Goal: Book appointment/travel/reservation

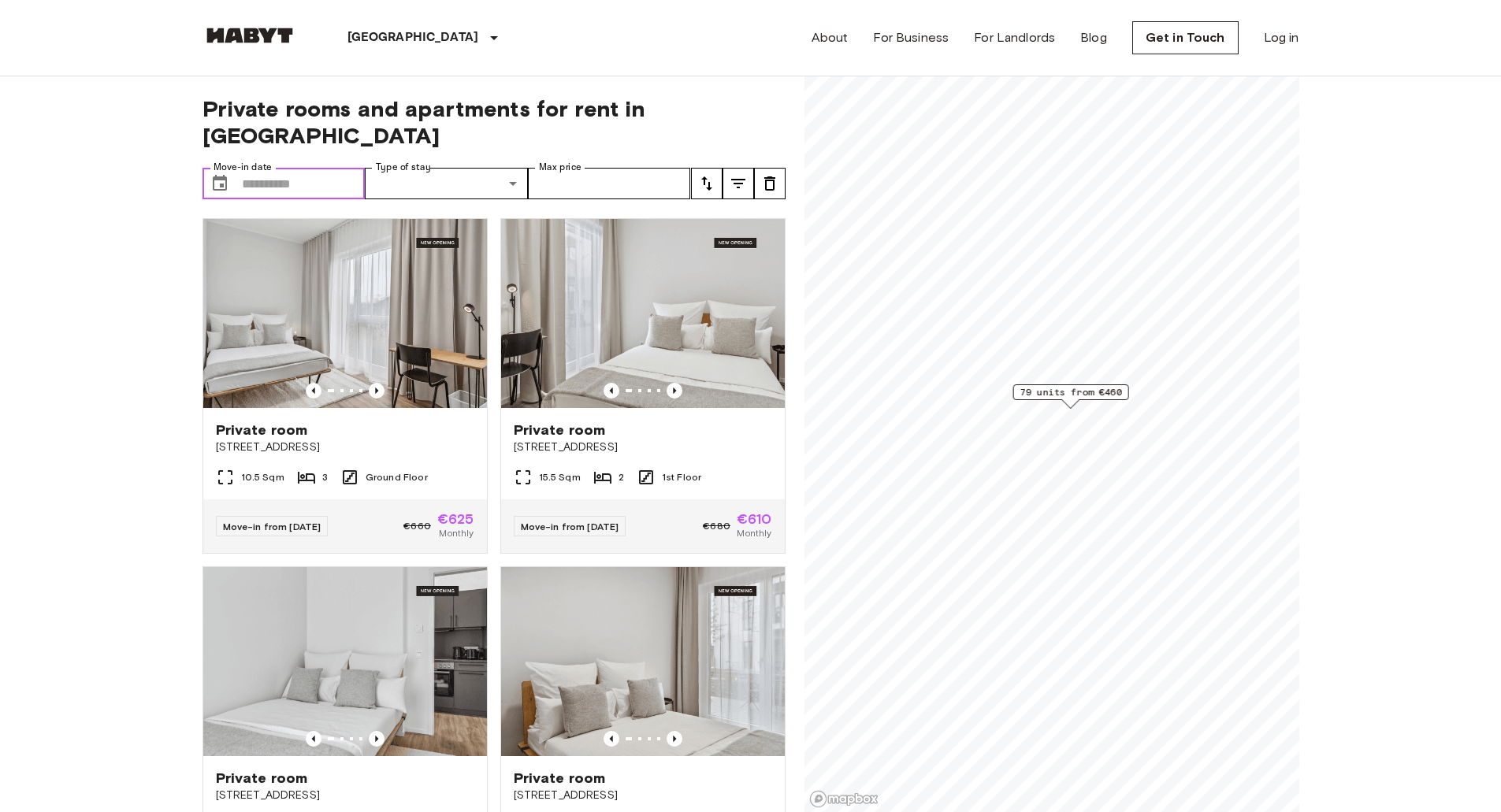
click at [317, 168] on input "Move-in date" at bounding box center [304, 183] width 124 height 31
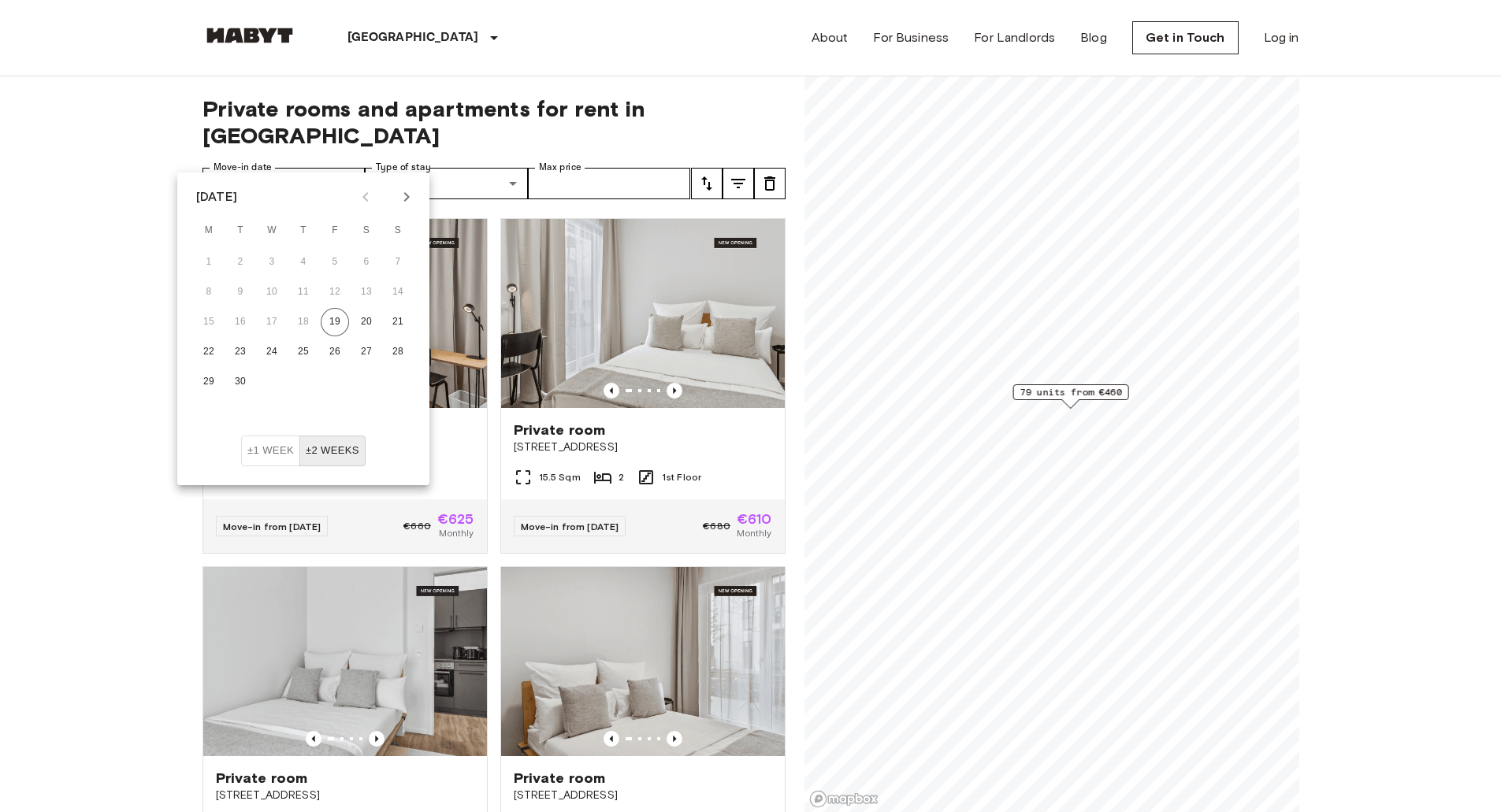
click at [399, 199] on icon "Next month" at bounding box center [406, 196] width 19 height 19
click at [396, 263] on button "5" at bounding box center [398, 263] width 29 height 29
type input "**********"
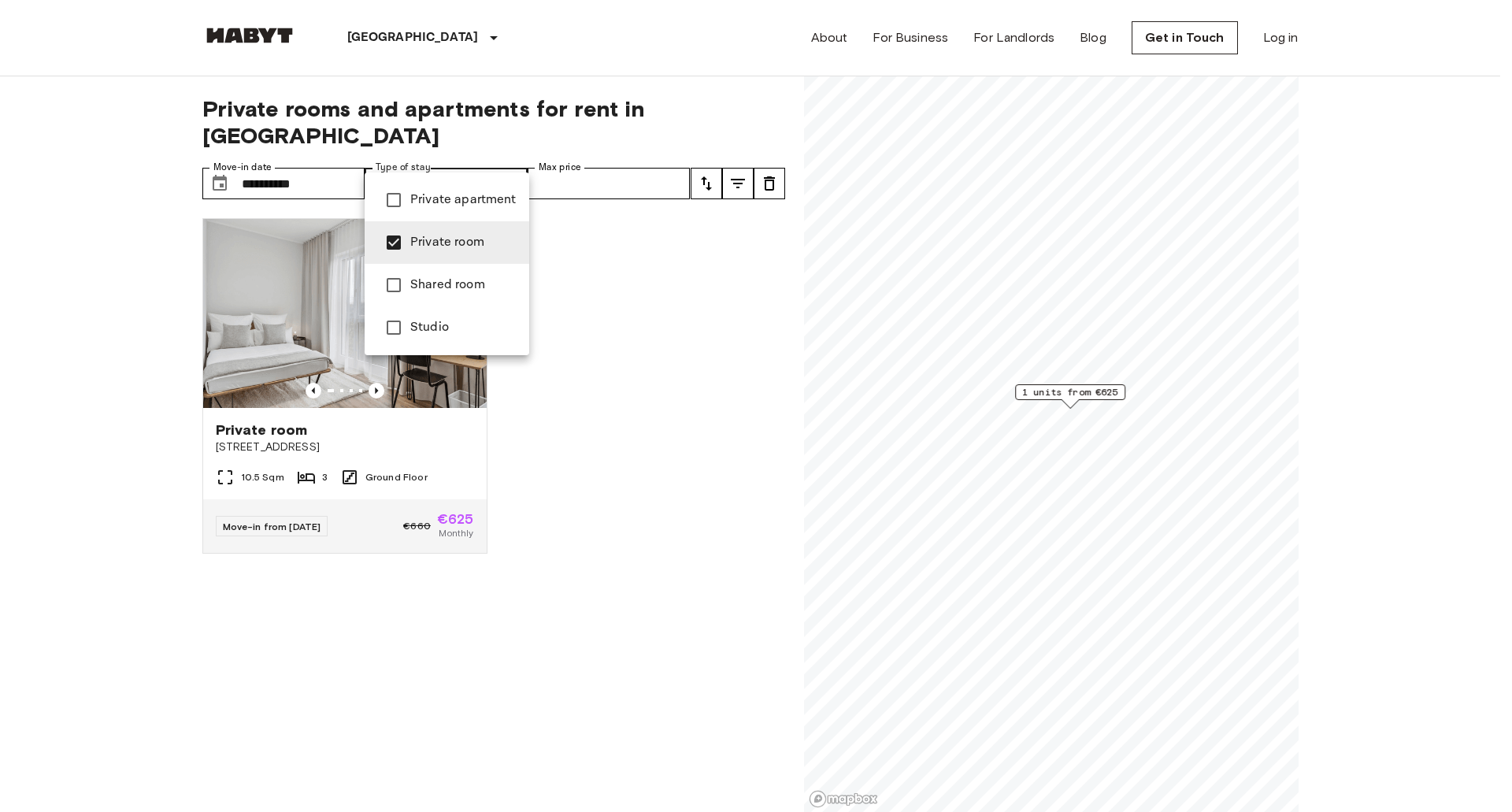
click at [411, 328] on span "Studio" at bounding box center [463, 327] width 107 height 19
click at [432, 202] on span "Private apartment" at bounding box center [463, 200] width 107 height 19
type input "**********"
click at [644, 244] on div at bounding box center [756, 406] width 1512 height 812
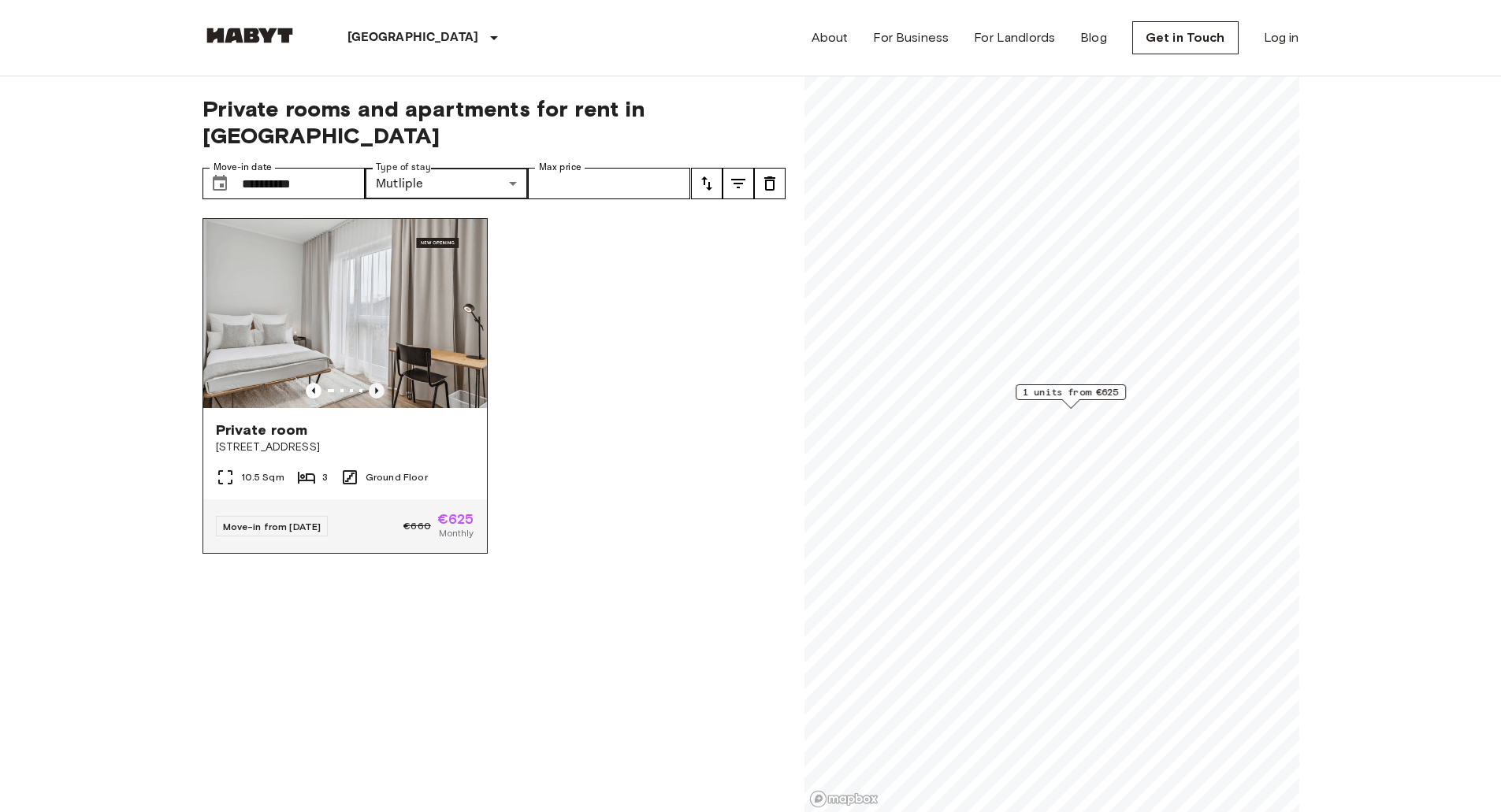
click at [374, 383] on icon "Previous image" at bounding box center [377, 391] width 16 height 16
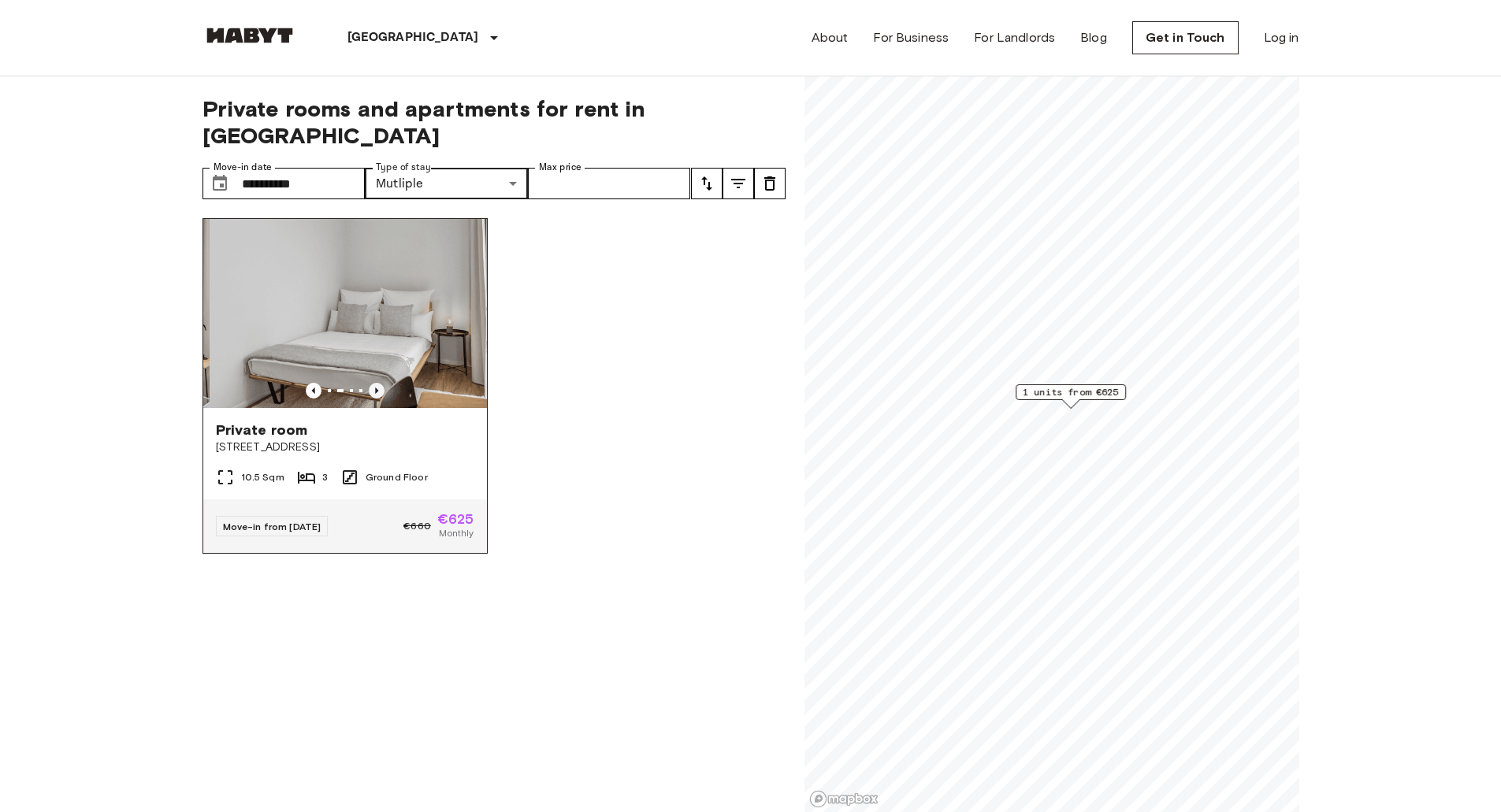
click at [374, 383] on icon "Previous image" at bounding box center [377, 391] width 16 height 16
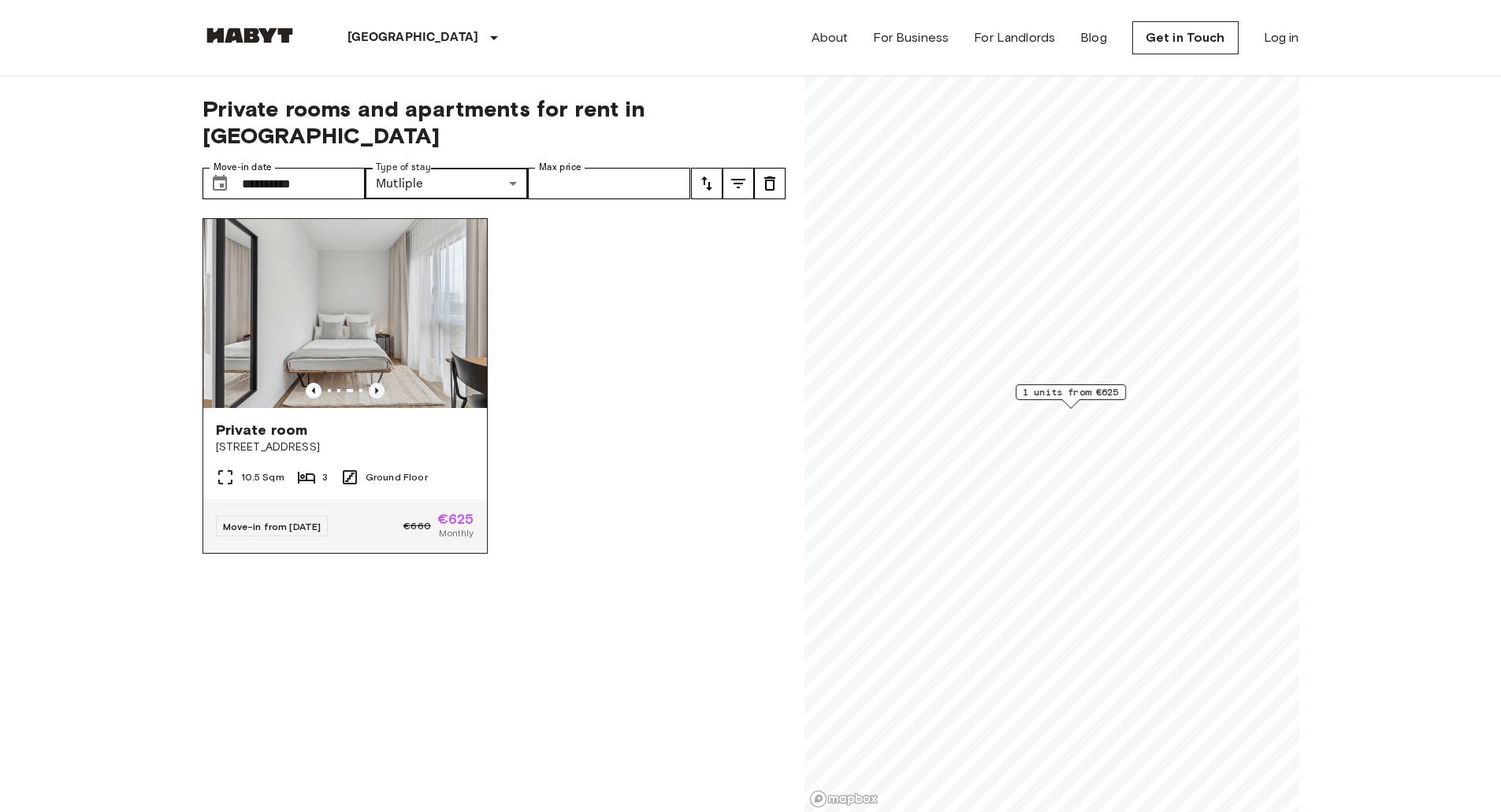
click at [374, 383] on icon "Previous image" at bounding box center [377, 391] width 16 height 16
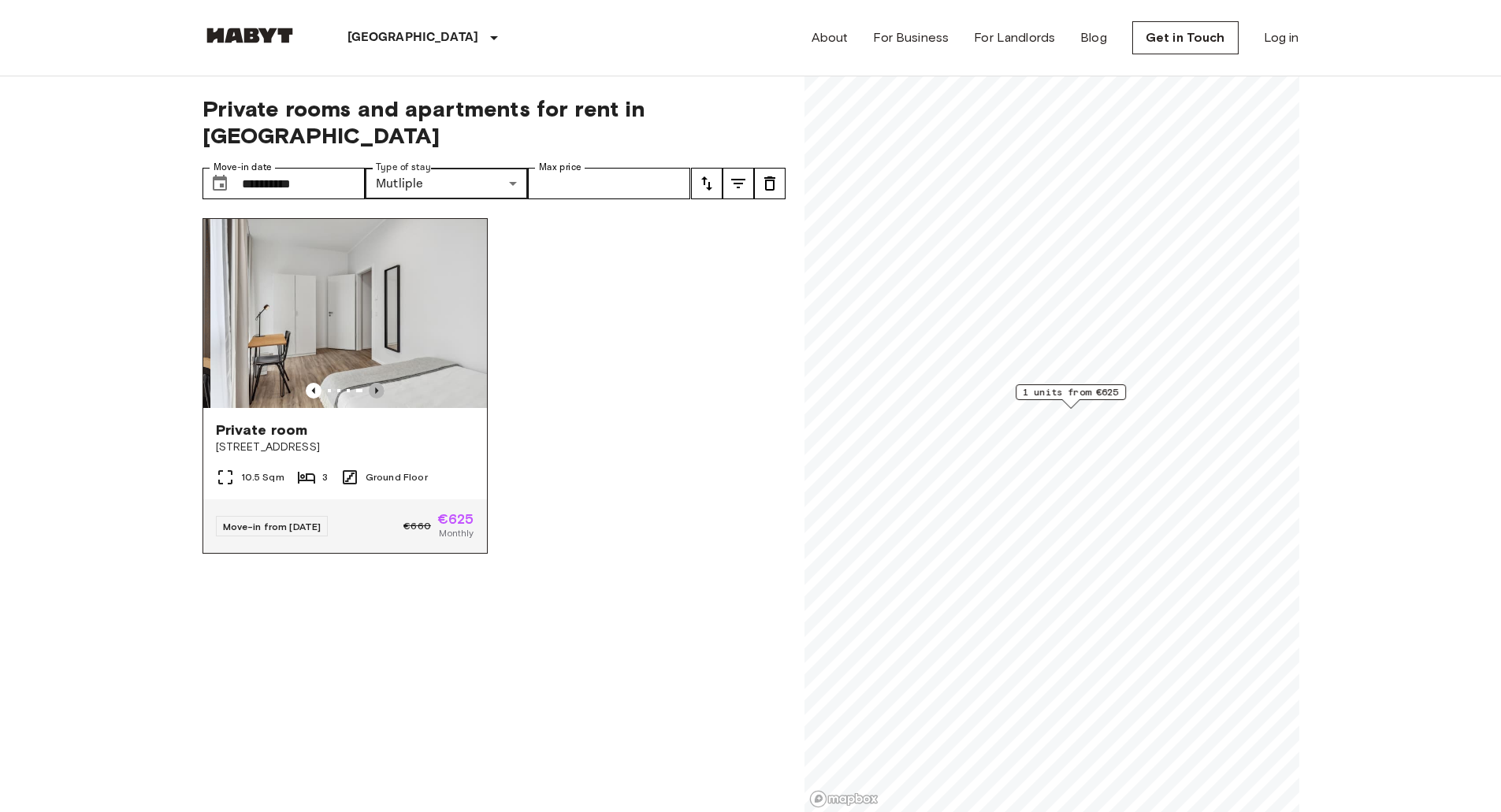
click at [374, 383] on icon "Previous image" at bounding box center [377, 391] width 16 height 16
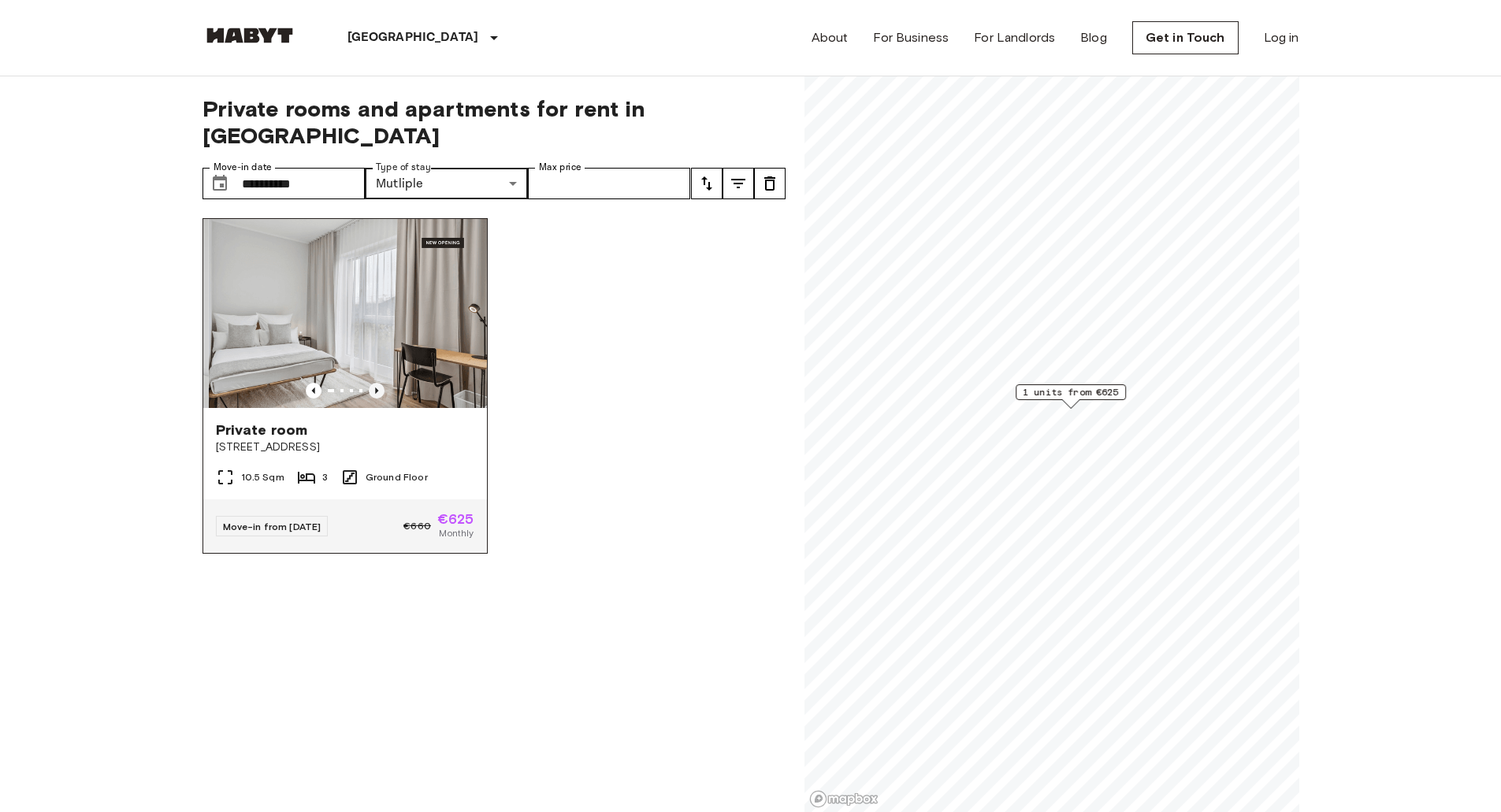
click at [374, 383] on icon "Previous image" at bounding box center [377, 391] width 16 height 16
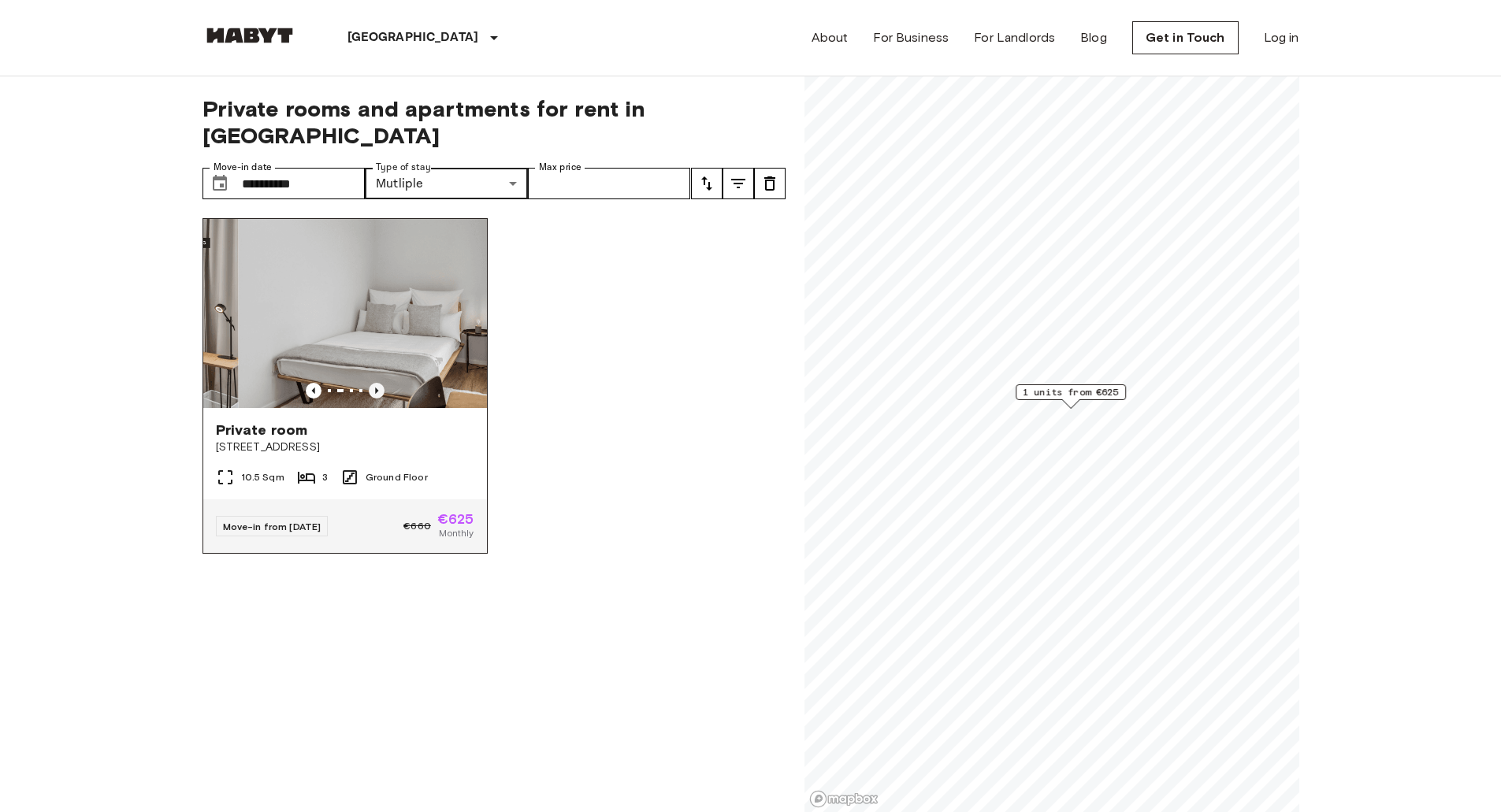
click at [374, 383] on icon "Previous image" at bounding box center [377, 391] width 16 height 16
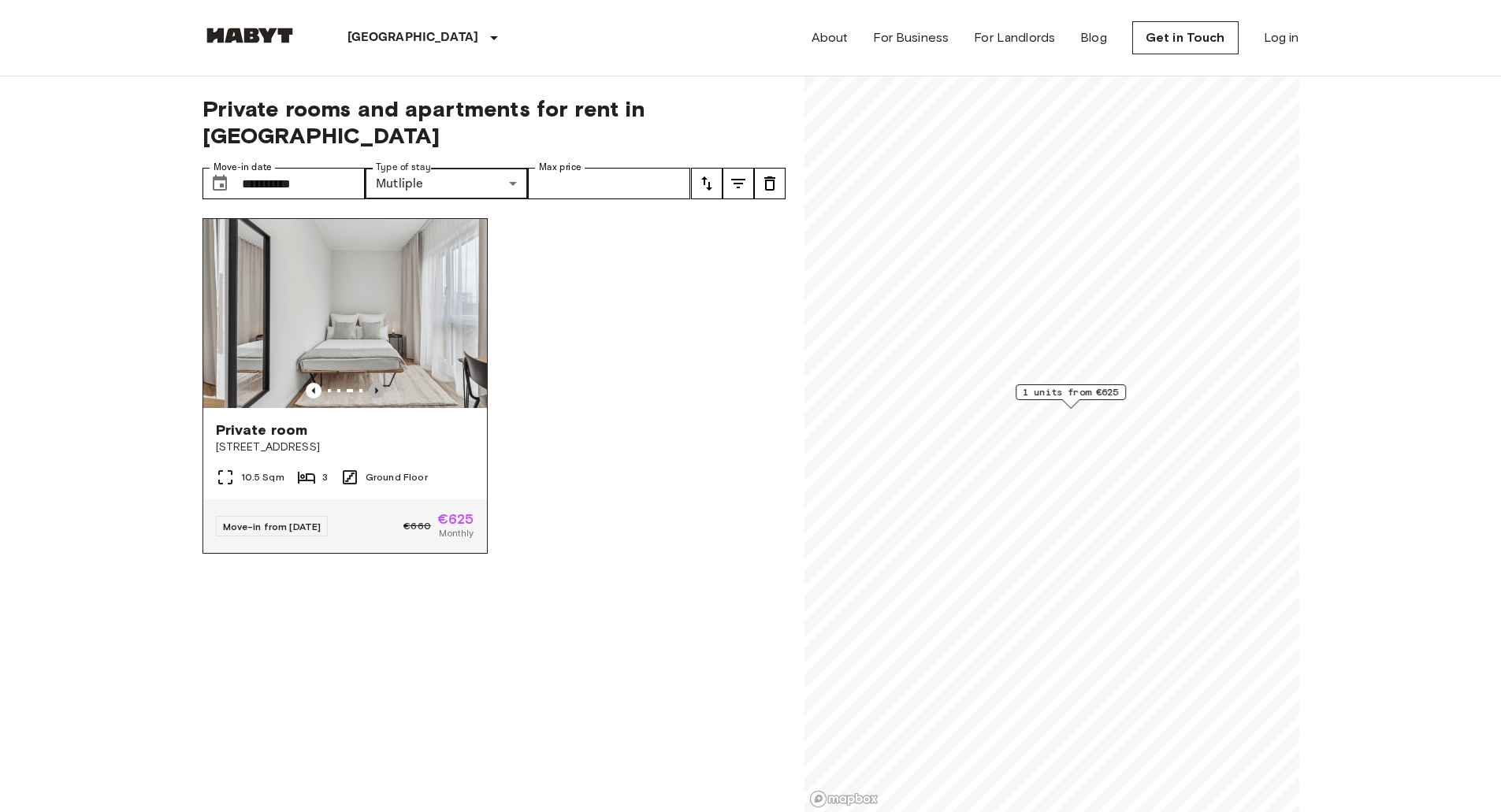
click at [374, 383] on icon "Previous image" at bounding box center [377, 391] width 16 height 16
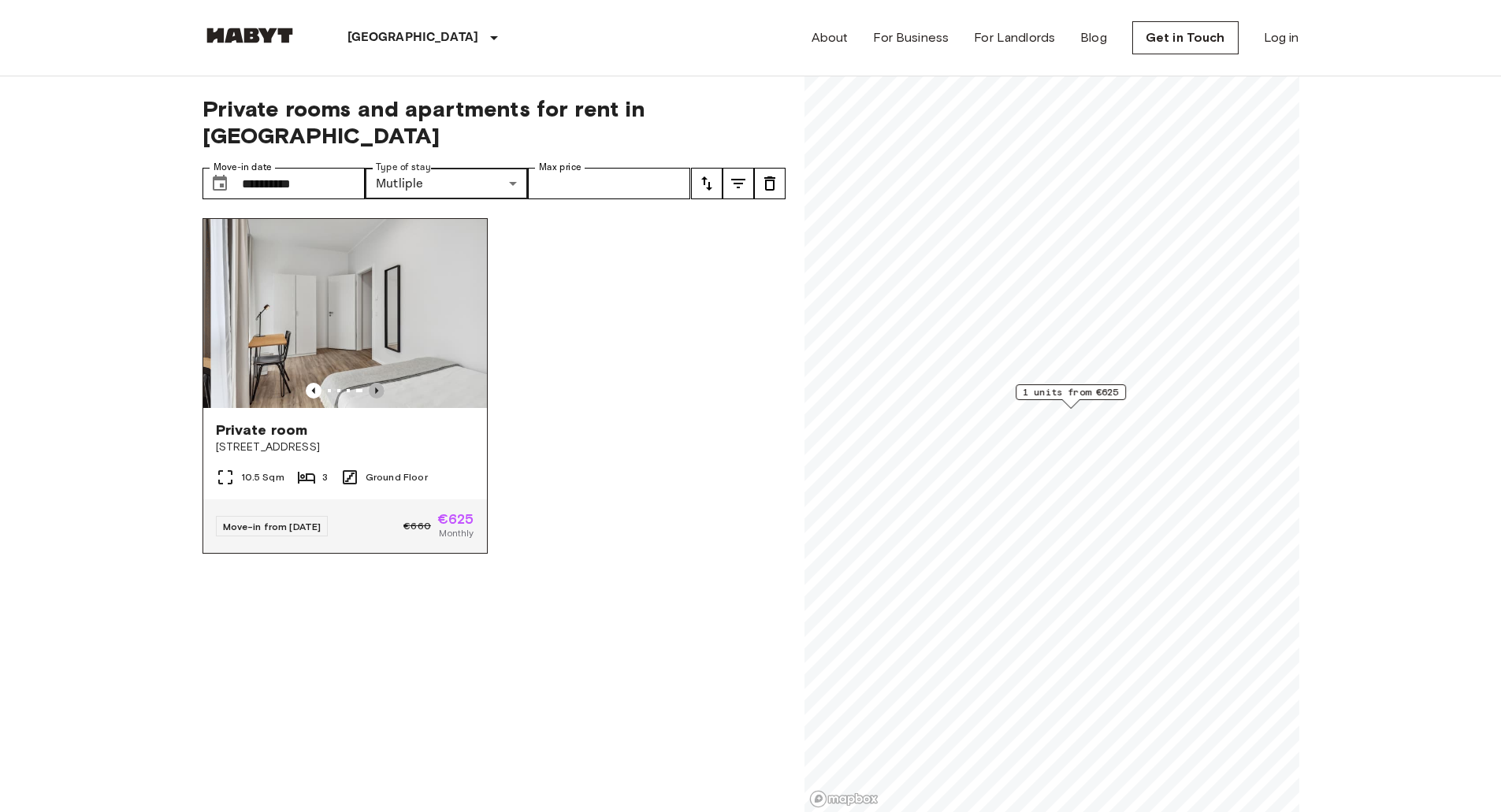
click at [374, 383] on icon "Previous image" at bounding box center [377, 391] width 16 height 16
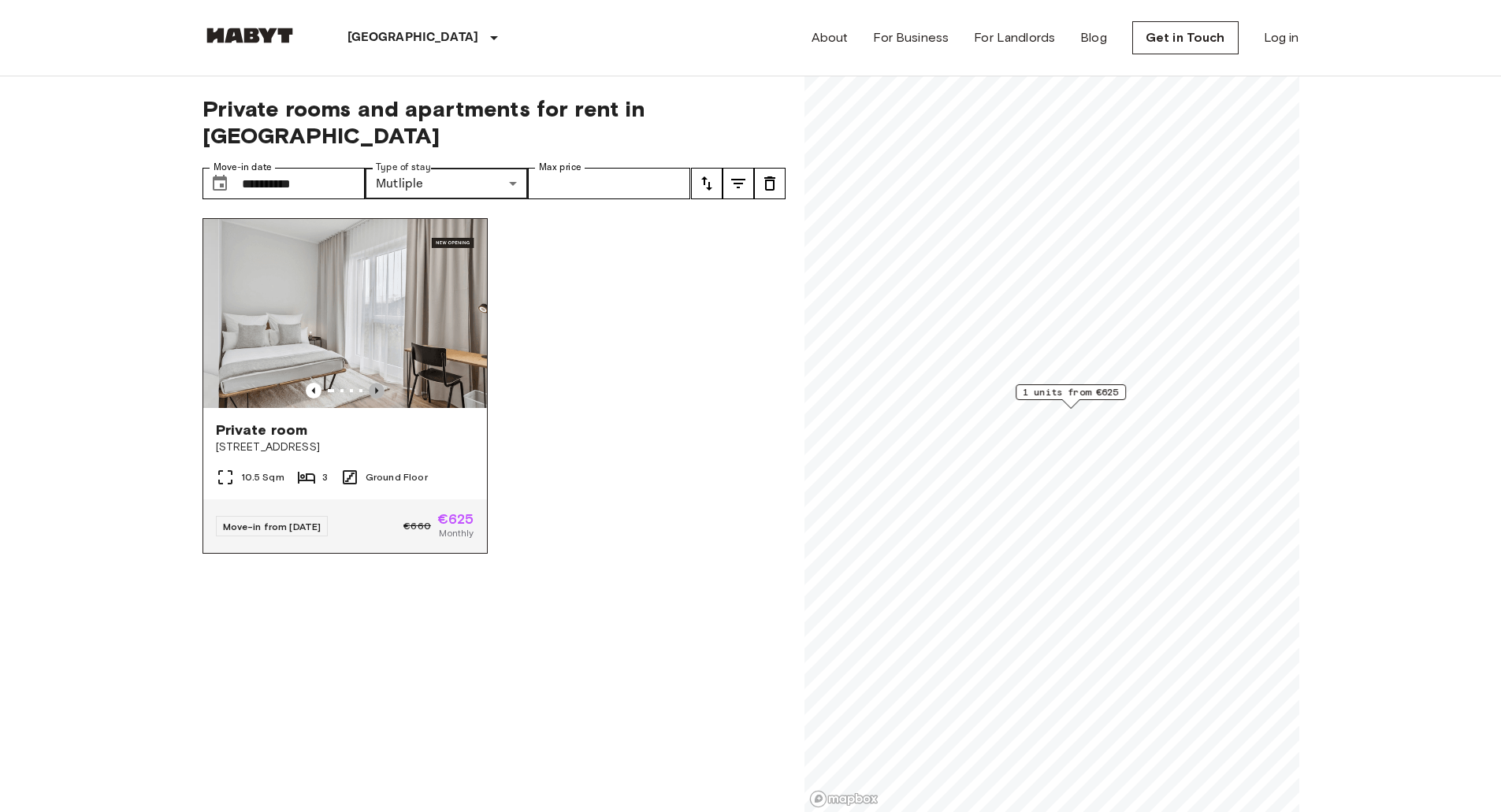
click at [374, 383] on icon "Previous image" at bounding box center [377, 391] width 16 height 16
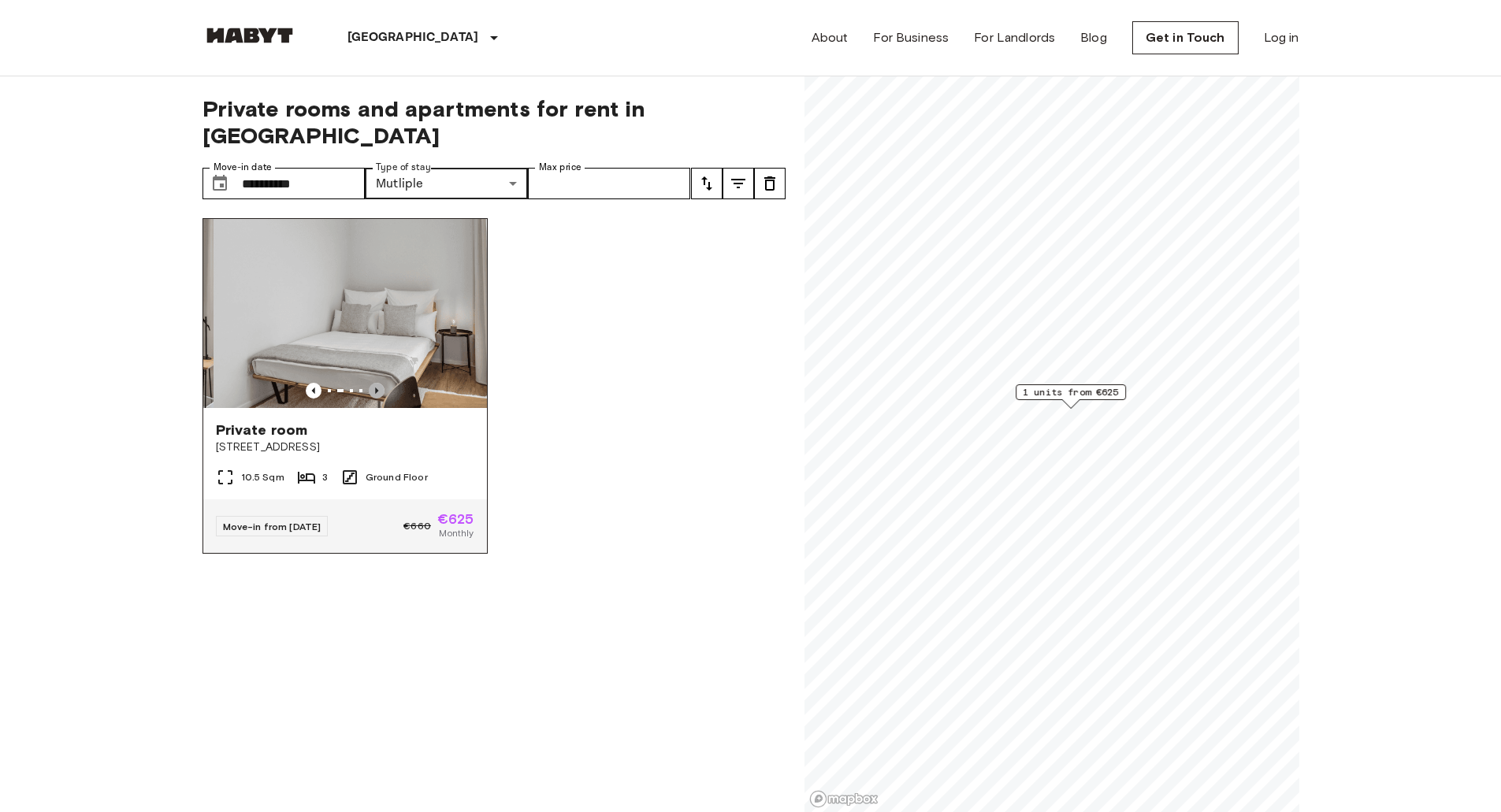
click at [374, 383] on icon "Previous image" at bounding box center [377, 391] width 16 height 16
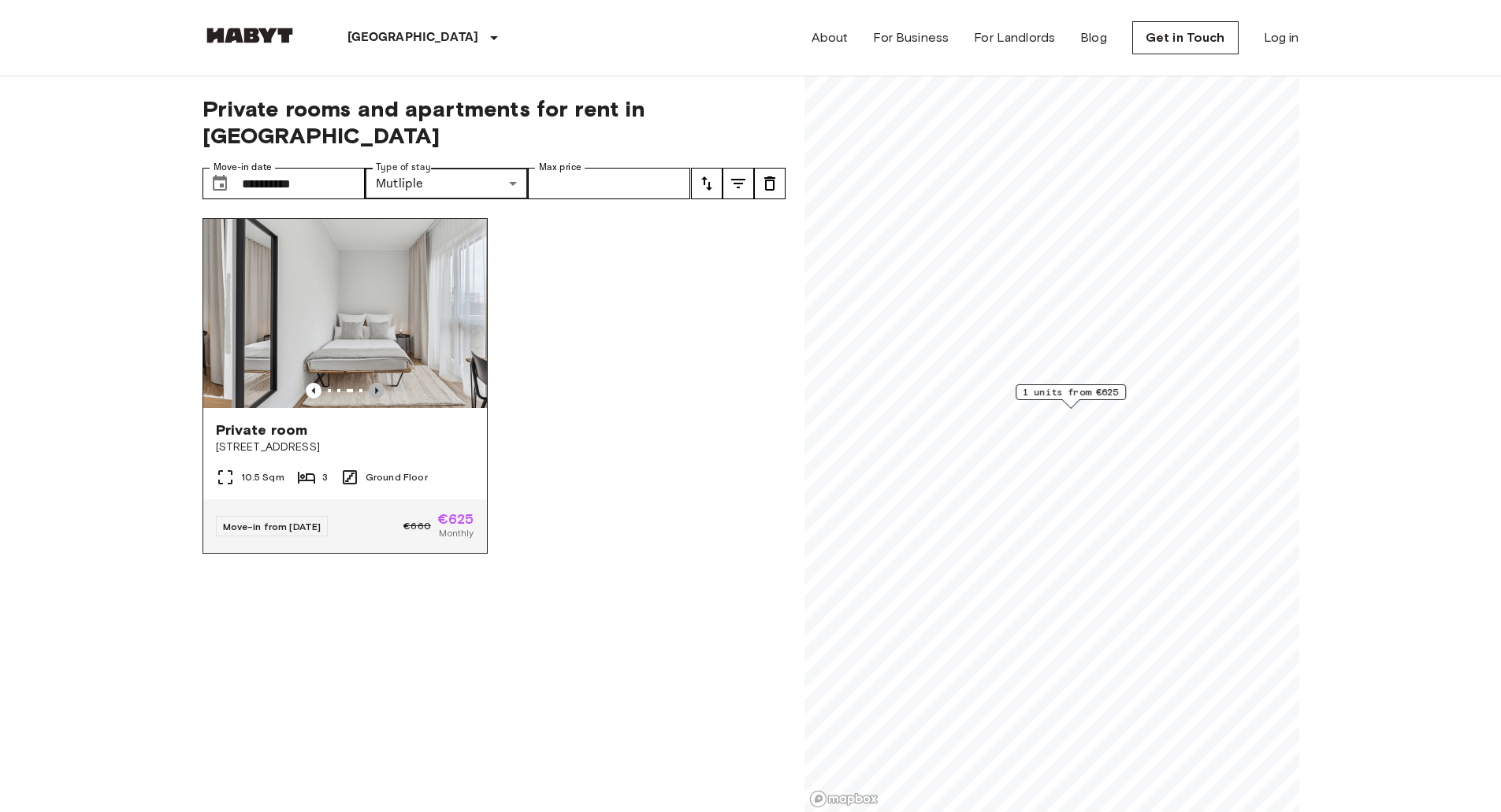
click at [374, 383] on icon "Previous image" at bounding box center [377, 391] width 16 height 16
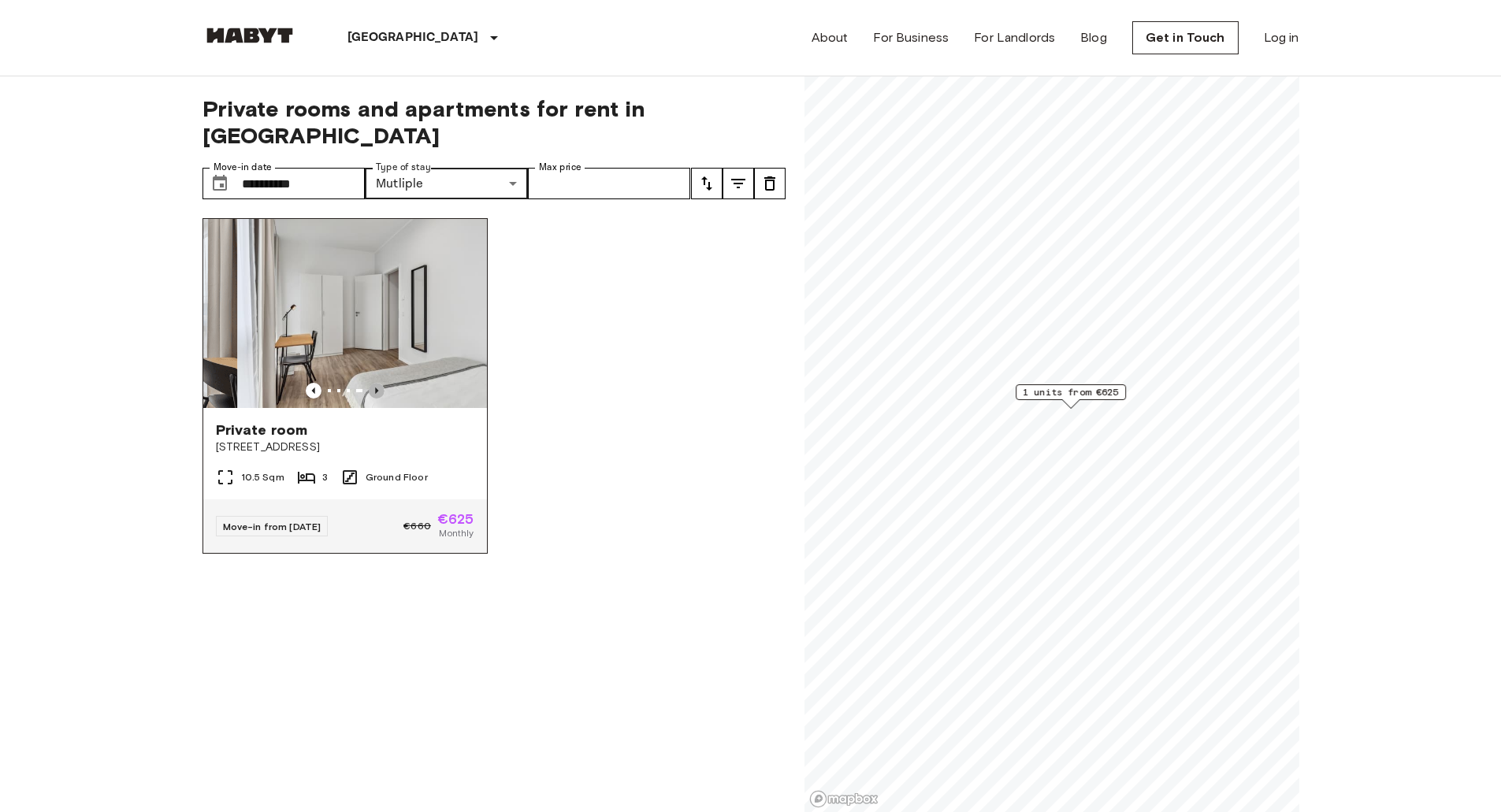
click at [374, 383] on icon "Previous image" at bounding box center [377, 391] width 16 height 16
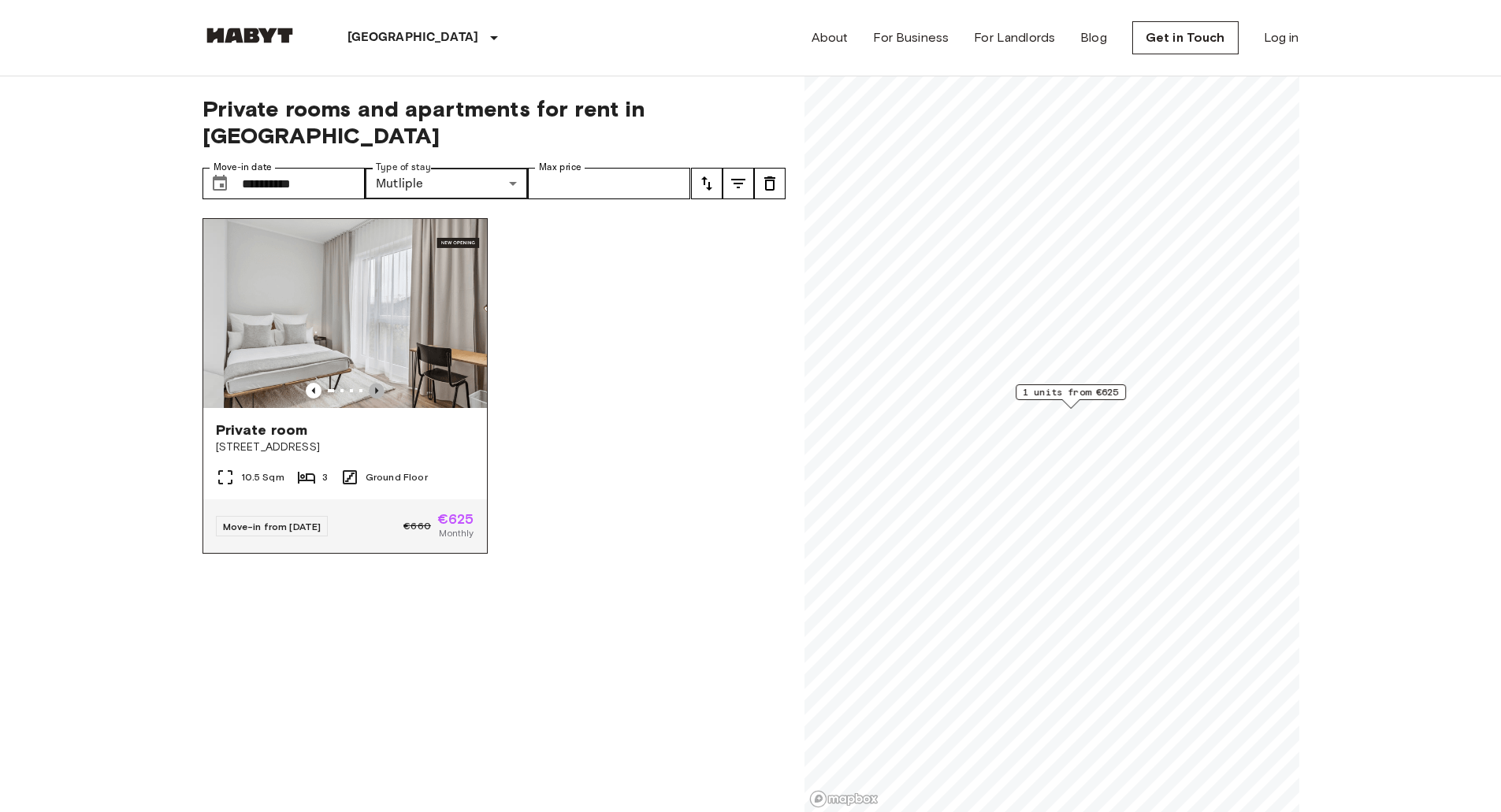
click at [374, 383] on icon "Previous image" at bounding box center [377, 391] width 16 height 16
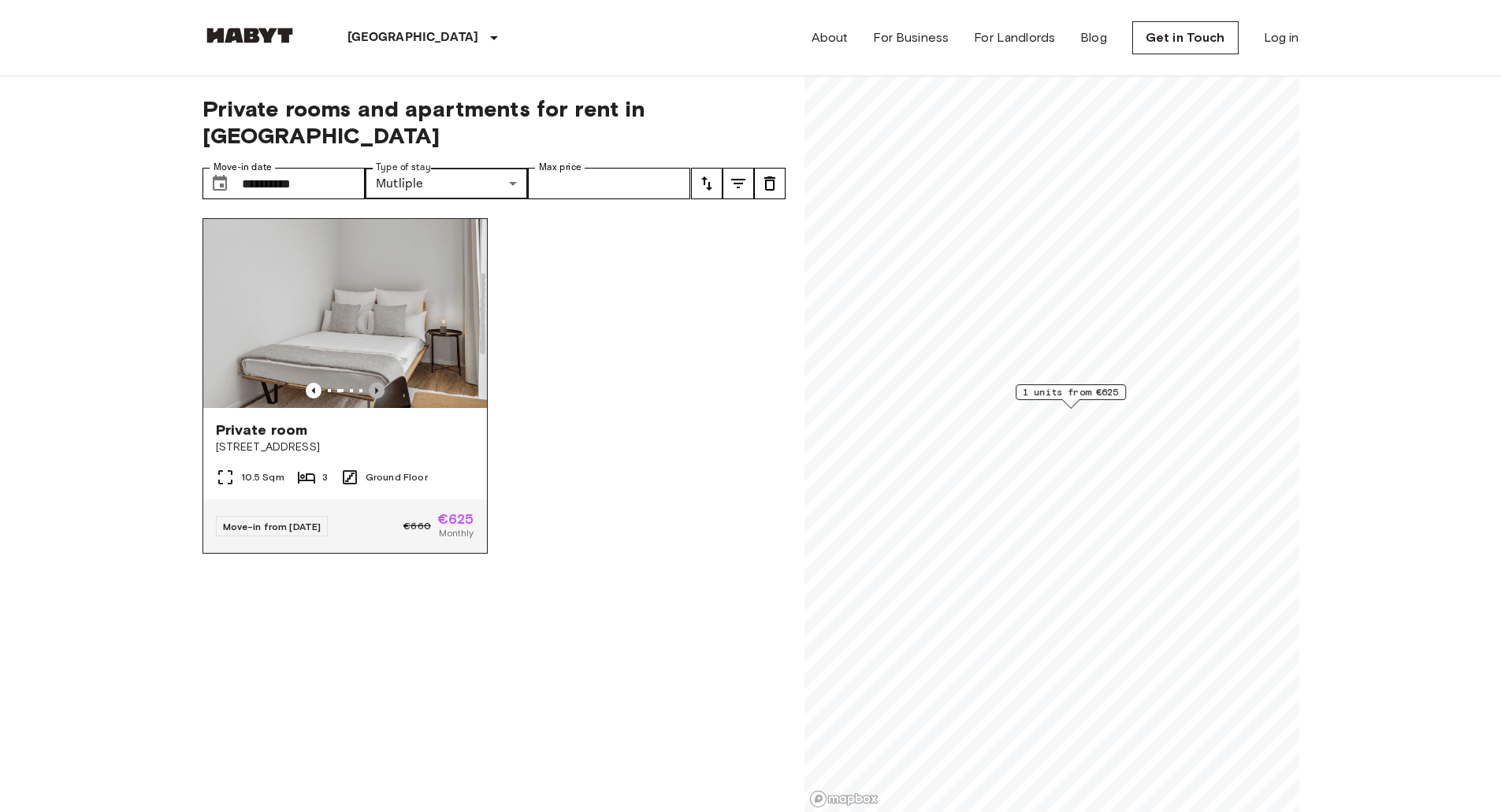
click at [376, 383] on icon "Previous image" at bounding box center [377, 391] width 16 height 16
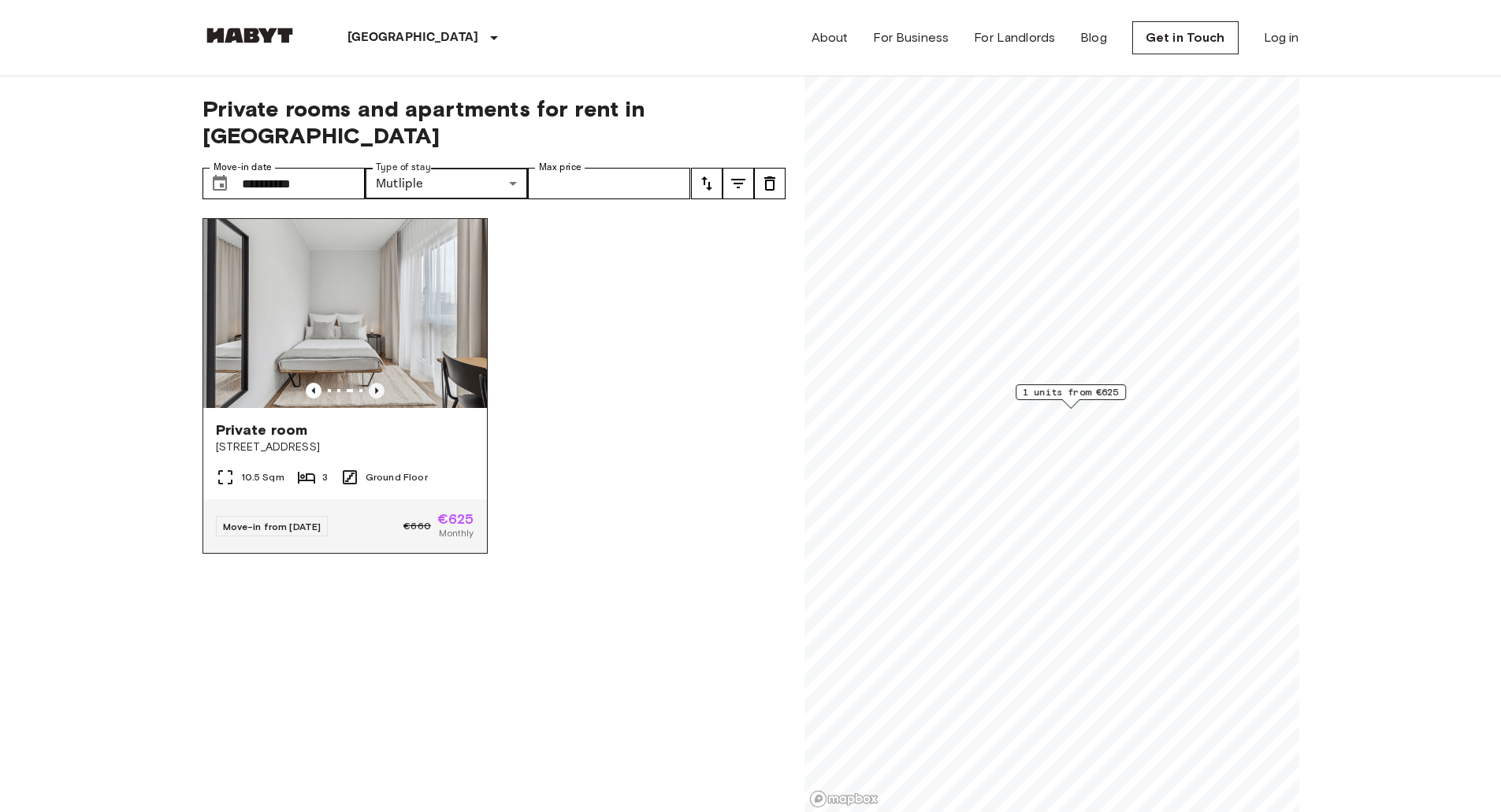
click at [376, 383] on icon "Previous image" at bounding box center [377, 391] width 16 height 16
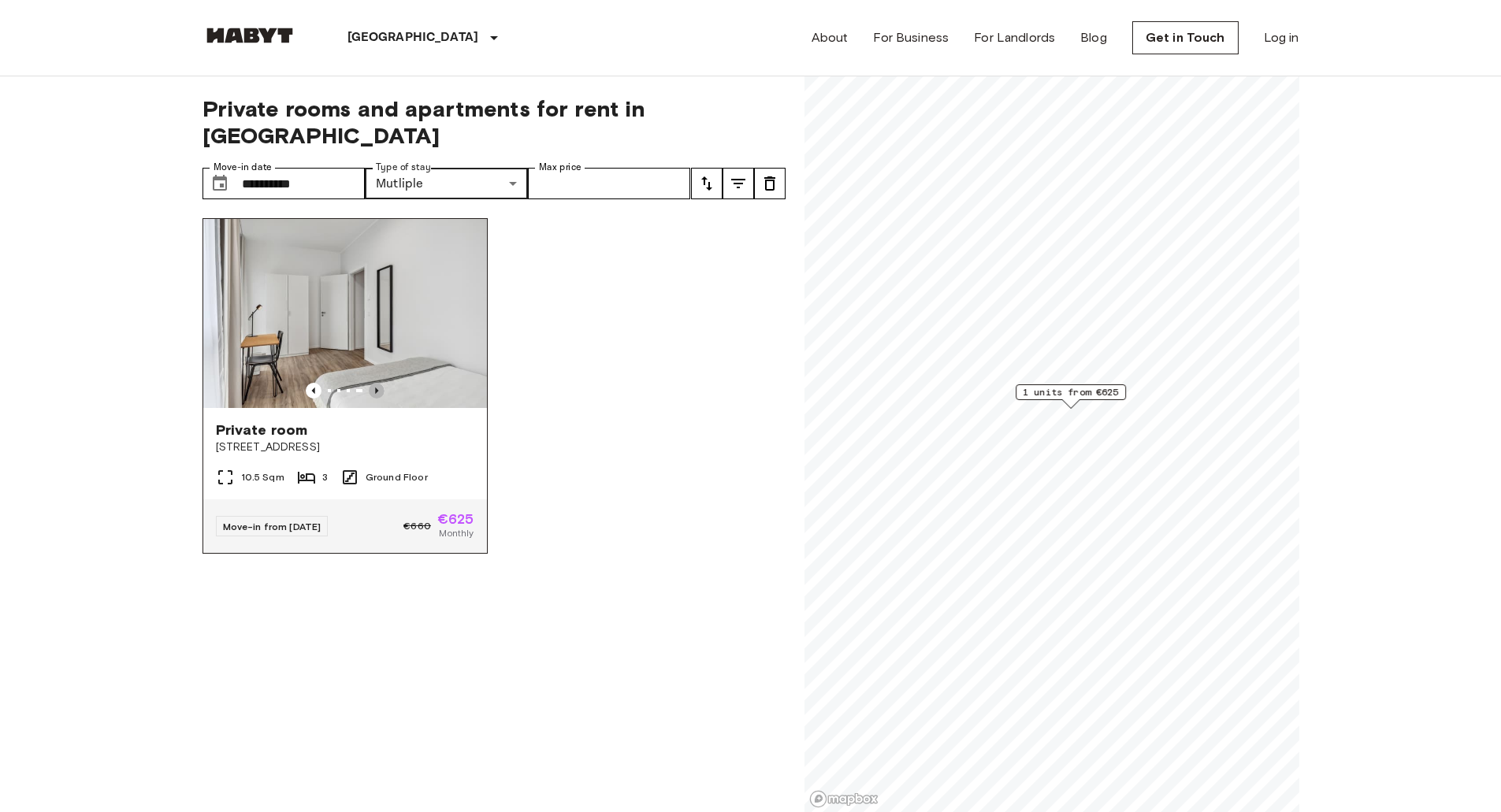
click at [376, 383] on icon "Previous image" at bounding box center [377, 391] width 16 height 16
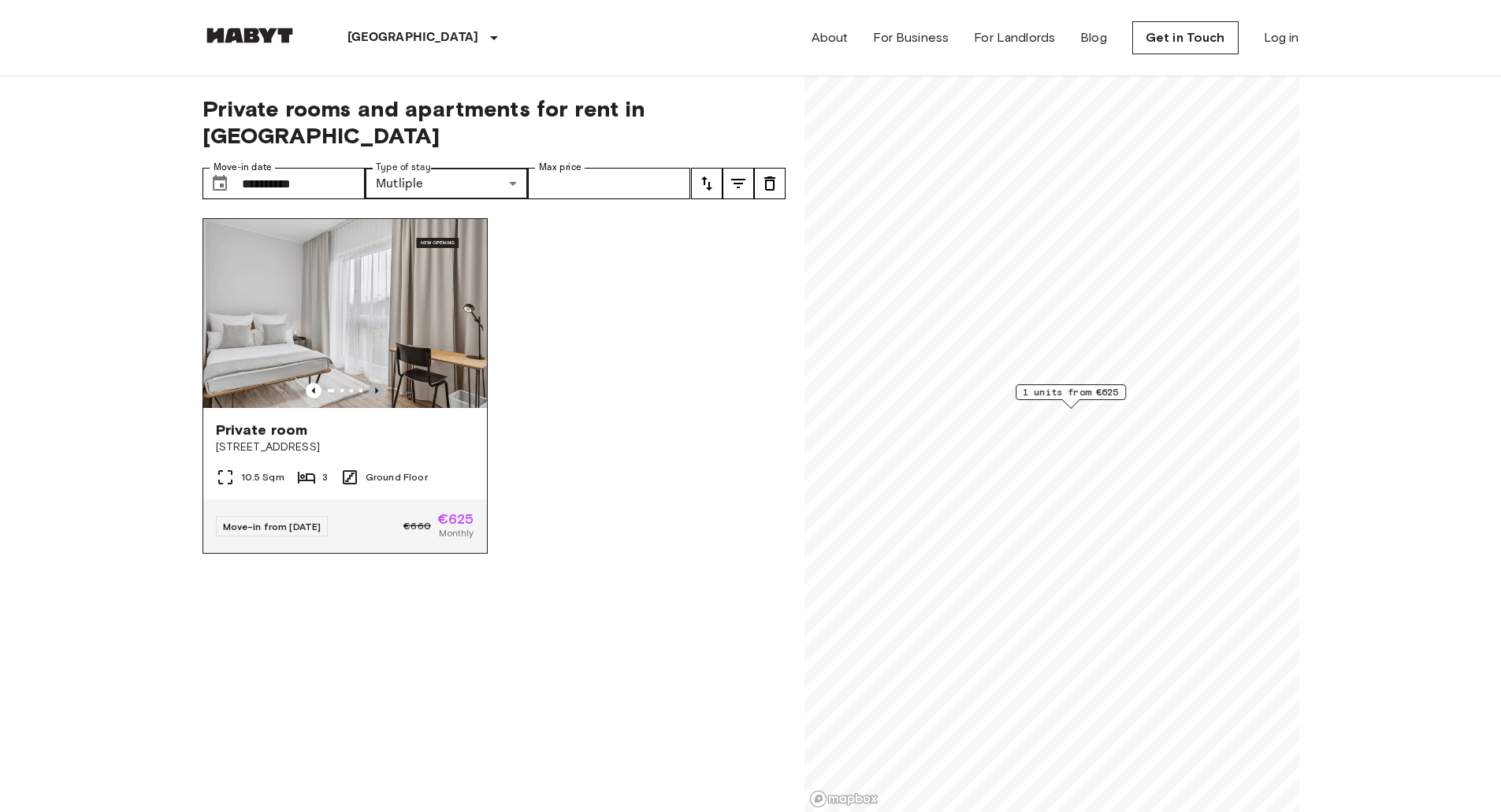
click at [376, 383] on icon "Previous image" at bounding box center [377, 391] width 16 height 16
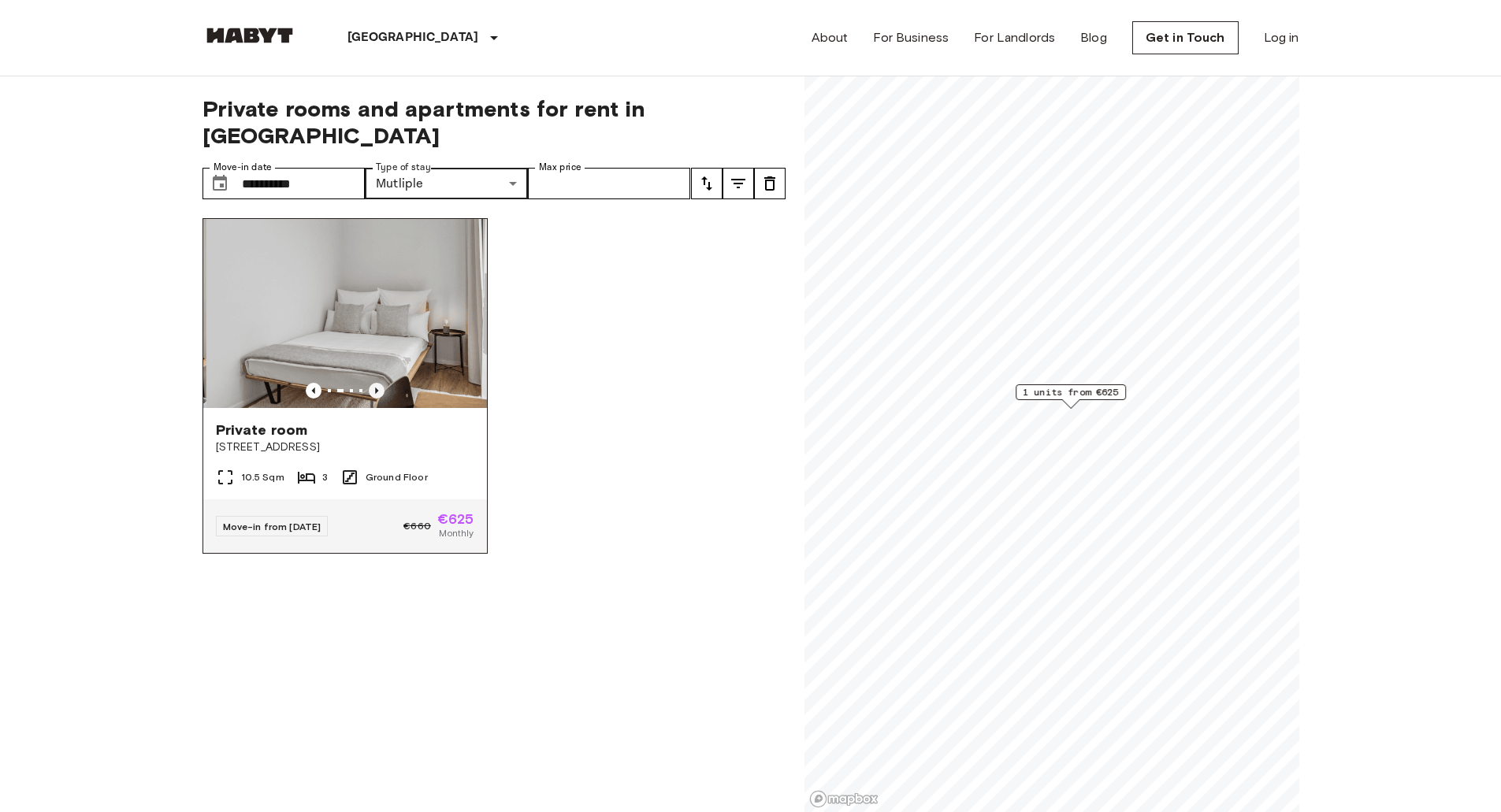
click at [376, 383] on icon "Previous image" at bounding box center [377, 391] width 16 height 16
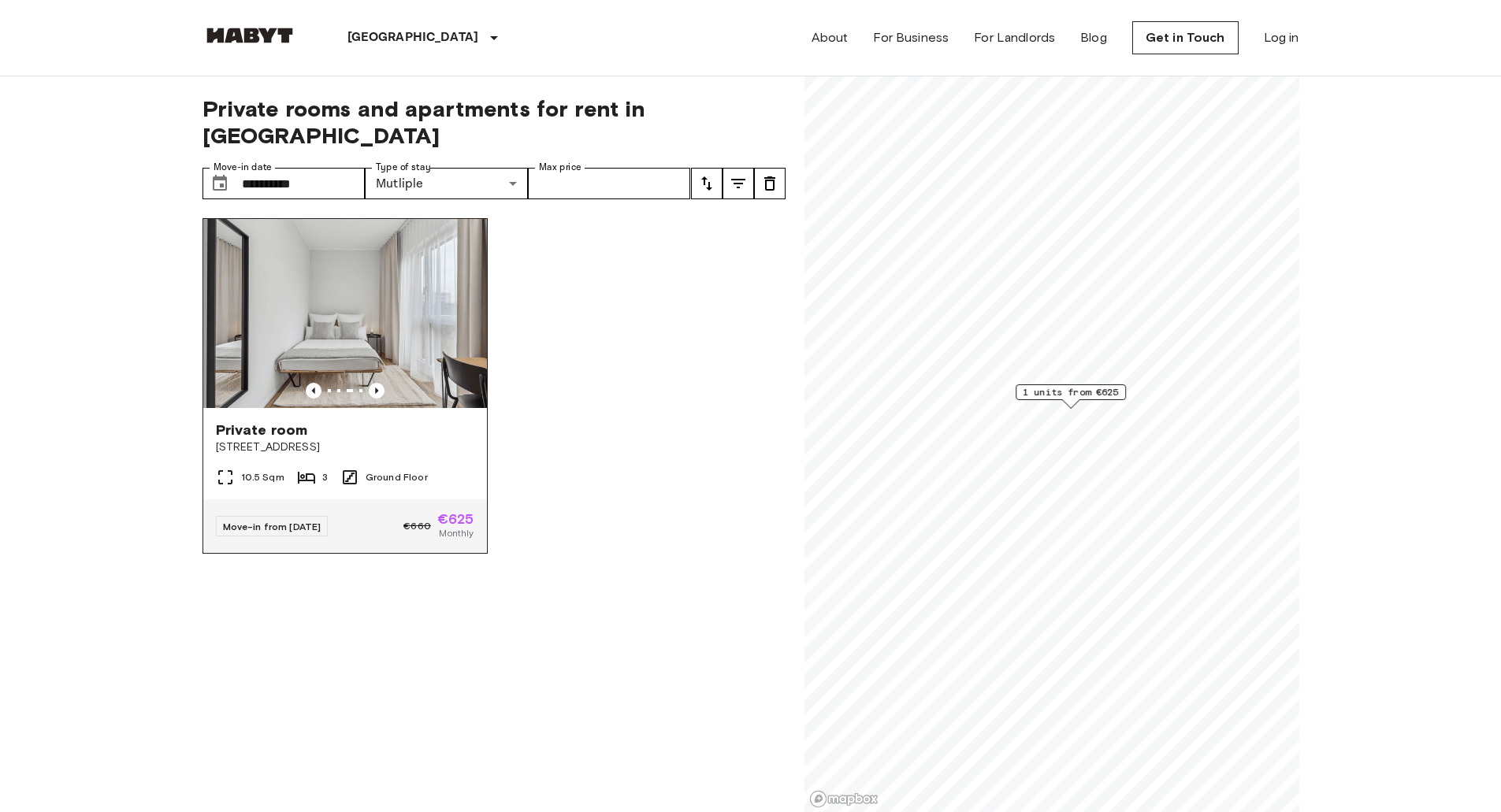
click at [257, 420] on span "Private room" at bounding box center [262, 429] width 92 height 19
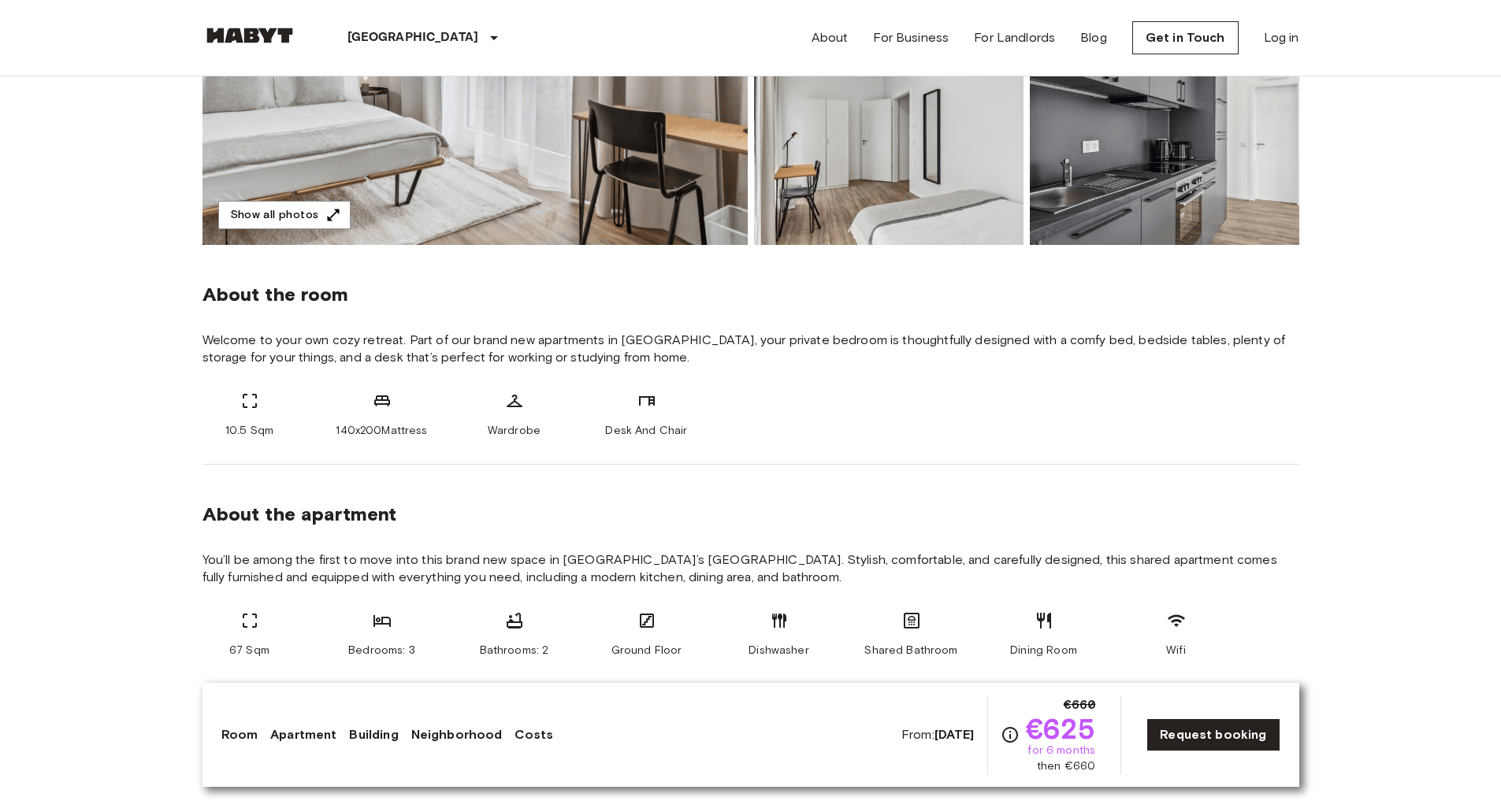
scroll to position [79, 0]
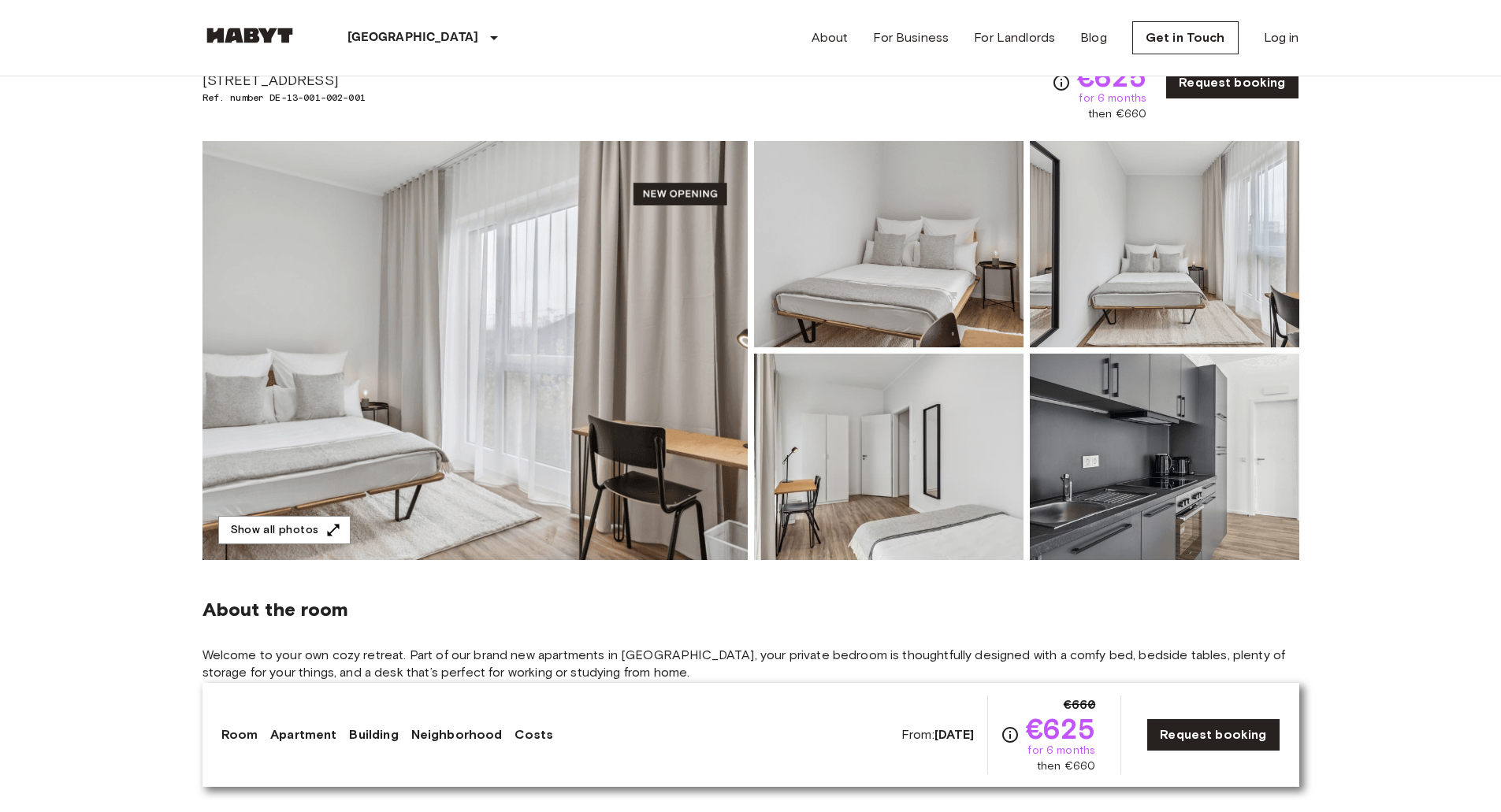
click at [612, 263] on img at bounding box center [475, 350] width 545 height 419
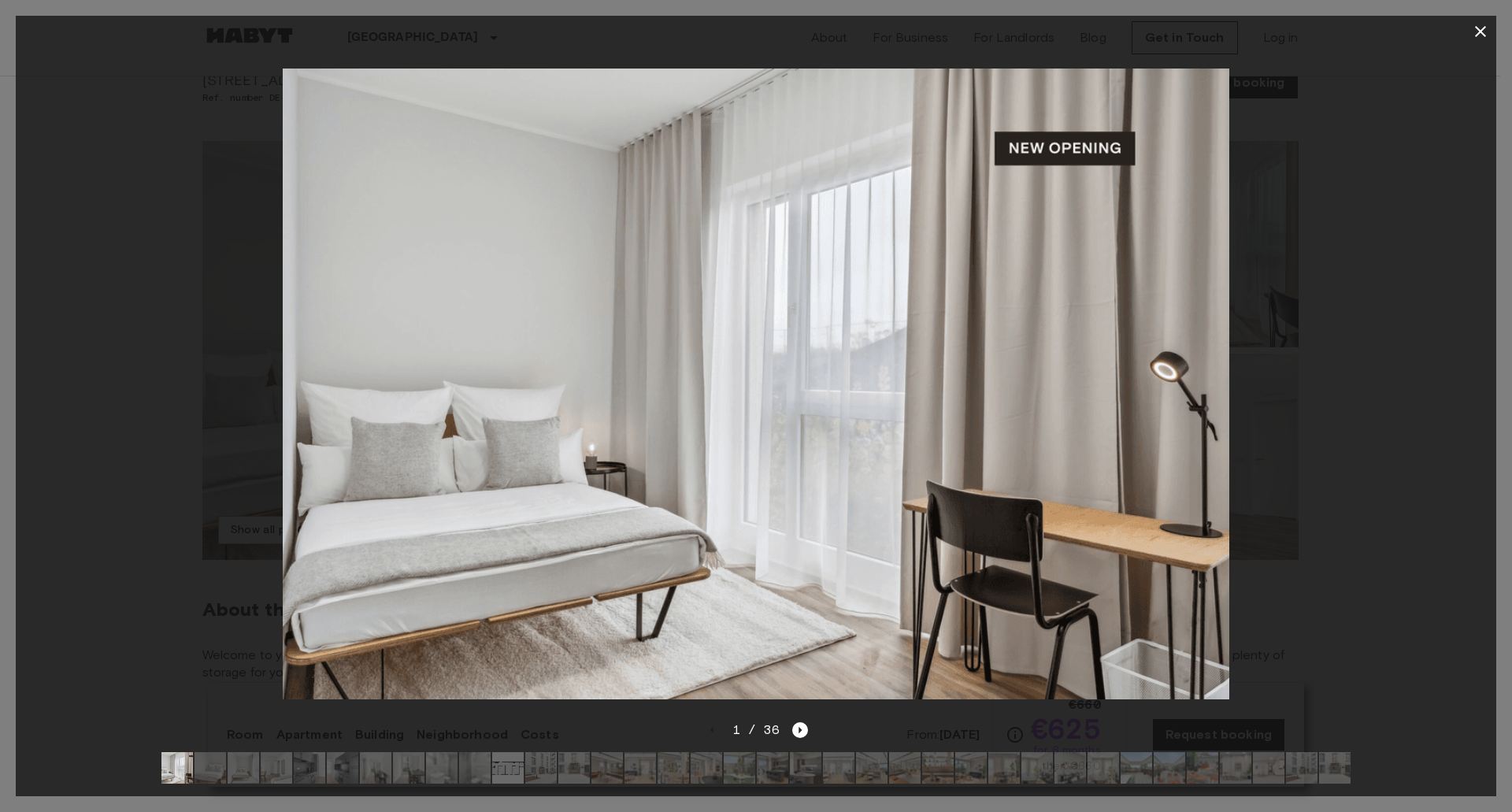
click at [1456, 402] on div at bounding box center [756, 384] width 1481 height 673
click at [798, 722] on icon "Next image" at bounding box center [800, 730] width 16 height 16
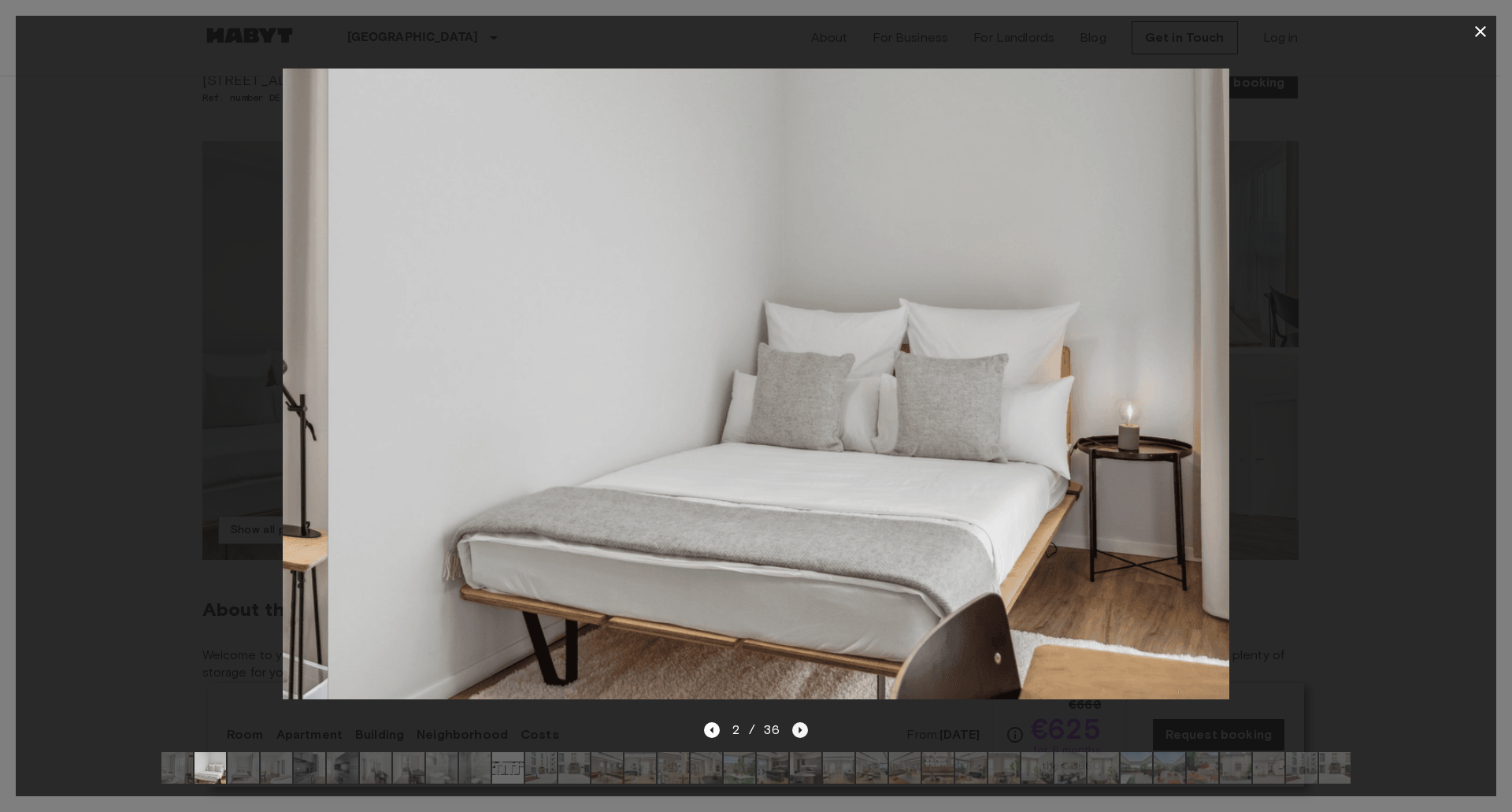
click at [798, 722] on icon "Next image" at bounding box center [800, 730] width 16 height 16
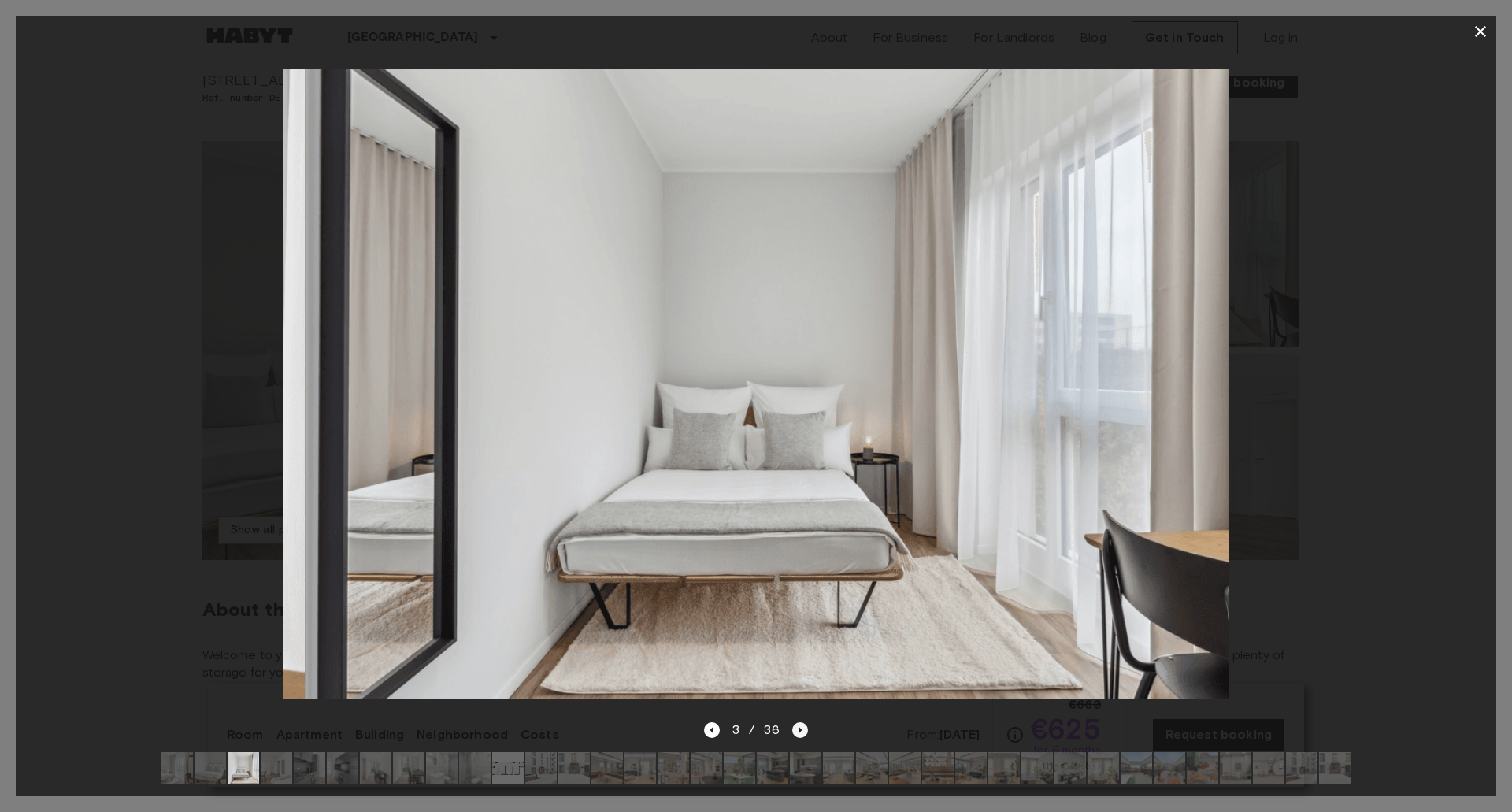
click at [798, 722] on icon "Next image" at bounding box center [800, 730] width 16 height 16
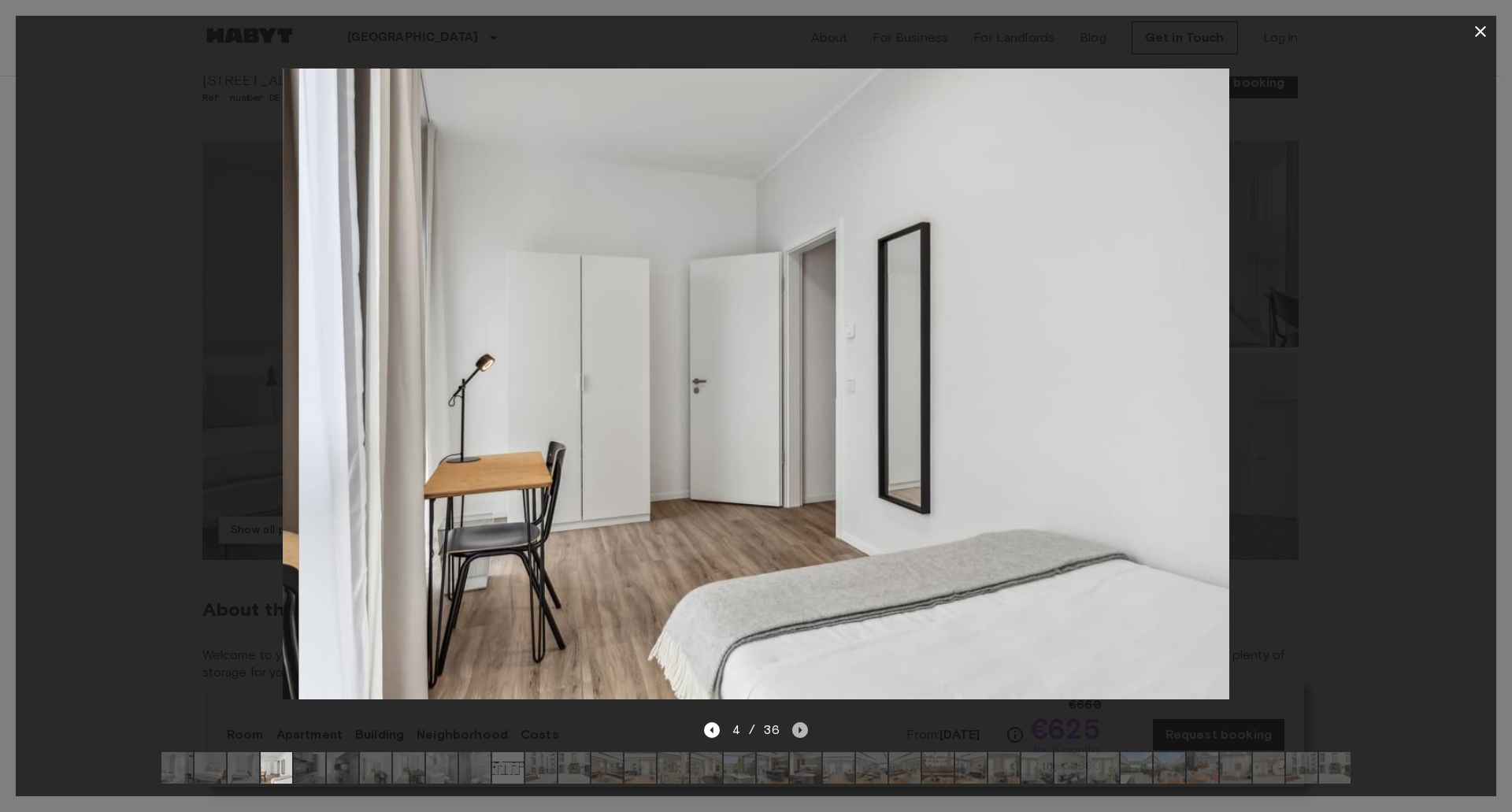
click at [798, 722] on icon "Next image" at bounding box center [800, 730] width 16 height 16
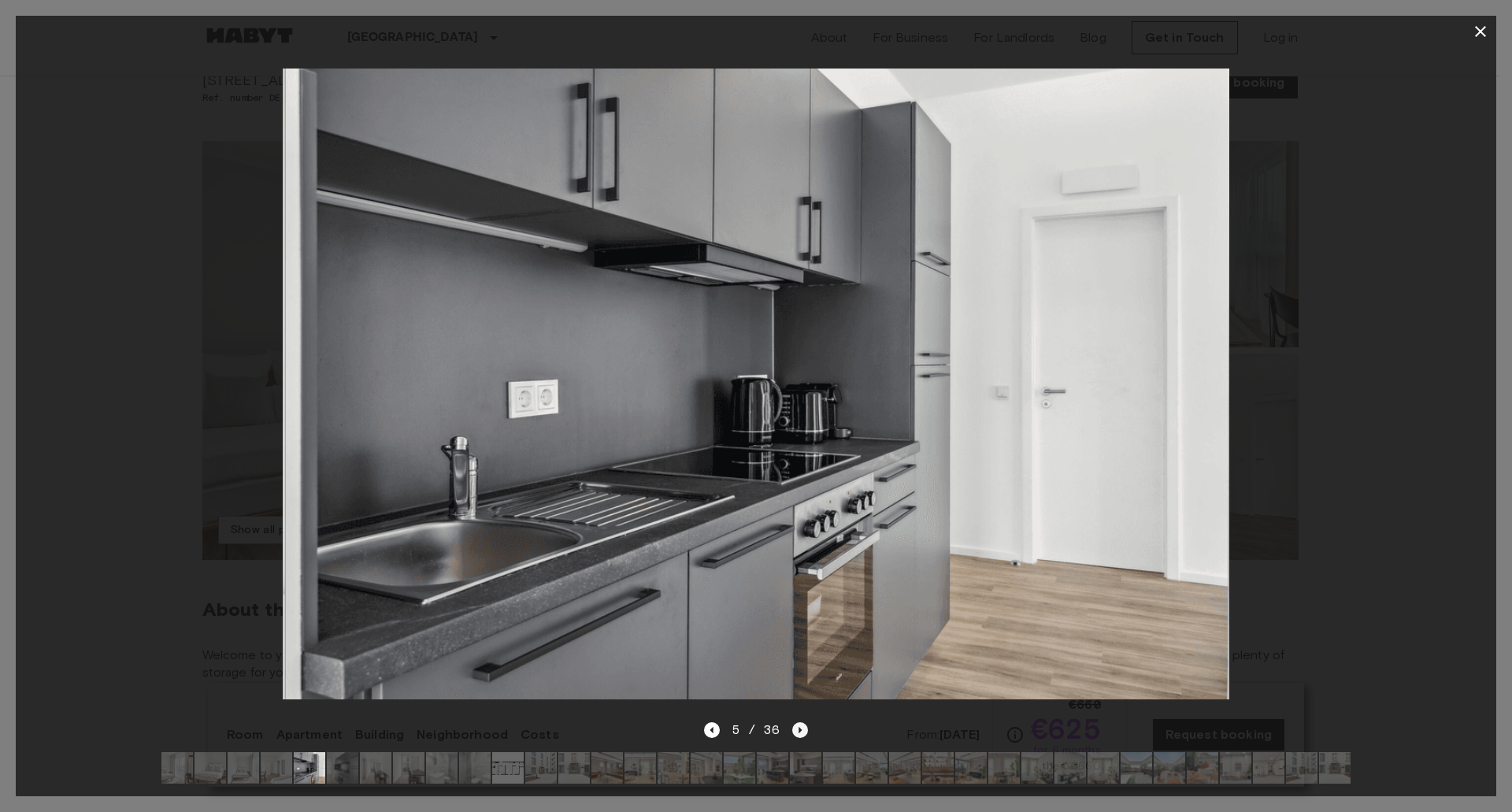
click at [798, 722] on icon "Next image" at bounding box center [800, 730] width 16 height 16
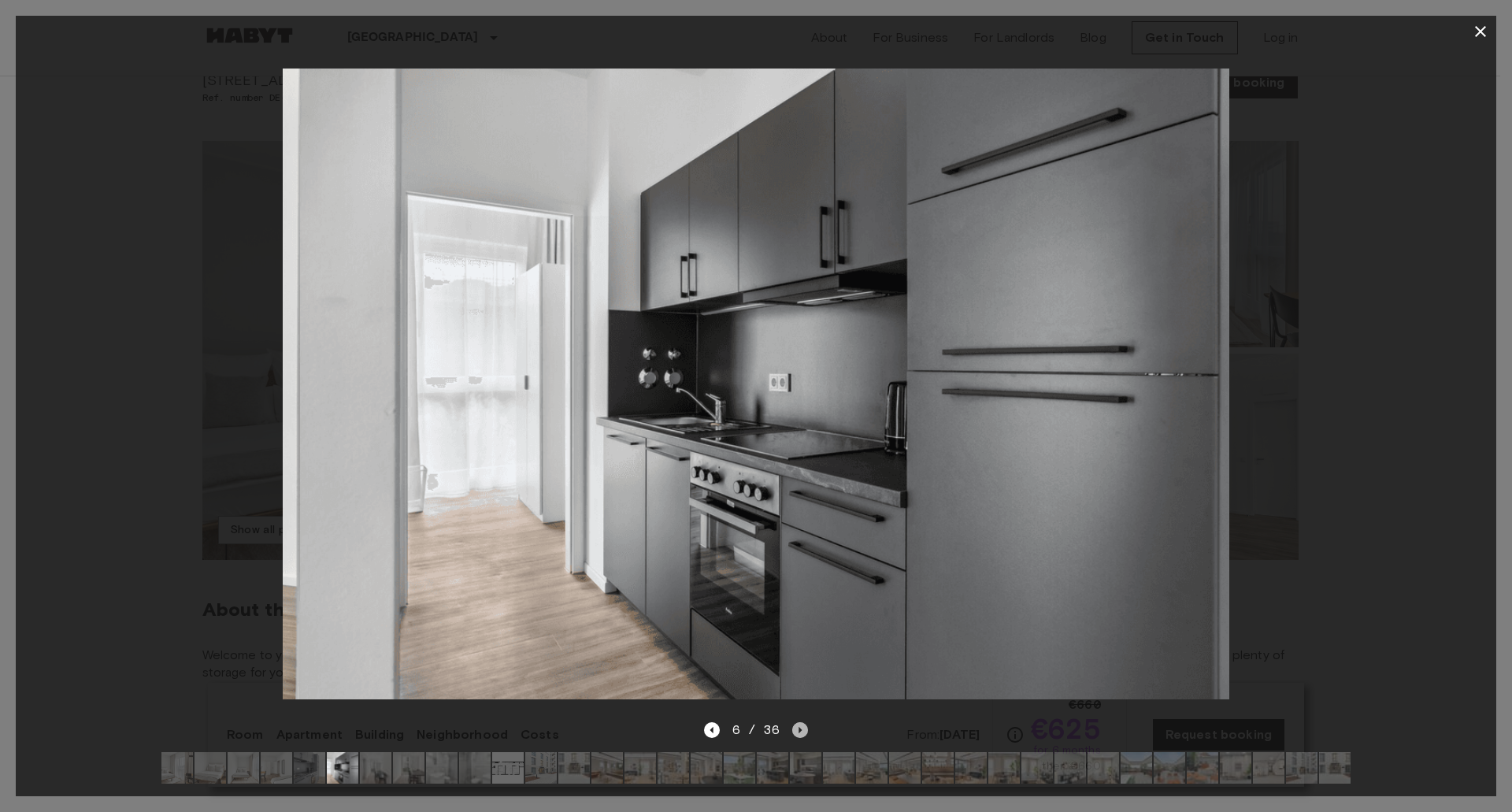
click at [798, 722] on icon "Next image" at bounding box center [800, 730] width 16 height 16
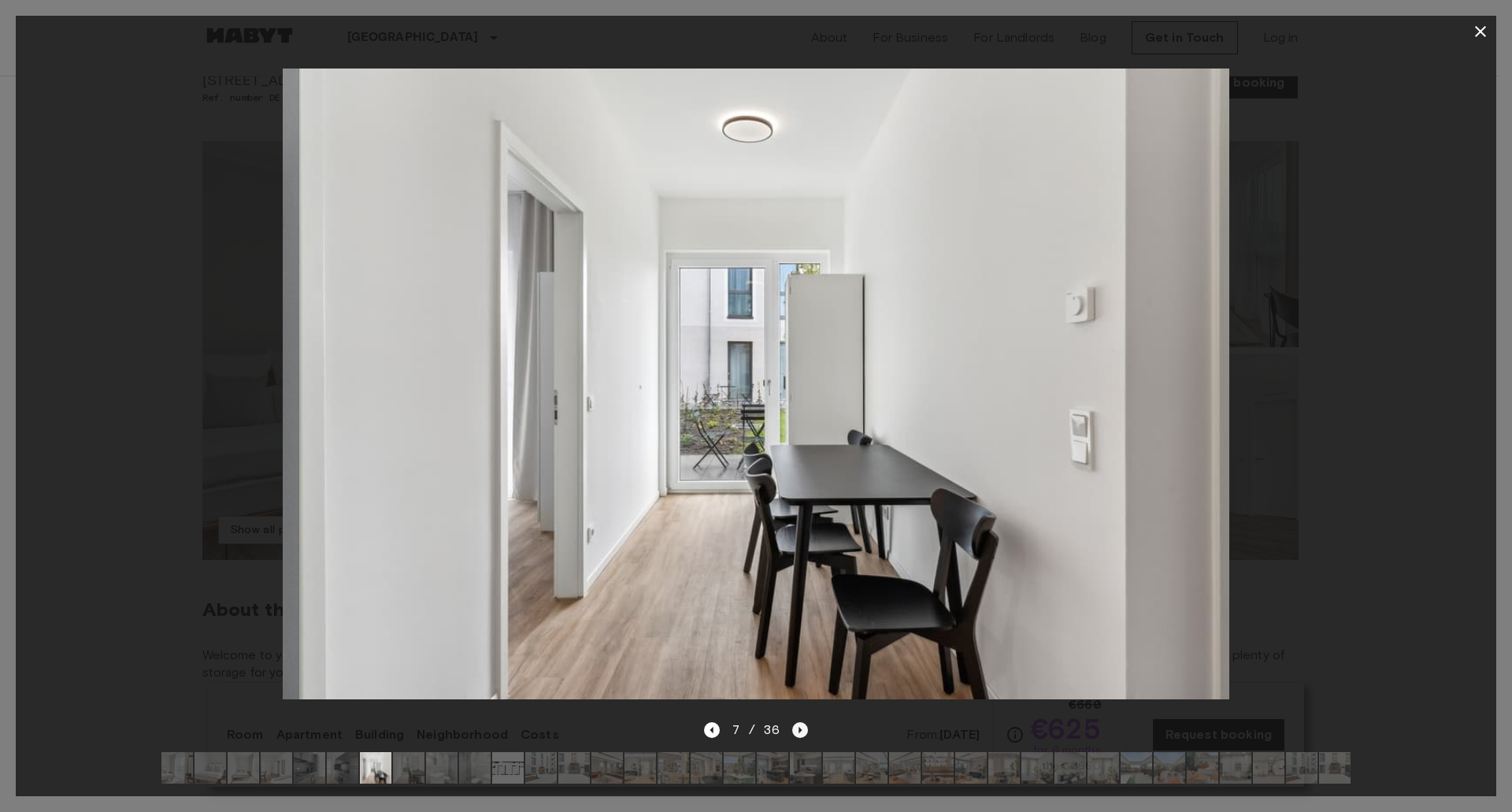
click at [798, 722] on icon "Next image" at bounding box center [800, 730] width 16 height 16
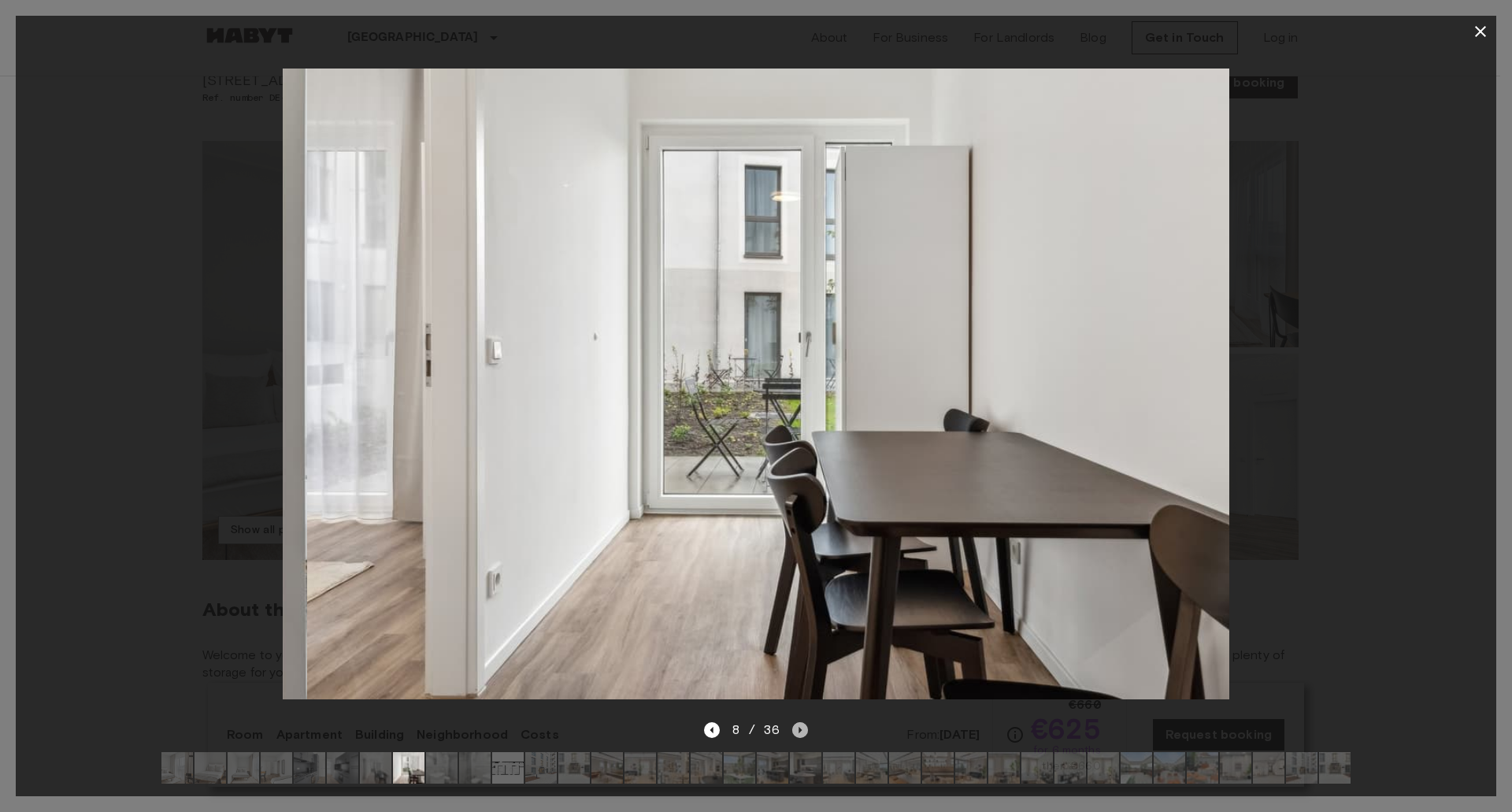
click at [798, 722] on icon "Next image" at bounding box center [800, 730] width 16 height 16
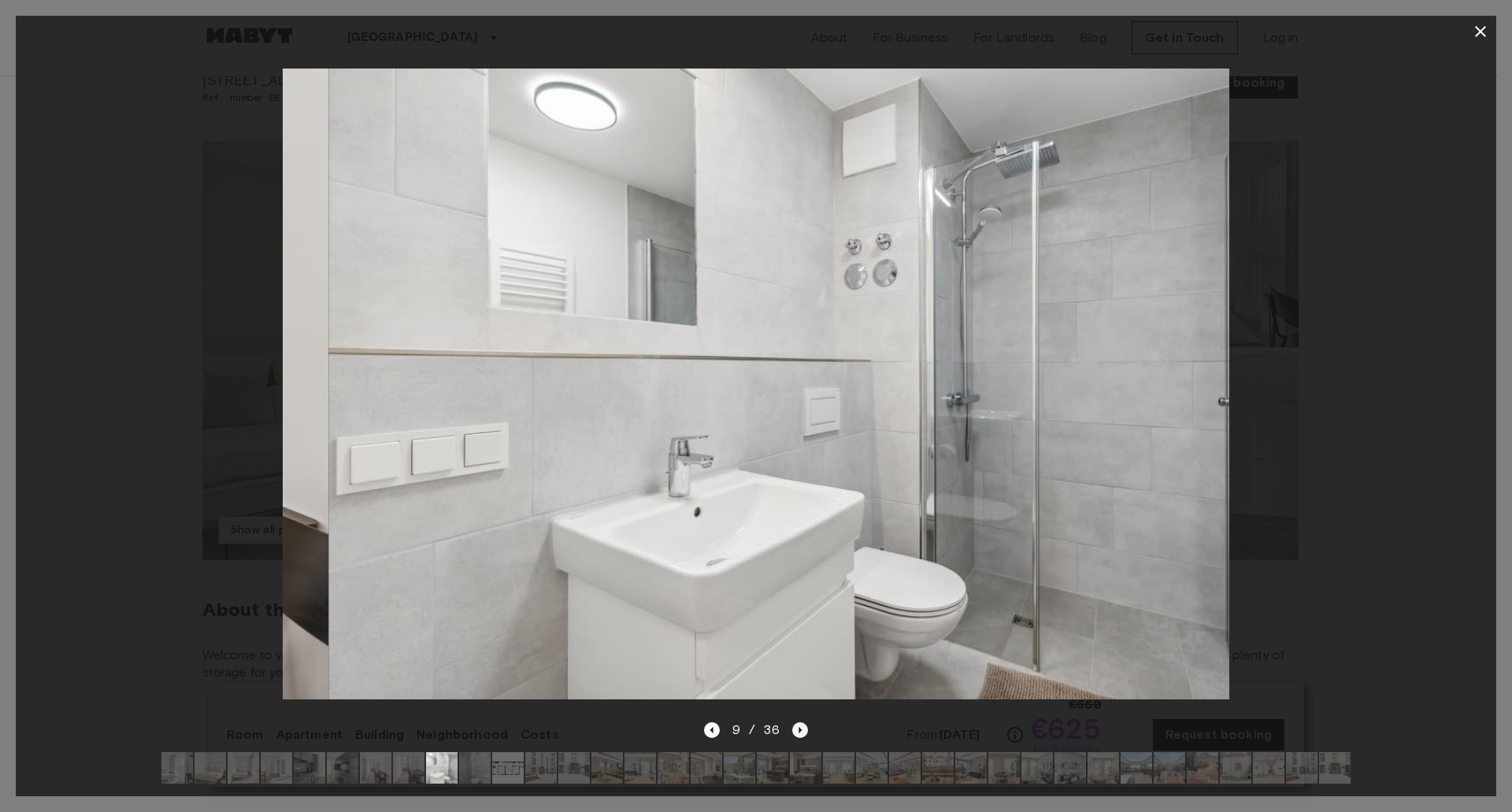
click at [798, 722] on icon "Next image" at bounding box center [800, 730] width 16 height 16
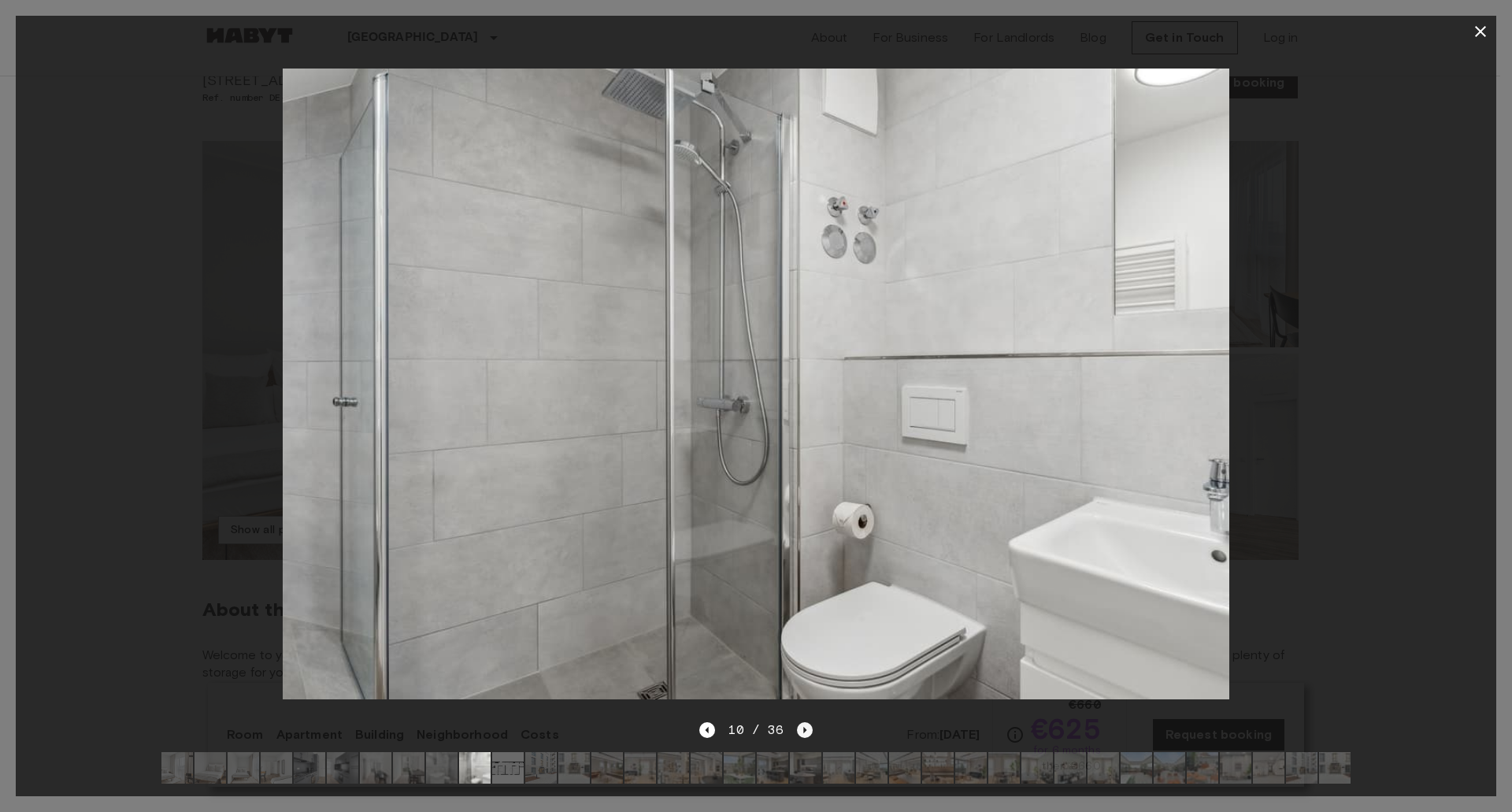
click at [798, 722] on icon "Next image" at bounding box center [805, 730] width 16 height 16
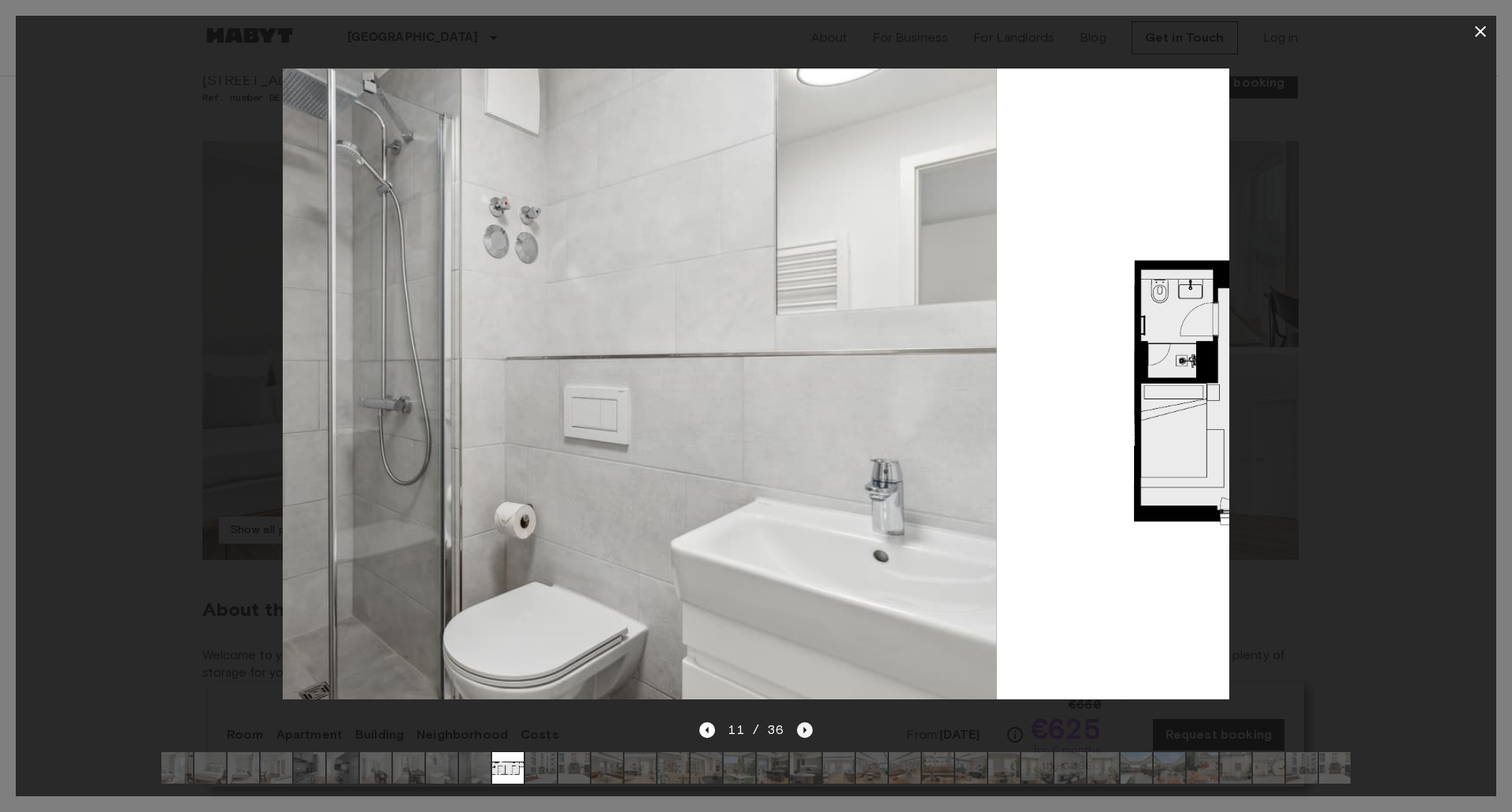
click at [798, 722] on icon "Next image" at bounding box center [805, 730] width 16 height 16
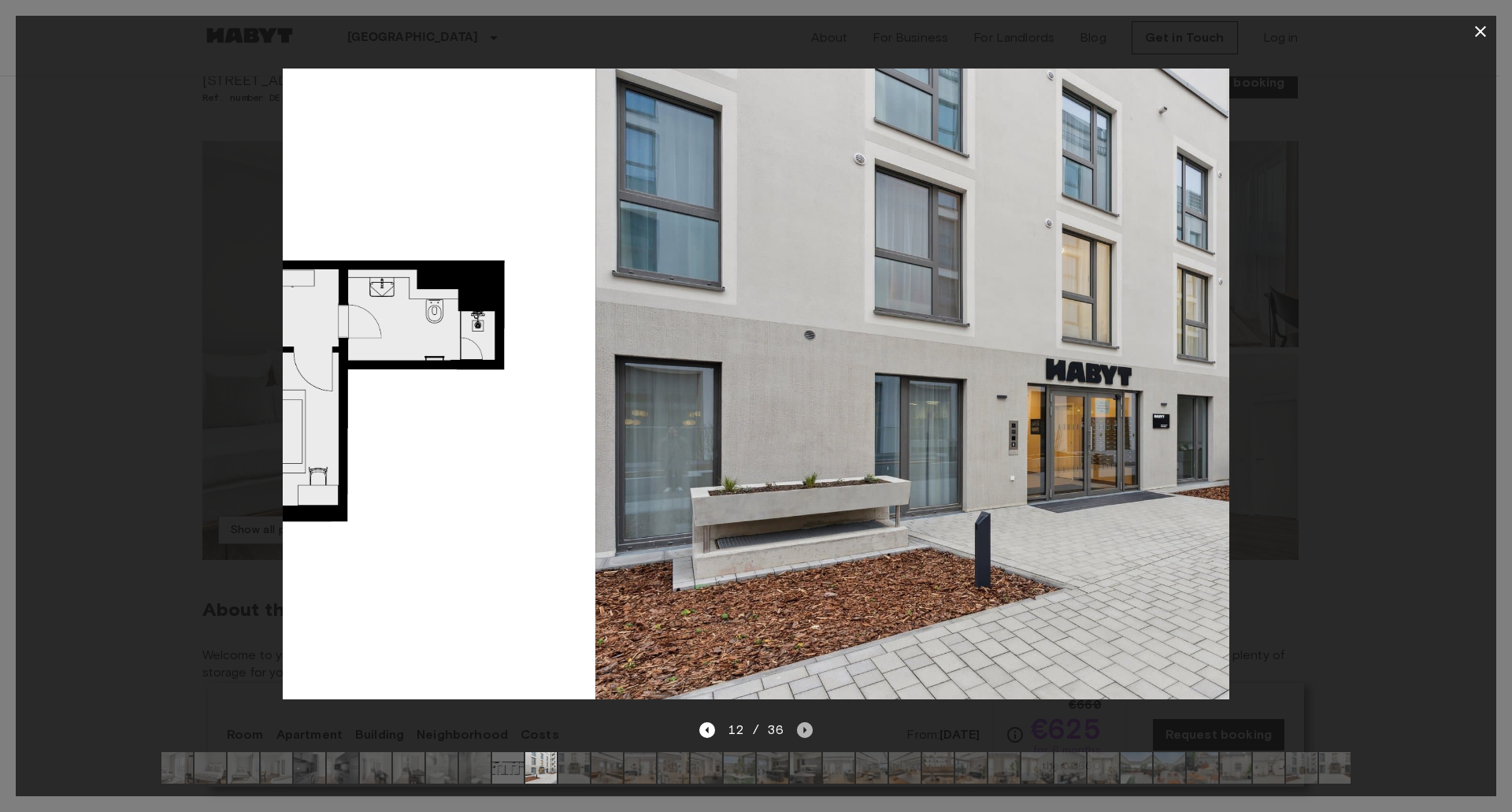
click at [798, 722] on icon "Next image" at bounding box center [805, 730] width 16 height 16
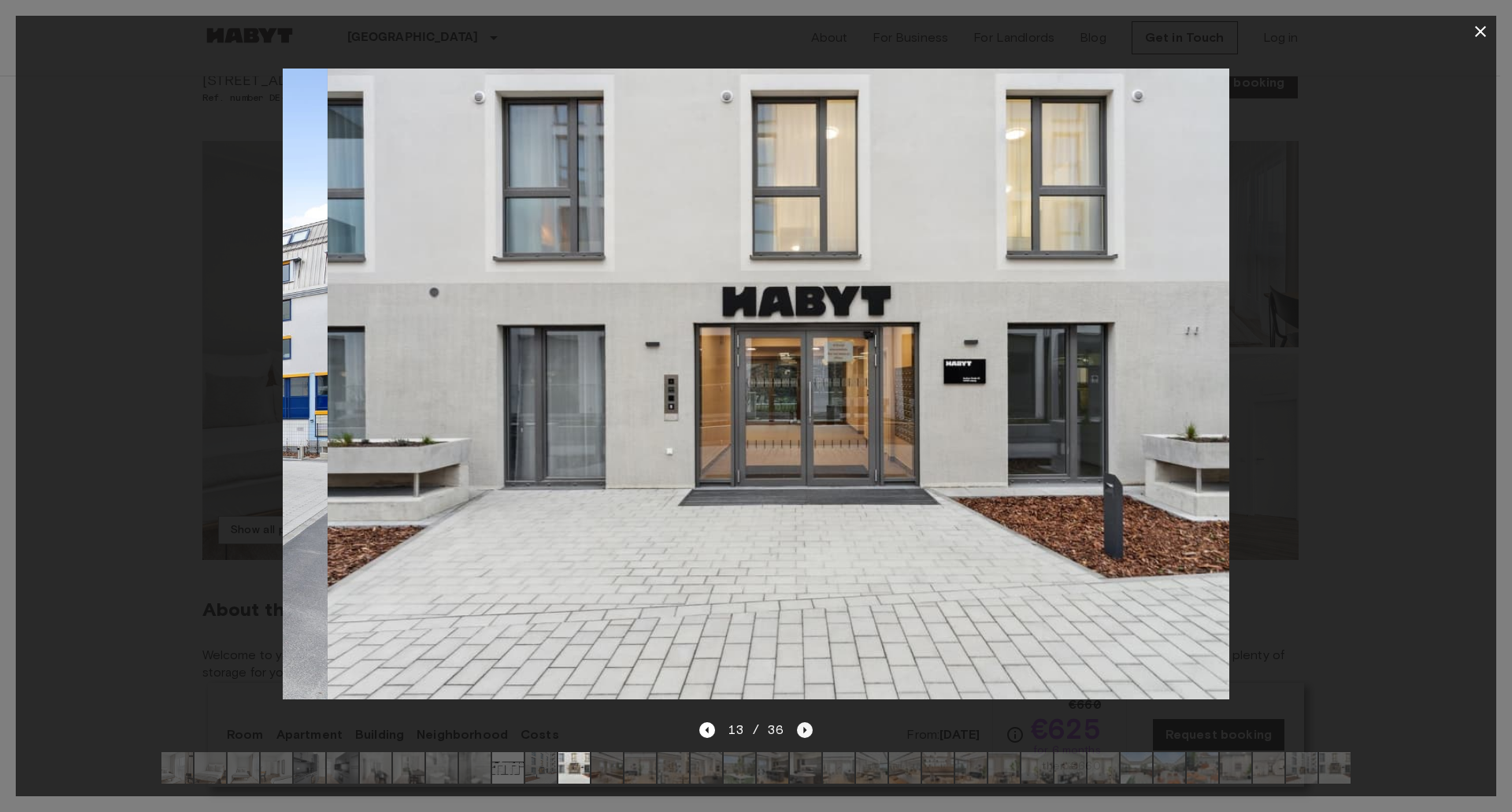
click at [798, 722] on icon "Next image" at bounding box center [805, 730] width 16 height 16
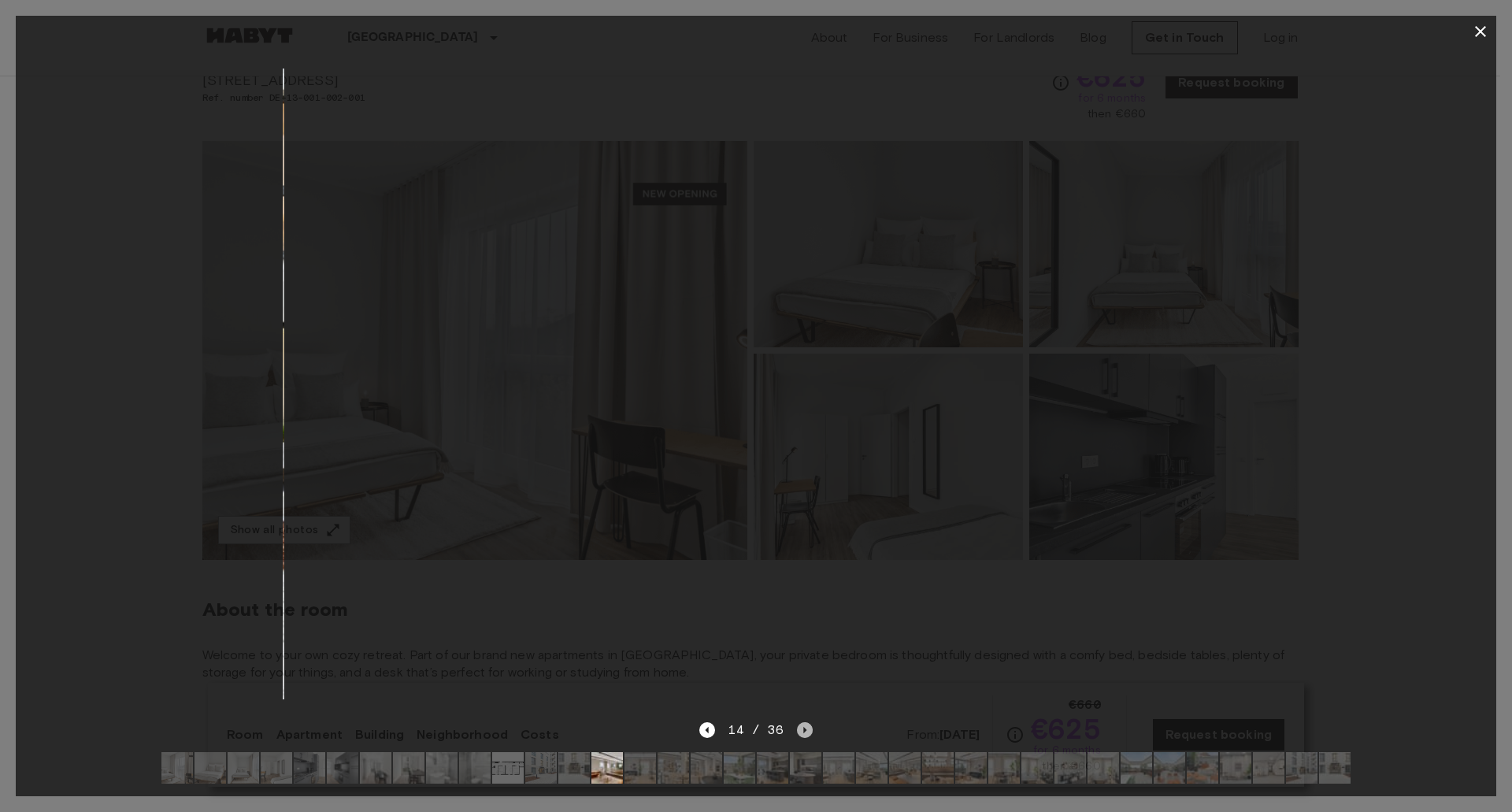
click at [798, 722] on icon "Next image" at bounding box center [805, 730] width 16 height 16
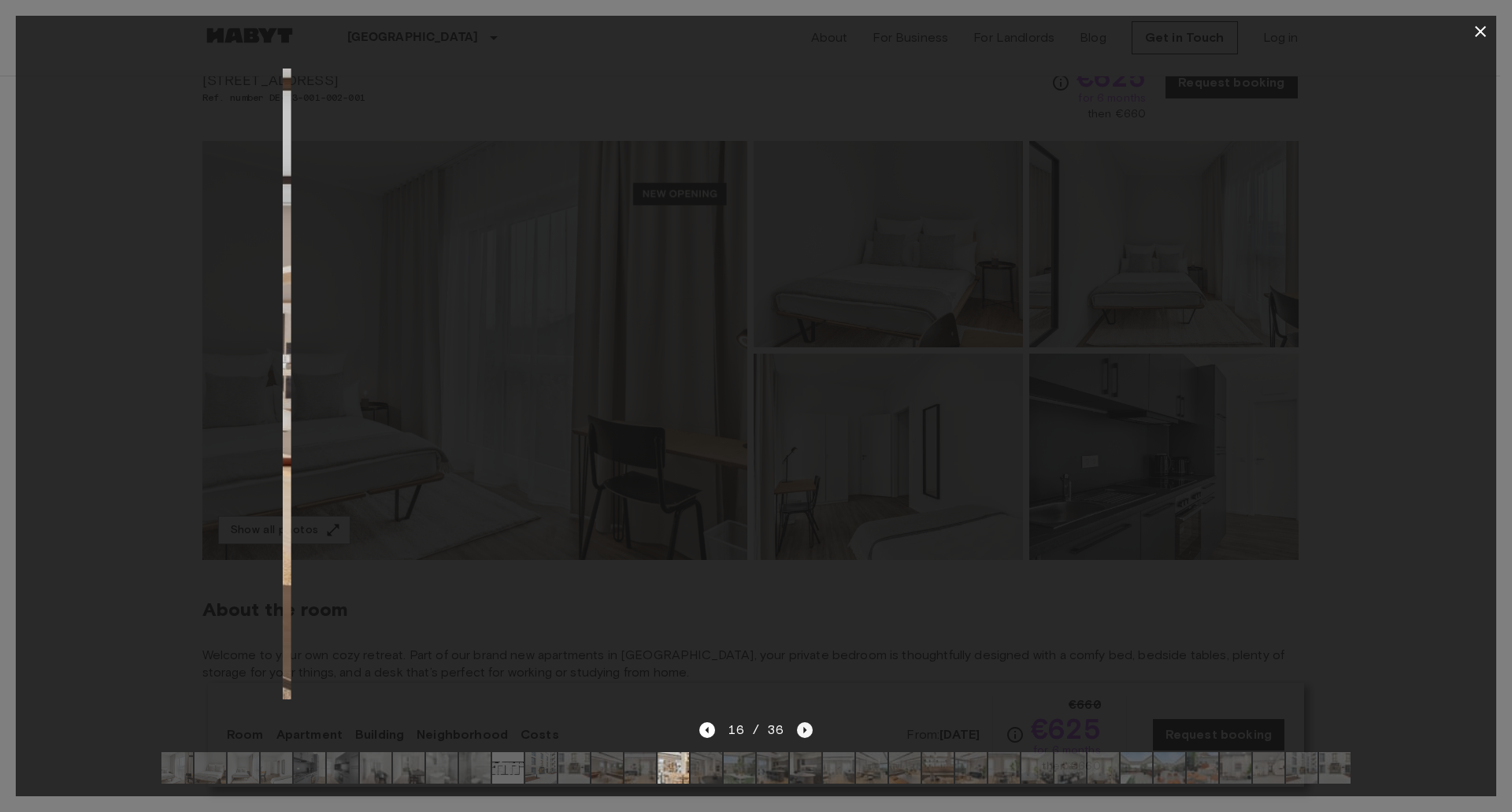
click at [798, 722] on icon "Next image" at bounding box center [805, 730] width 16 height 16
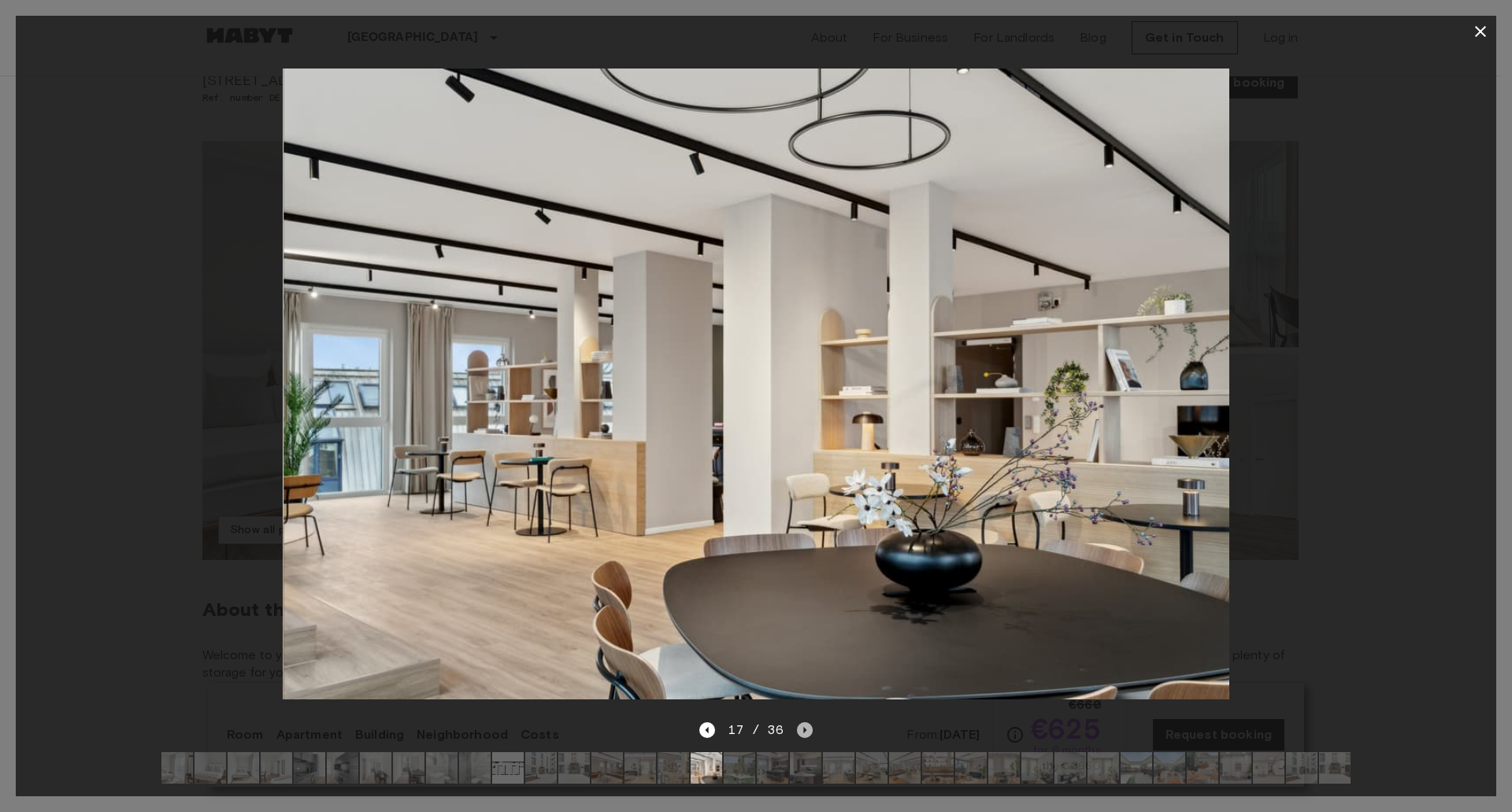
click at [798, 722] on icon "Next image" at bounding box center [805, 730] width 16 height 16
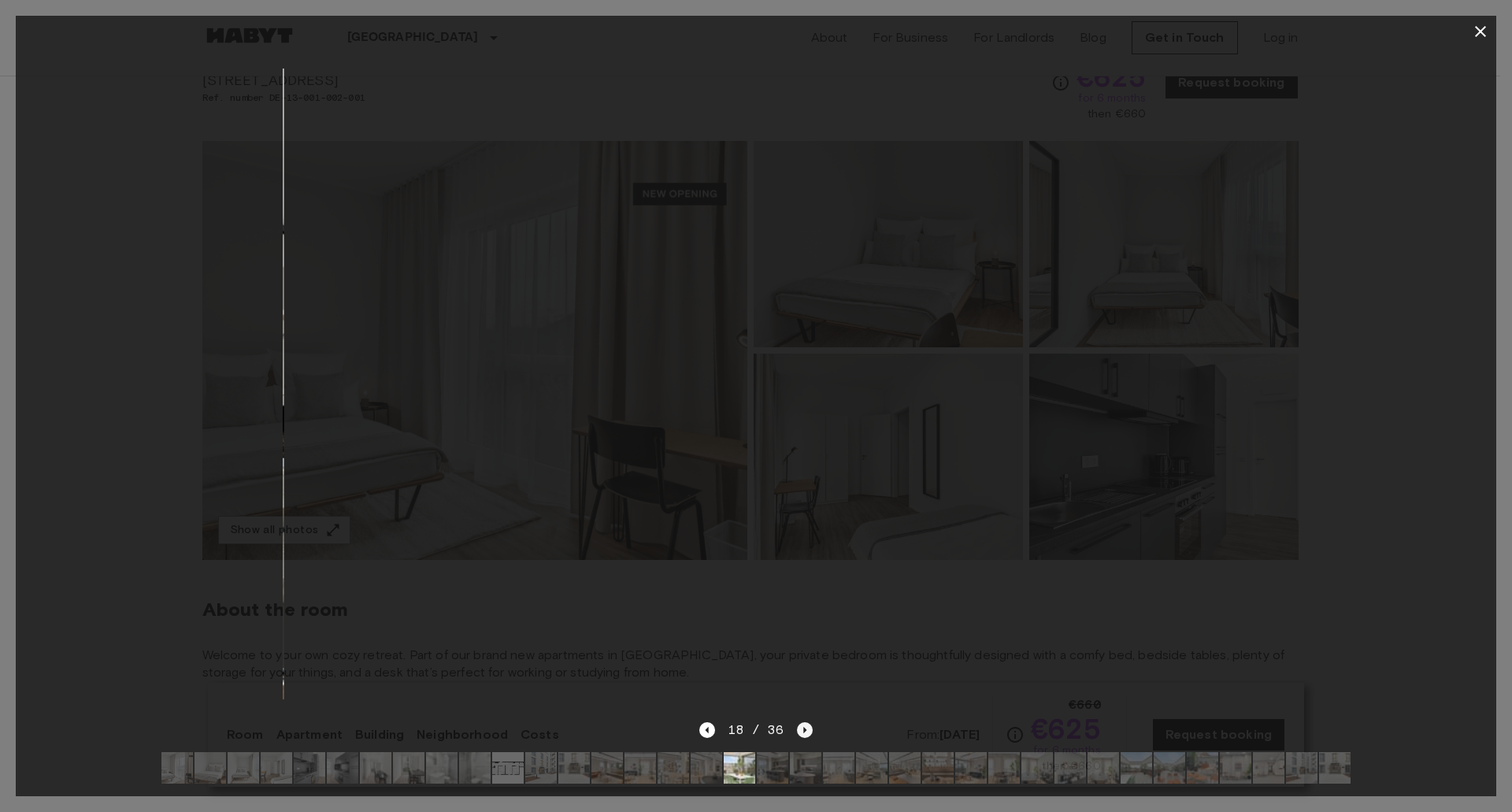
click at [798, 722] on icon "Next image" at bounding box center [805, 730] width 16 height 16
click at [806, 722] on icon "Next image" at bounding box center [805, 730] width 16 height 16
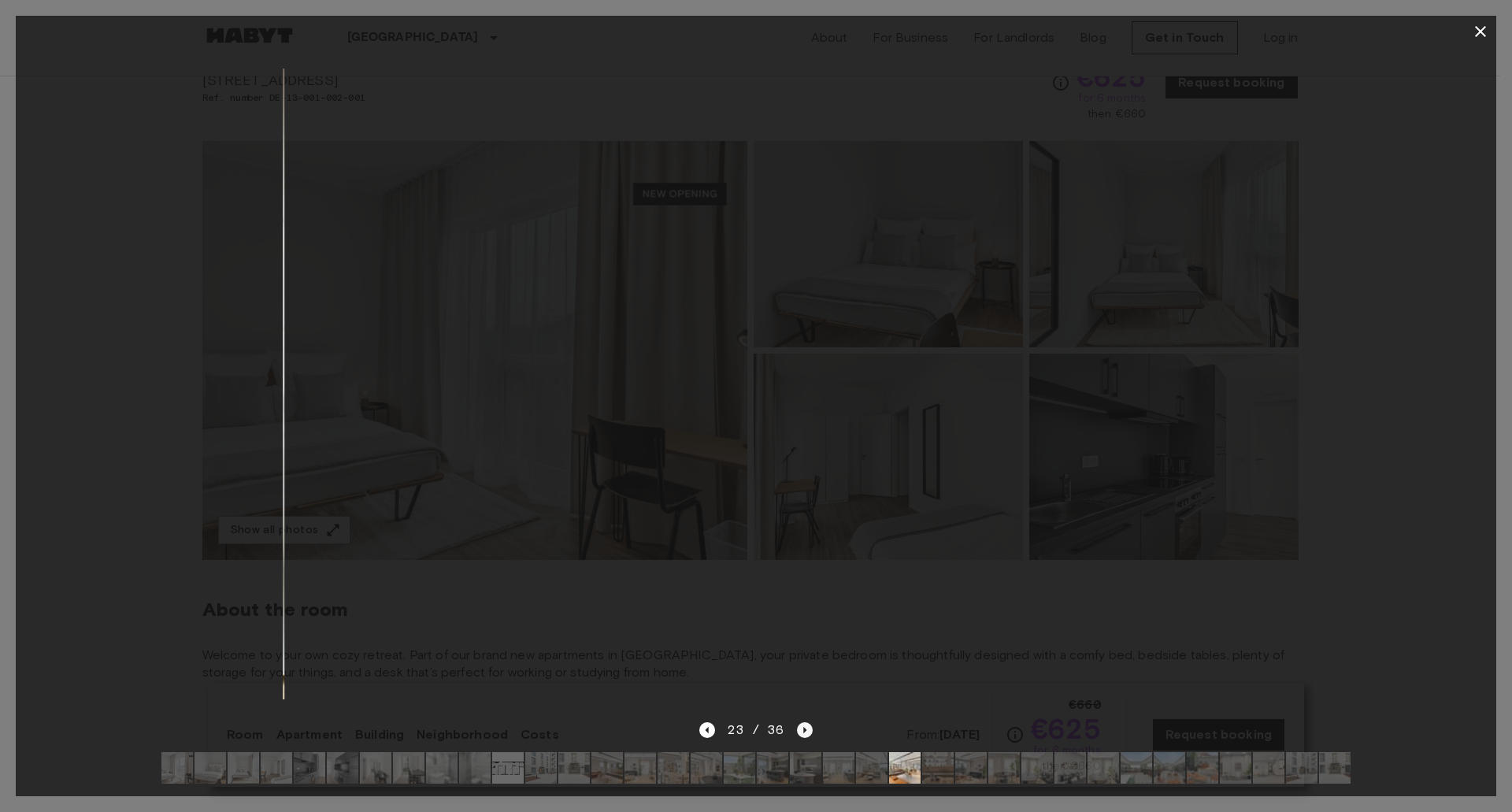
click at [806, 722] on icon "Next image" at bounding box center [805, 730] width 16 height 16
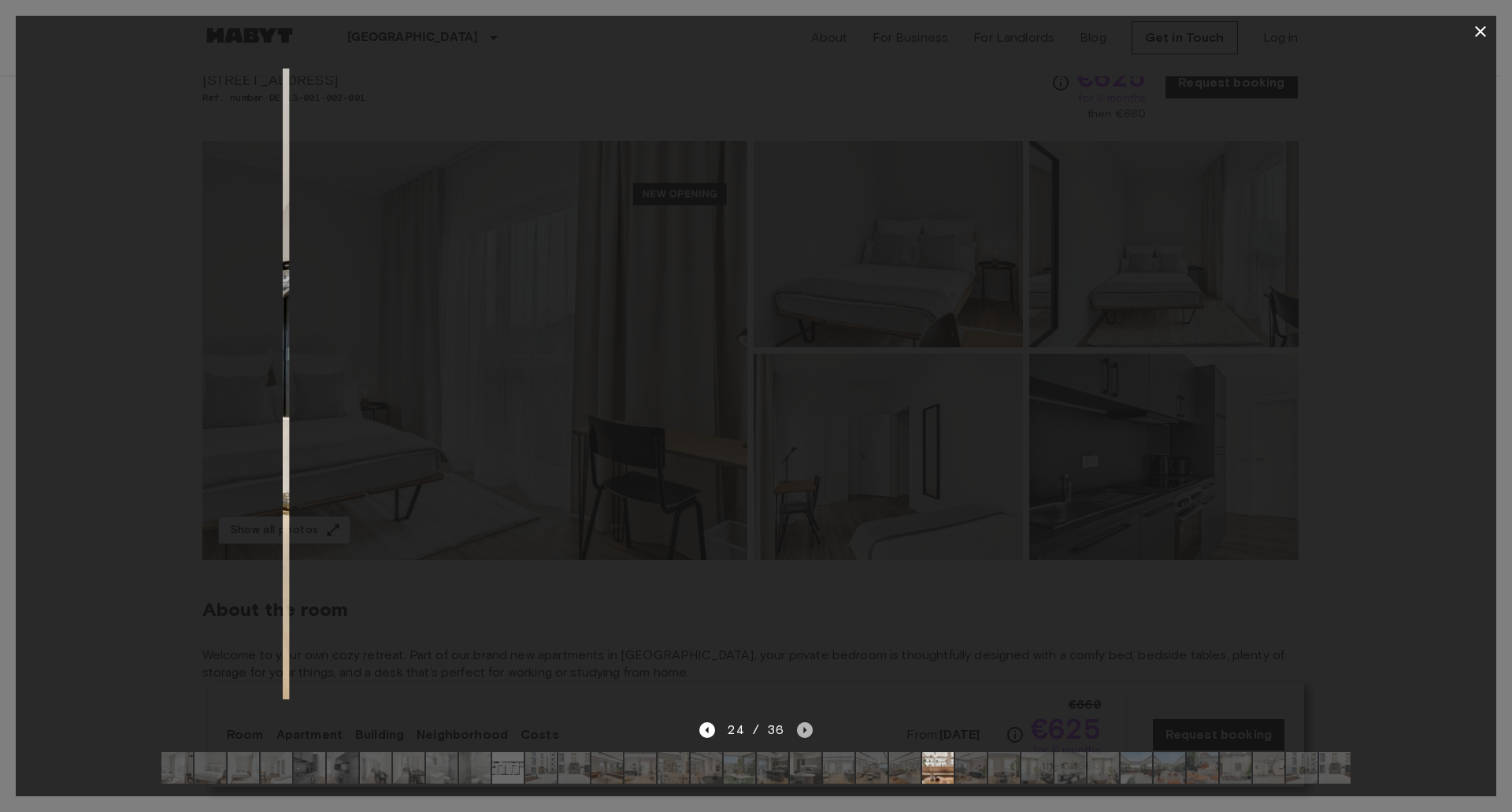
click at [806, 722] on icon "Next image" at bounding box center [805, 730] width 16 height 16
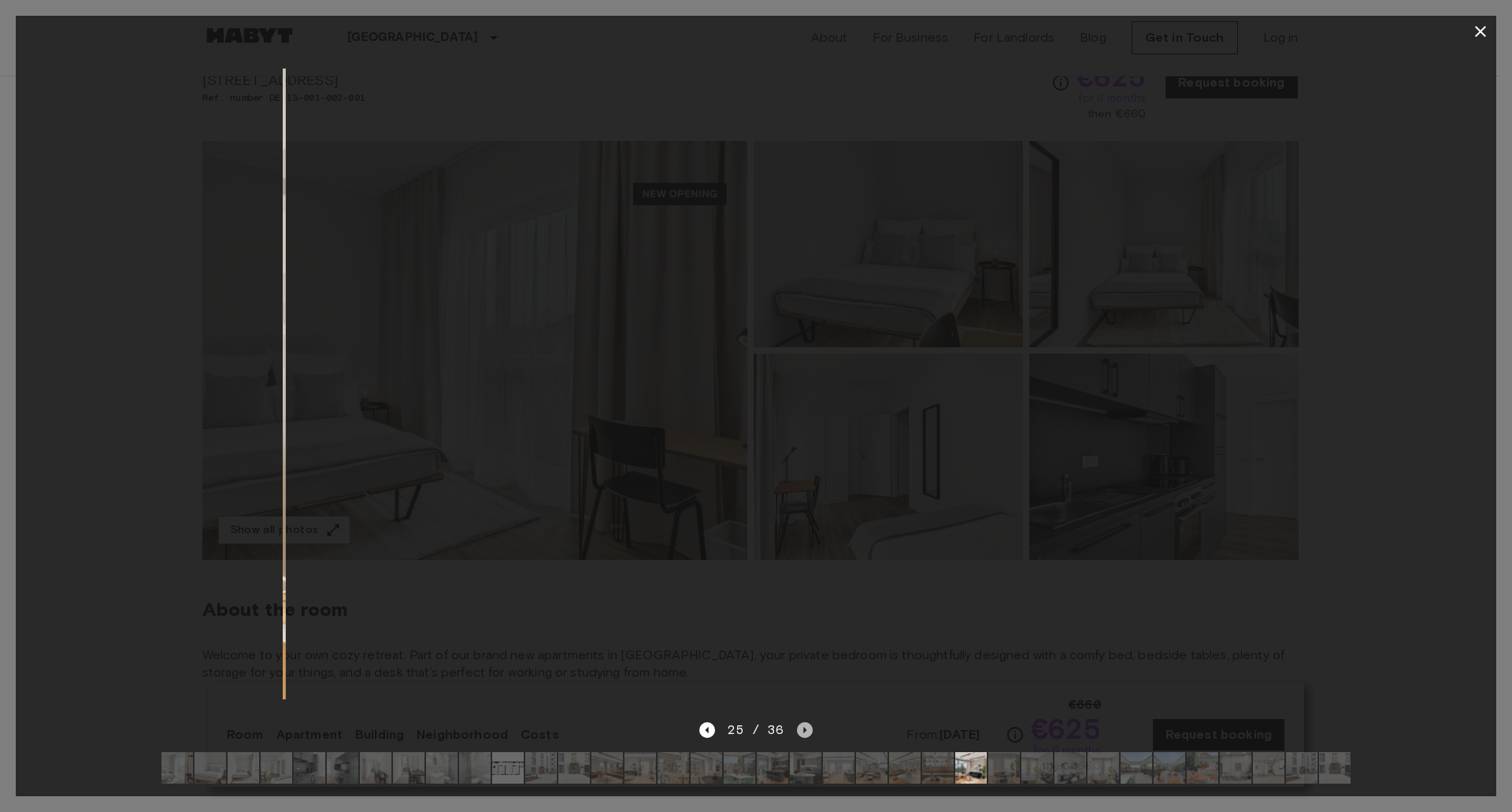
click at [806, 722] on icon "Next image" at bounding box center [805, 730] width 16 height 16
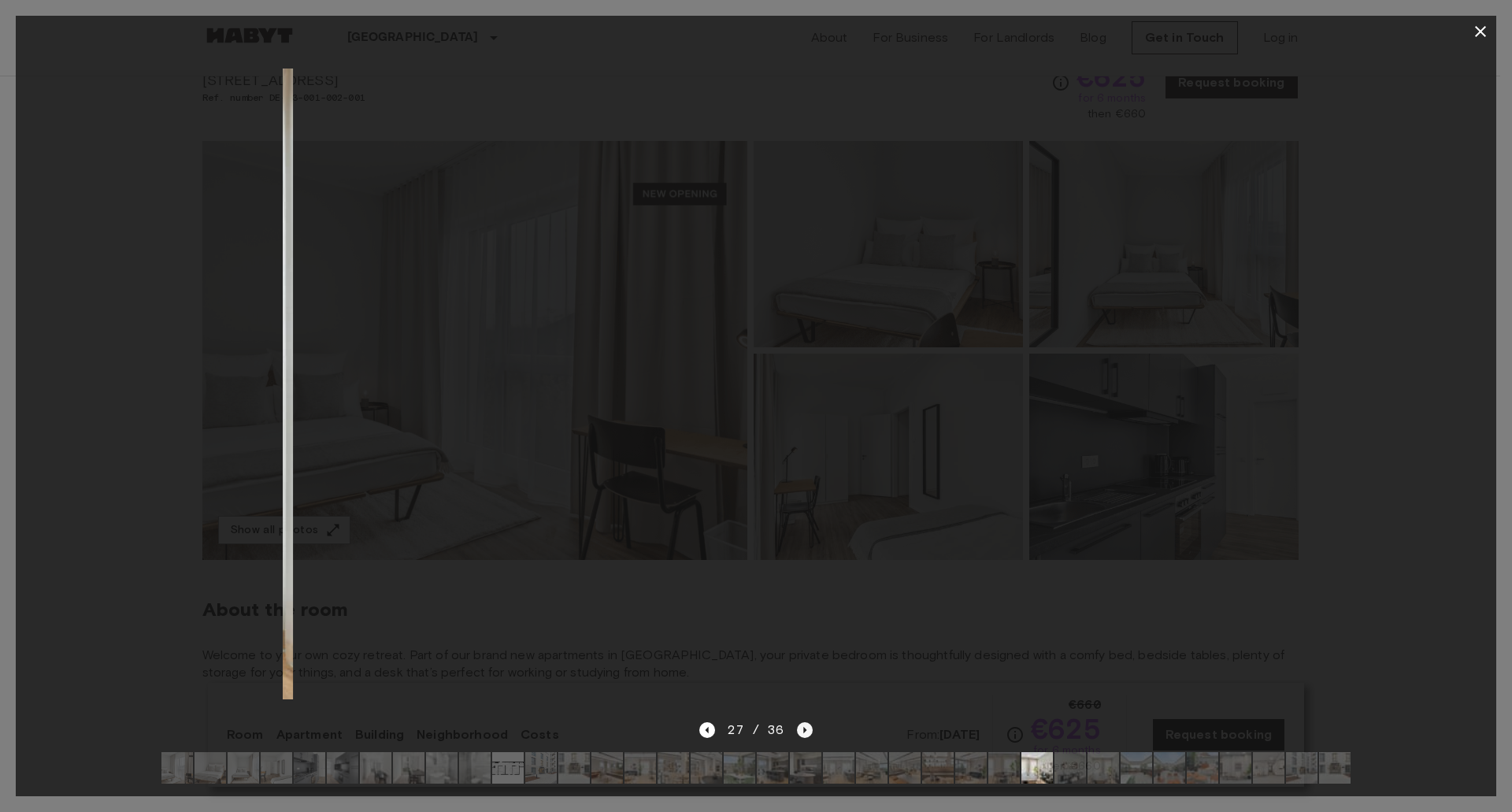
click at [806, 722] on icon "Next image" at bounding box center [805, 730] width 16 height 16
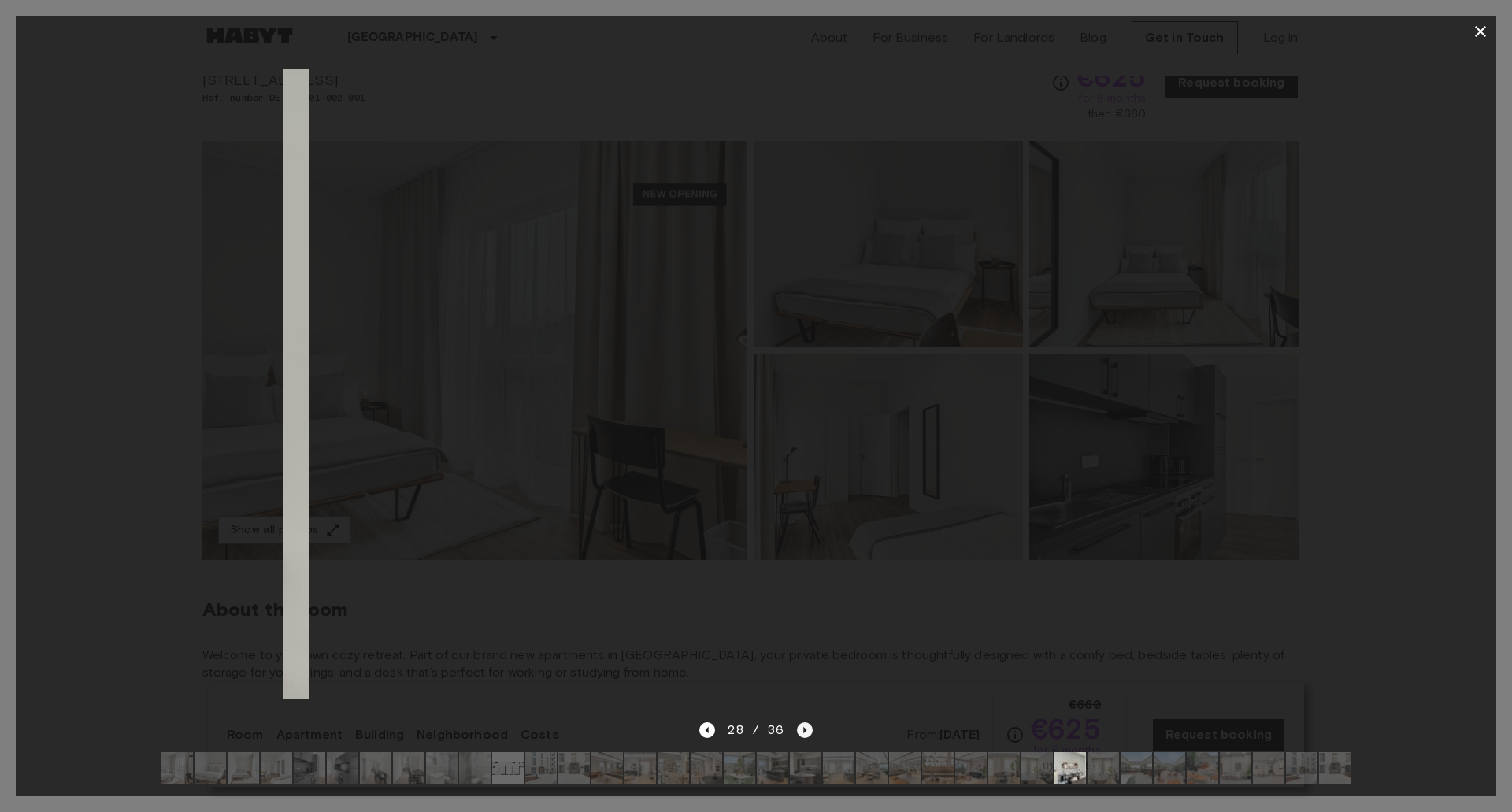
click at [806, 722] on icon "Next image" at bounding box center [805, 730] width 16 height 16
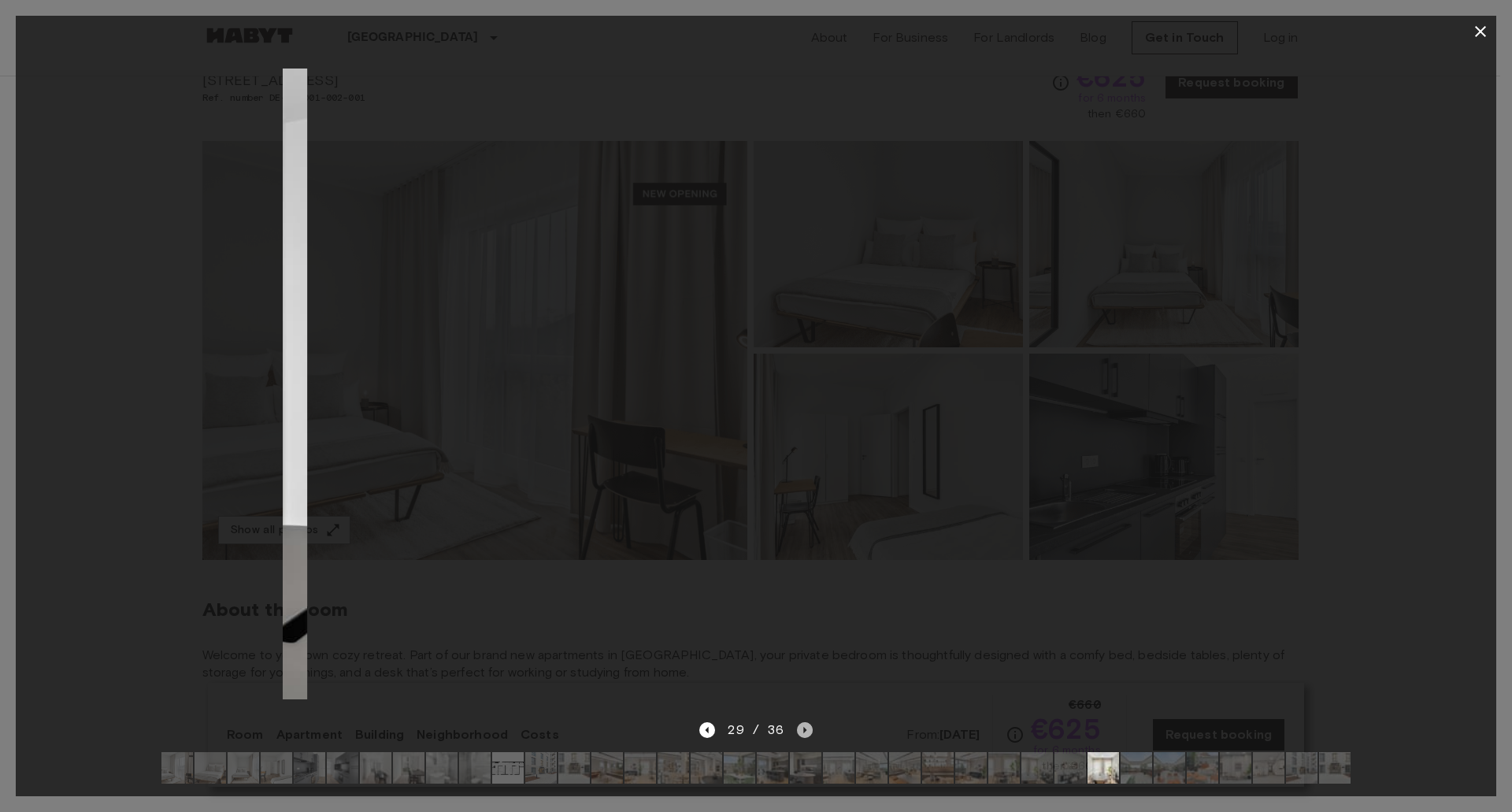
click at [806, 722] on icon "Next image" at bounding box center [805, 730] width 16 height 16
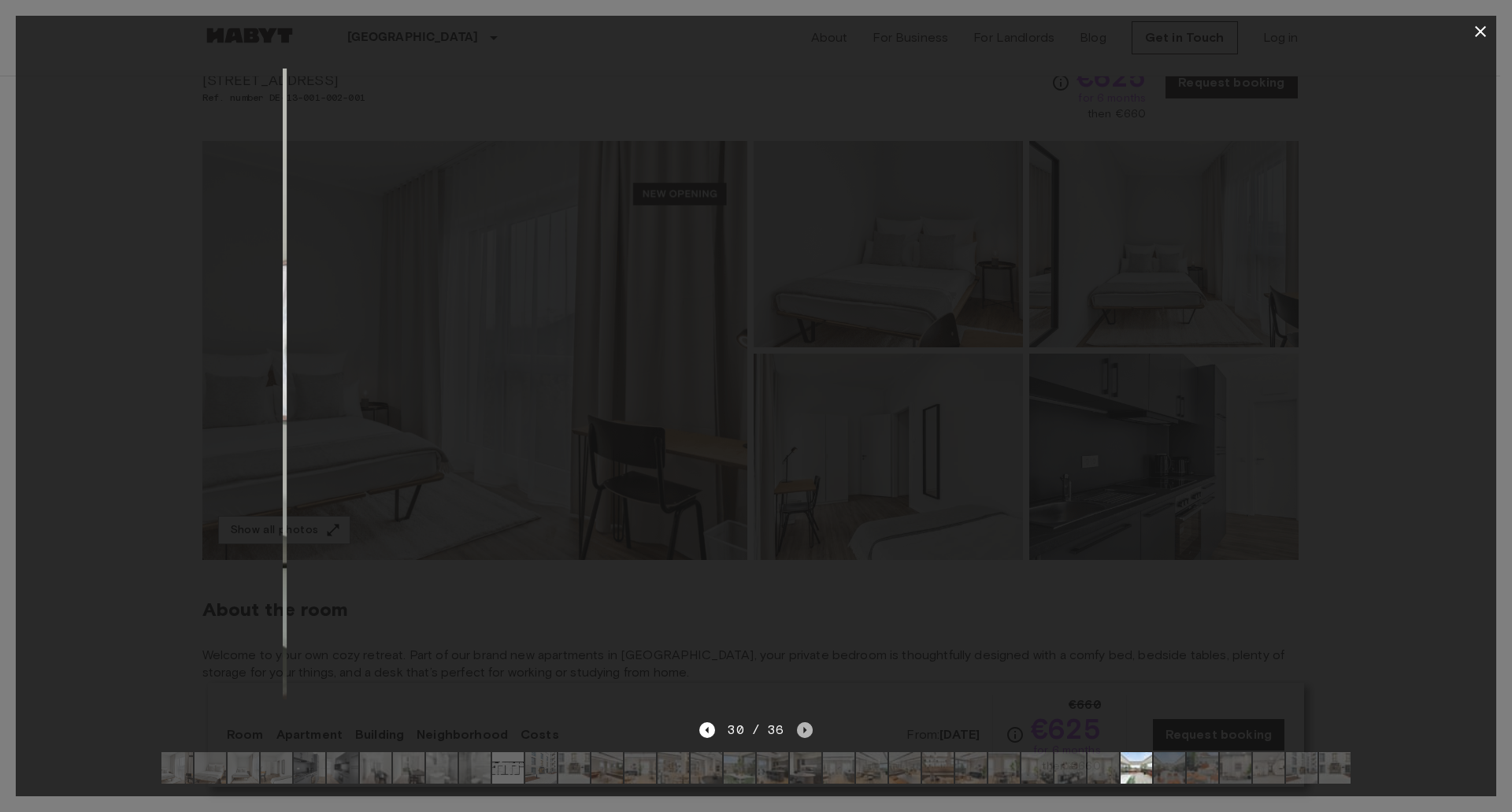
click at [806, 722] on icon "Next image" at bounding box center [805, 730] width 16 height 16
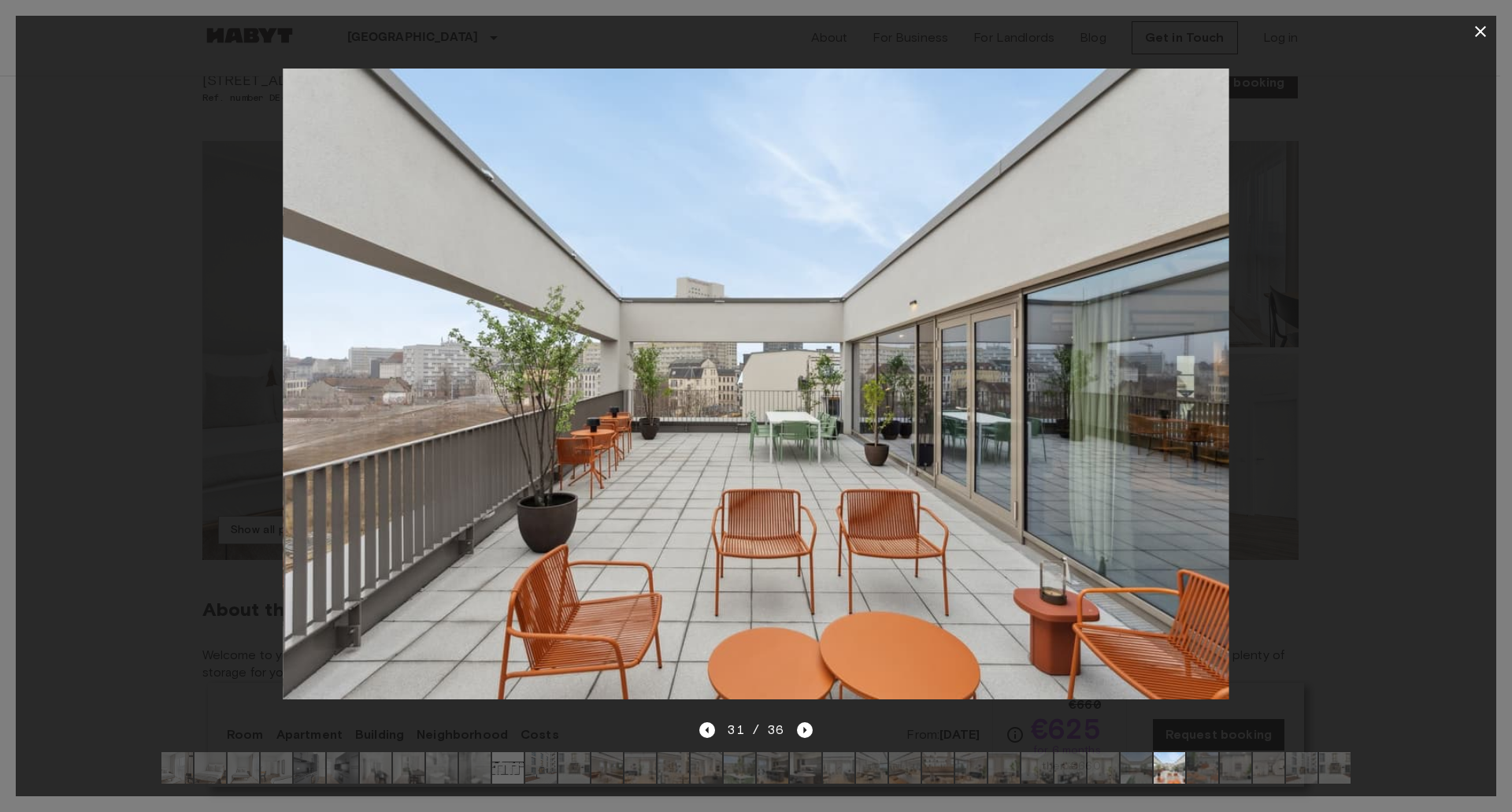
click at [1482, 27] on icon "button" at bounding box center [1480, 31] width 19 height 19
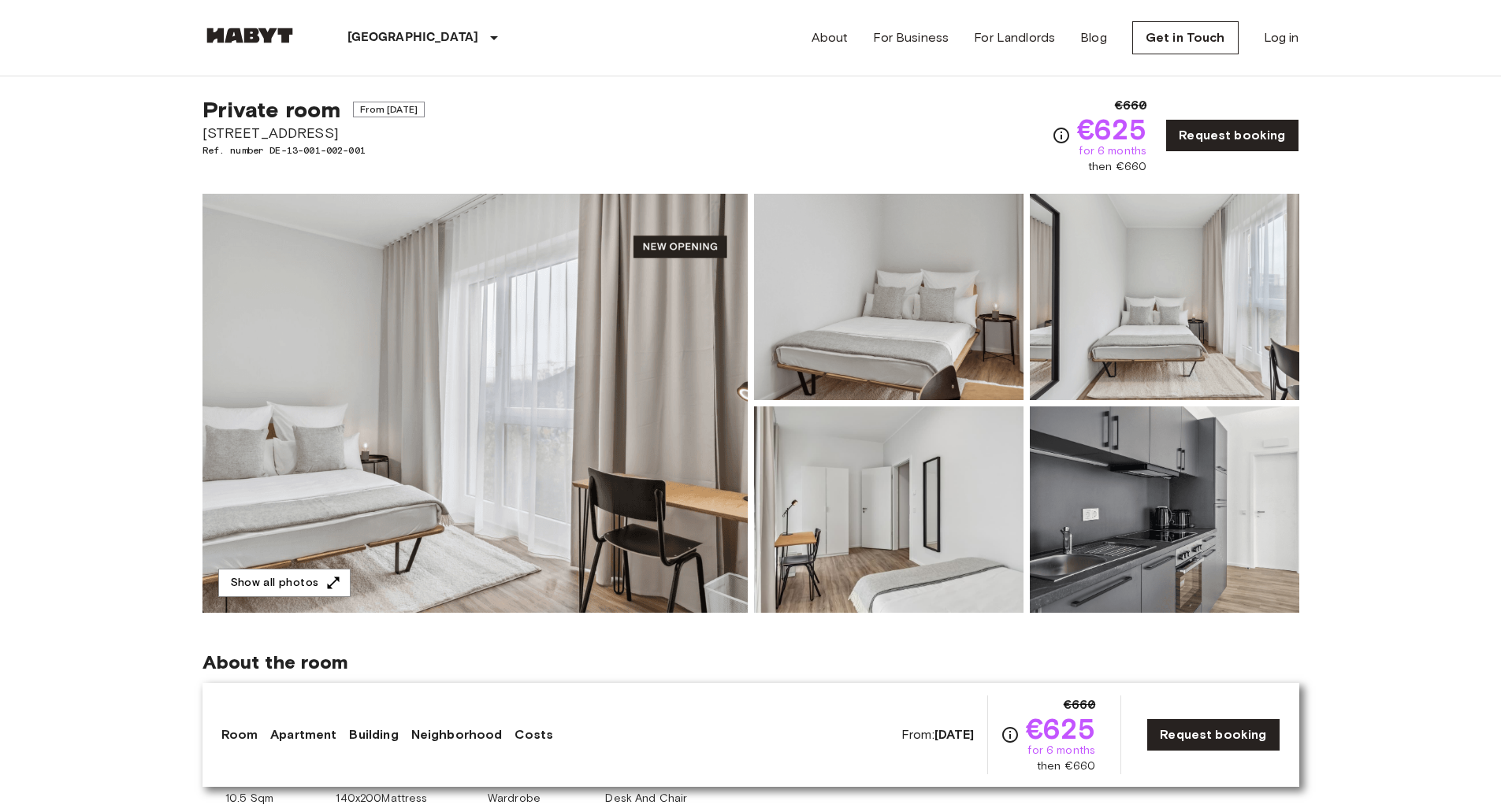
scroll to position [0, 0]
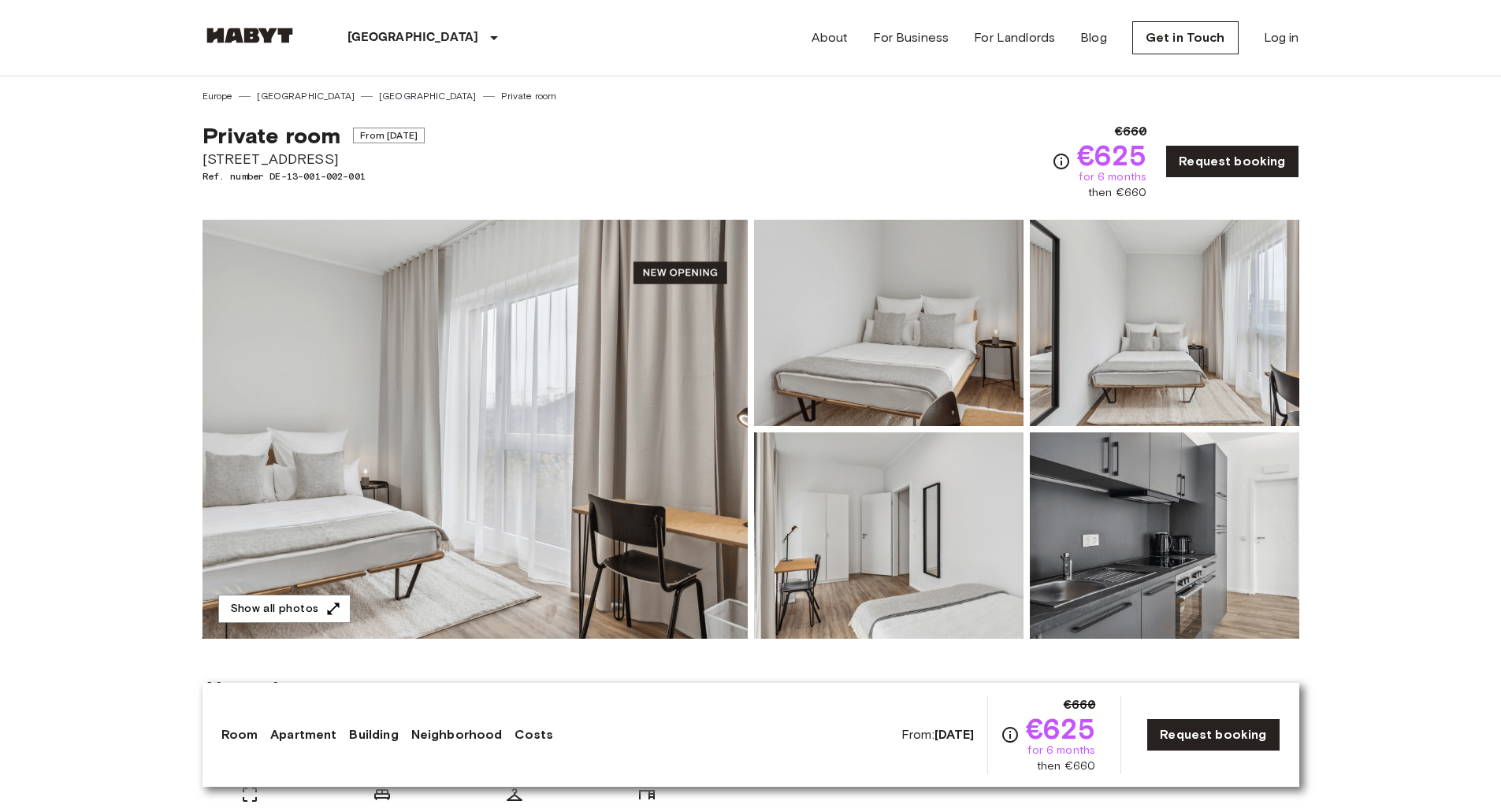
click at [239, 33] on img at bounding box center [249, 36] width 94 height 16
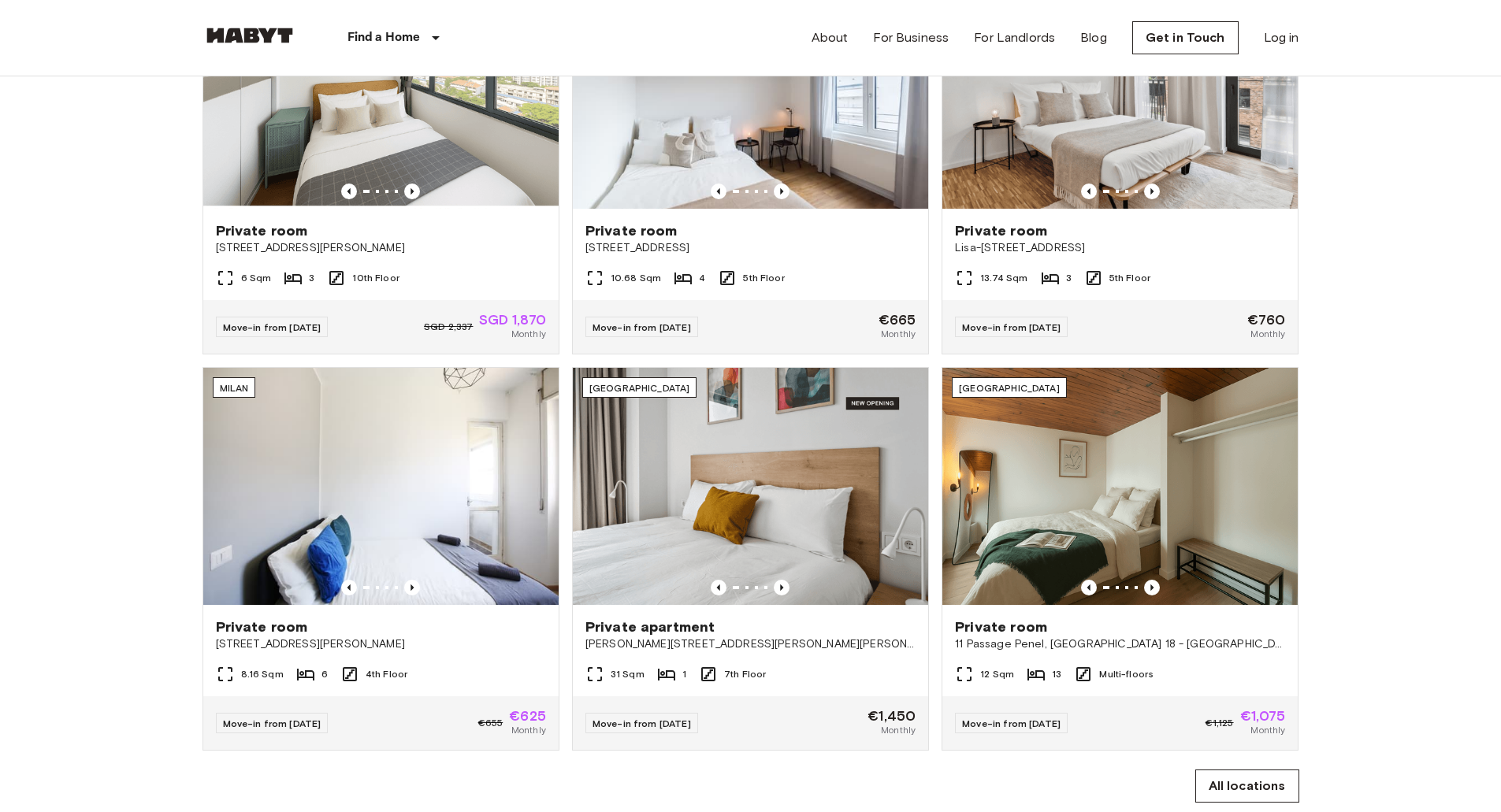
scroll to position [867, 0]
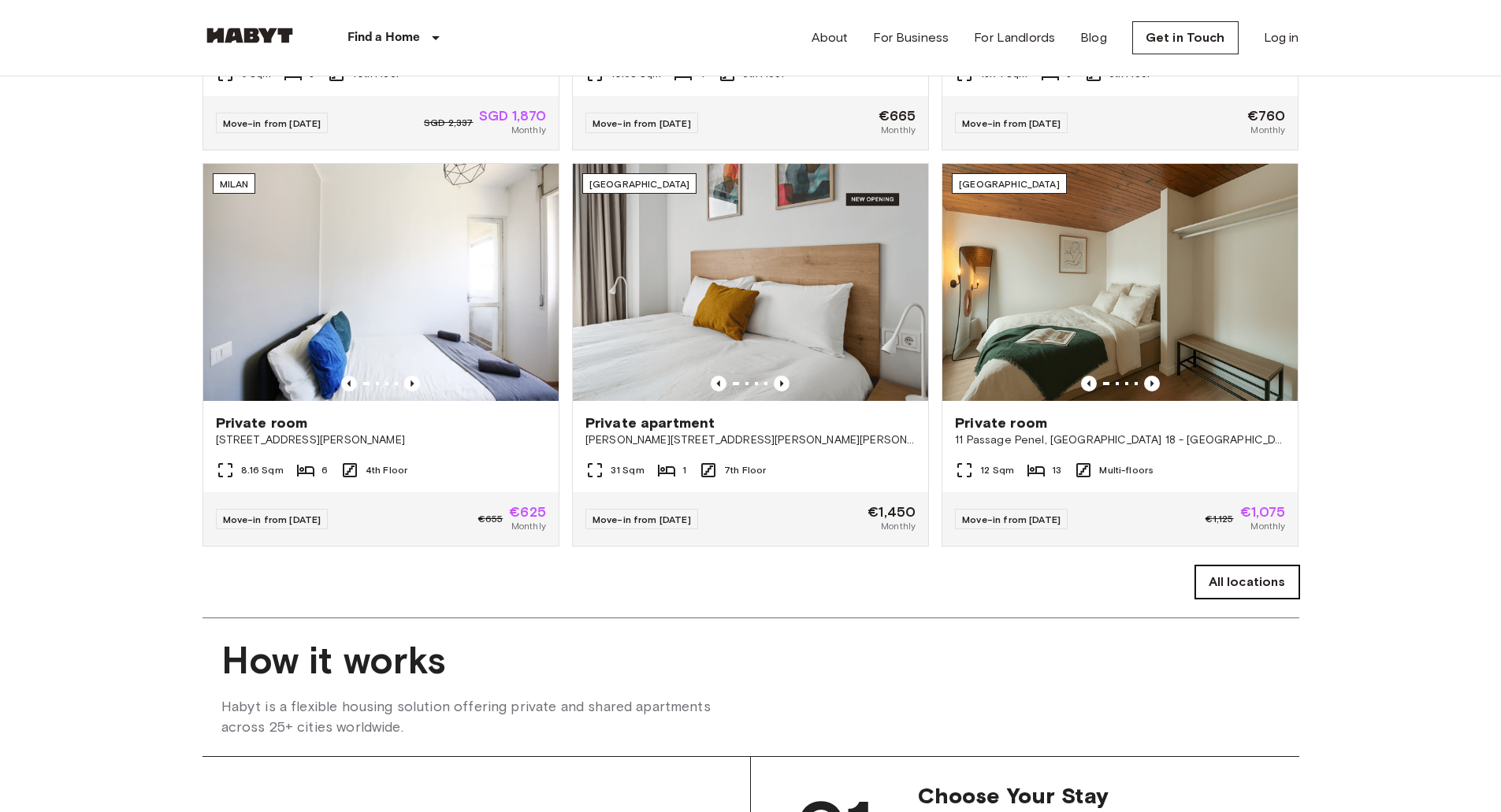
click at [1245, 599] on link "All locations" at bounding box center [1247, 582] width 104 height 33
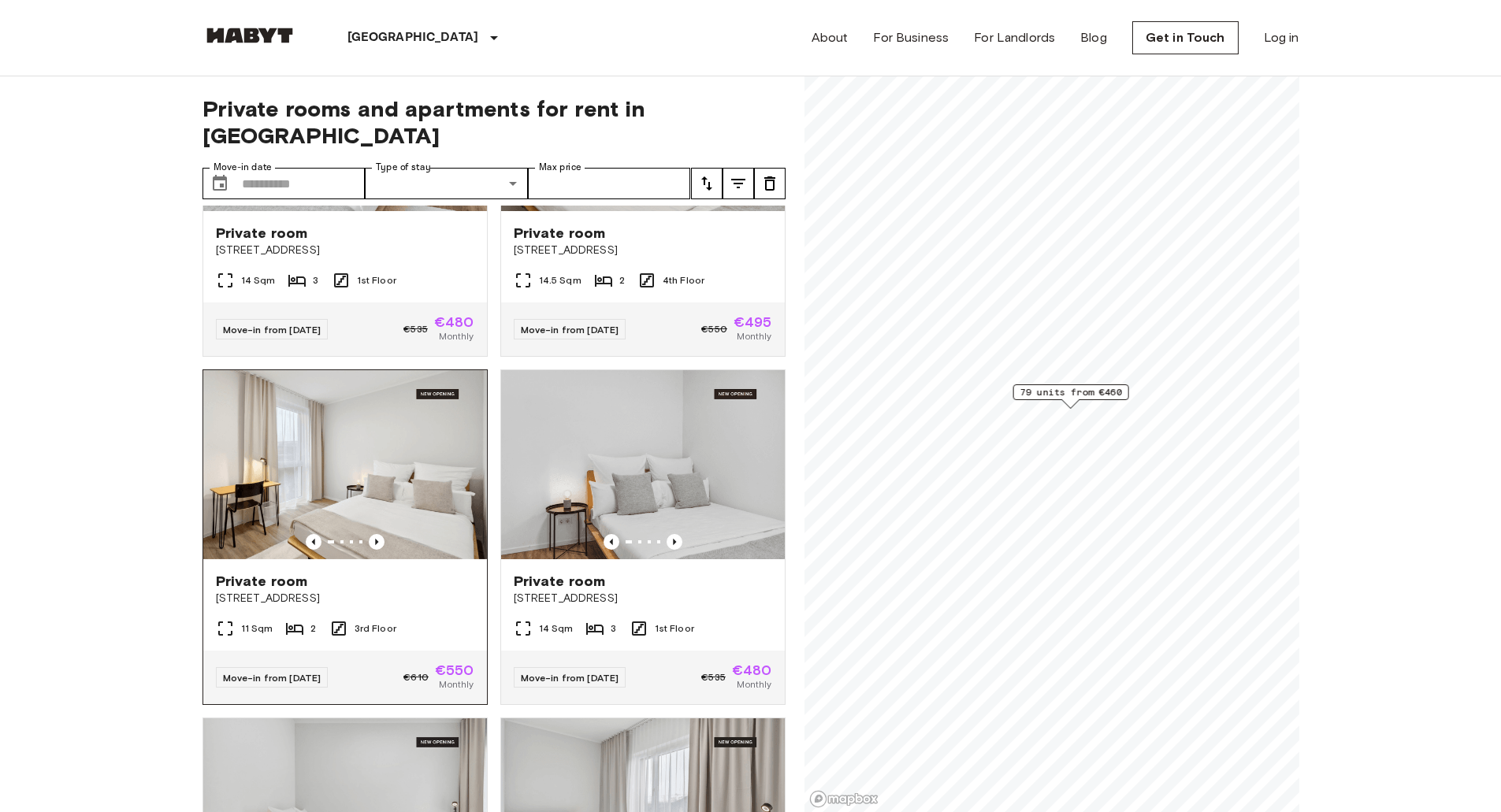
scroll to position [393, 0]
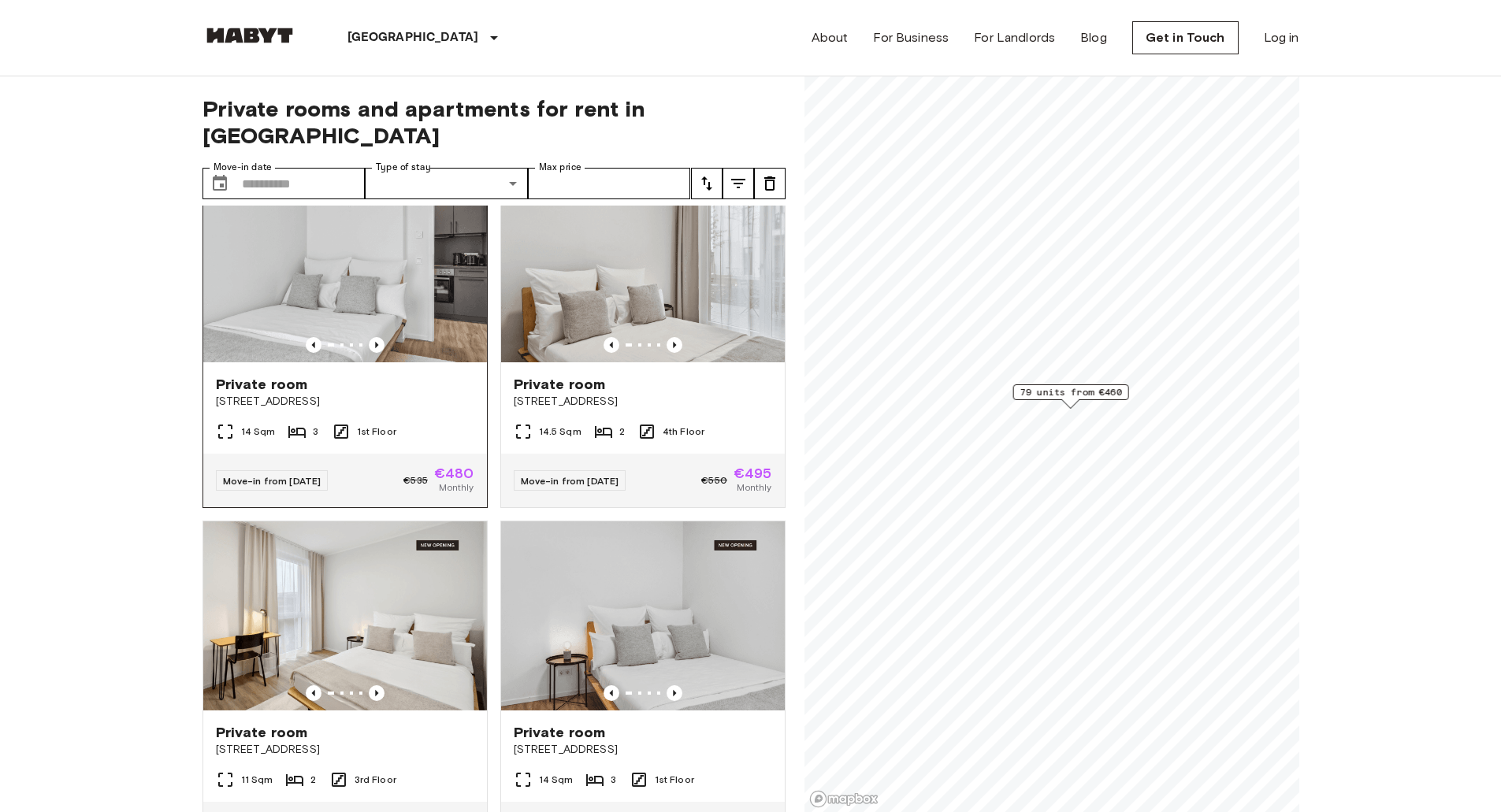
click at [343, 375] on div "Private room" at bounding box center [345, 384] width 258 height 19
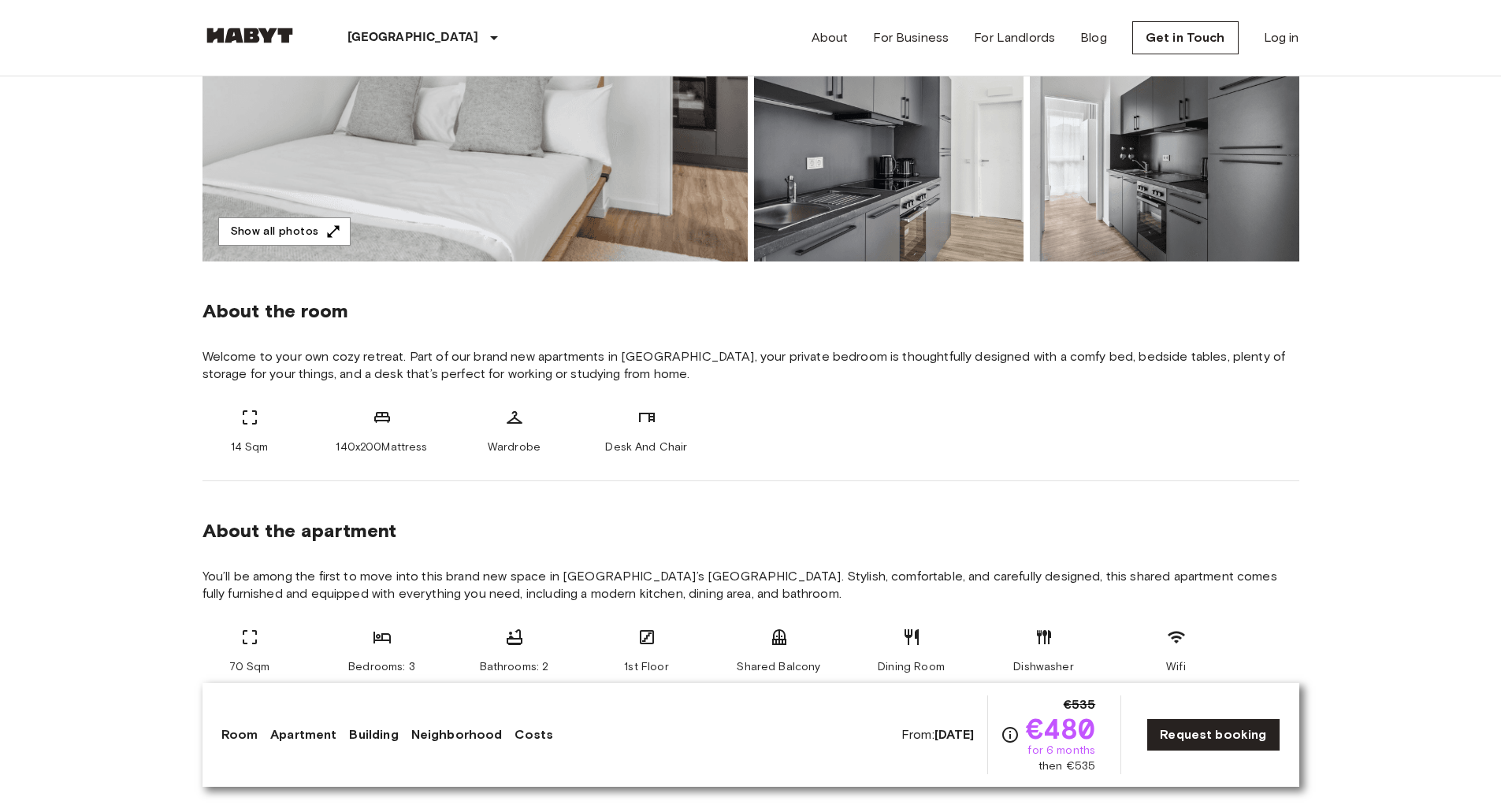
scroll to position [237, 0]
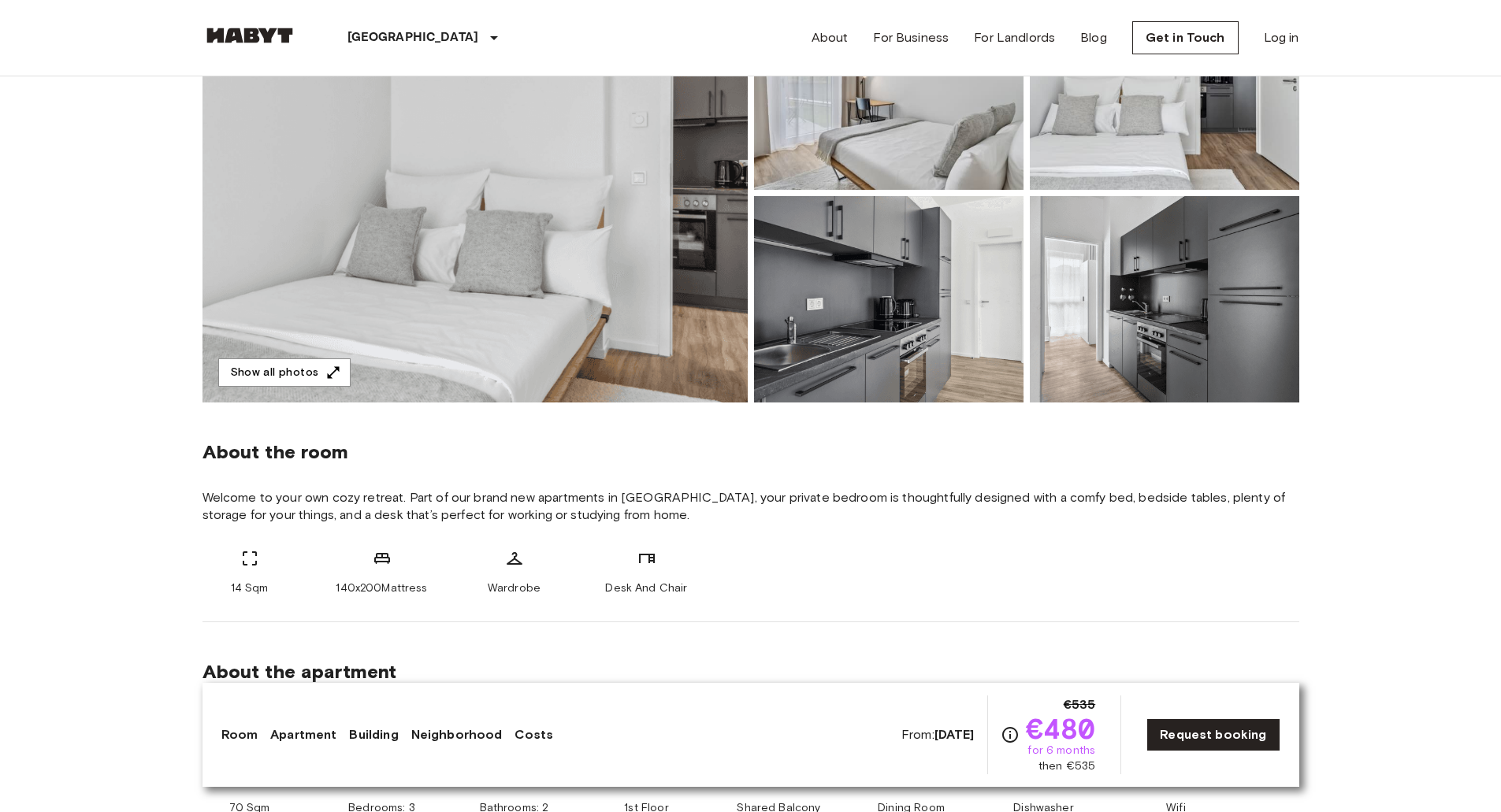
click at [549, 279] on img at bounding box center [475, 193] width 545 height 419
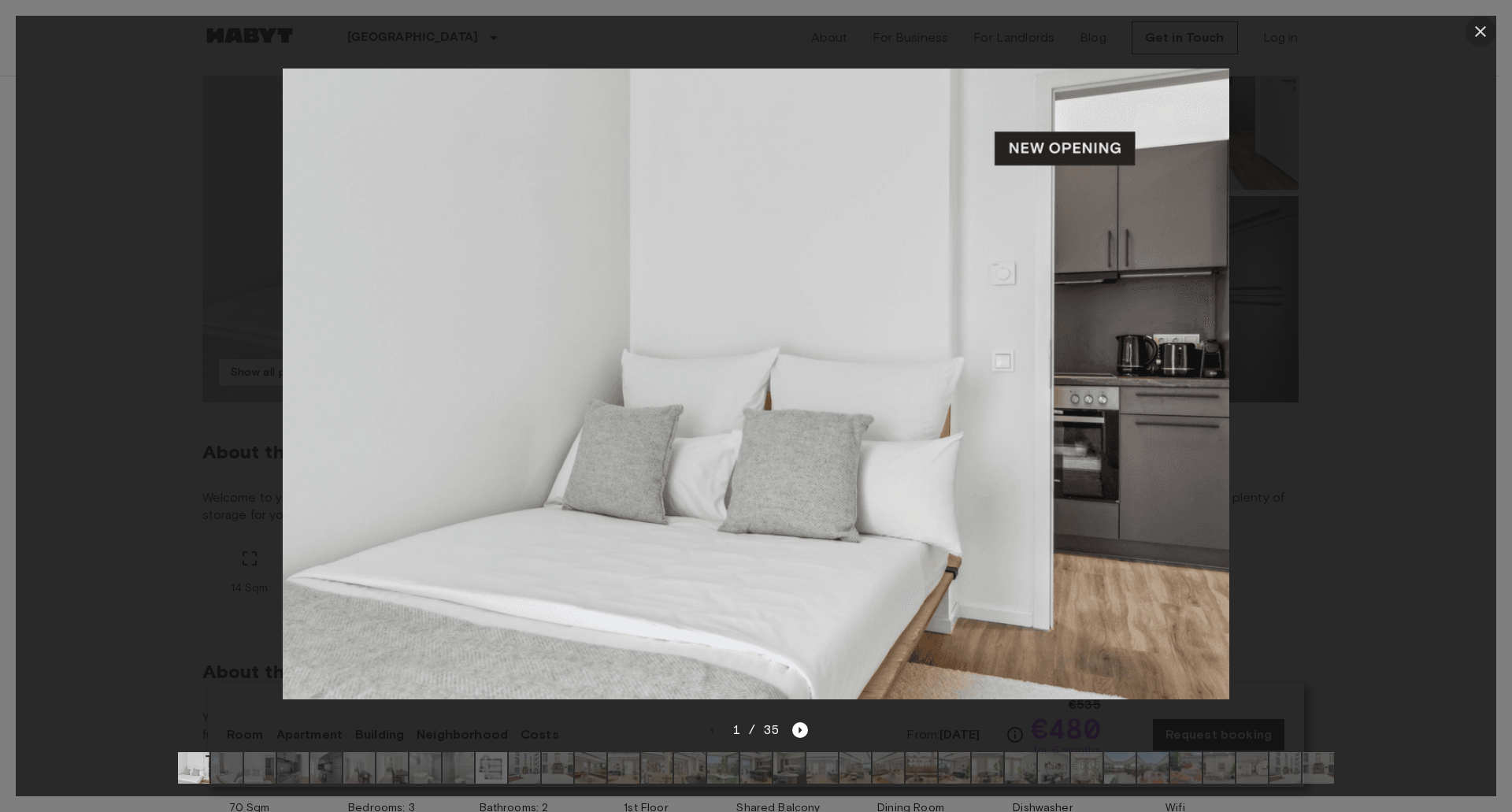
click at [1478, 30] on icon "button" at bounding box center [1481, 31] width 11 height 11
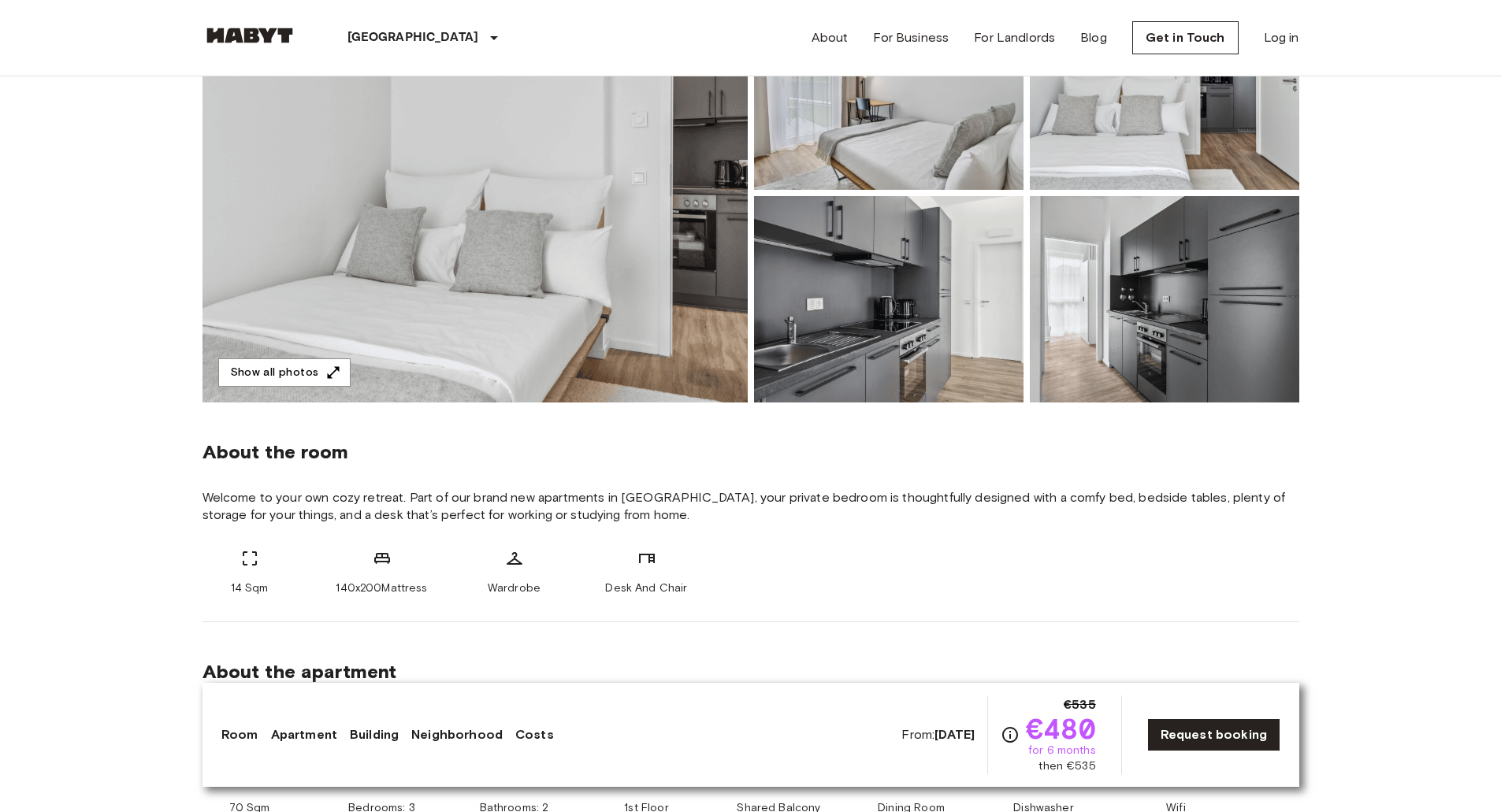
click at [918, 133] on img at bounding box center [889, 87] width 270 height 206
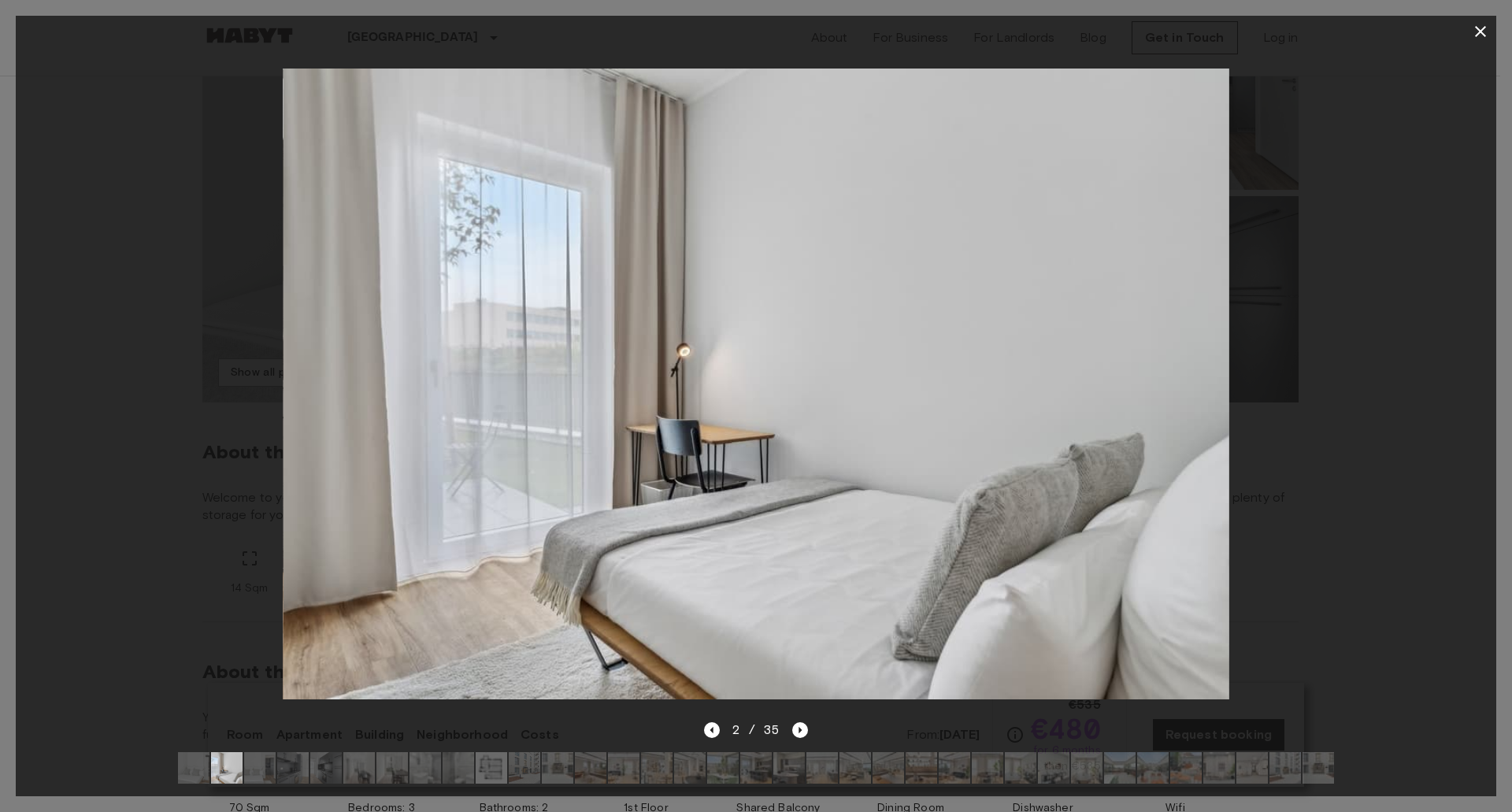
click at [1378, 297] on div at bounding box center [756, 384] width 1481 height 673
click at [805, 722] on icon "Next image" at bounding box center [800, 730] width 16 height 16
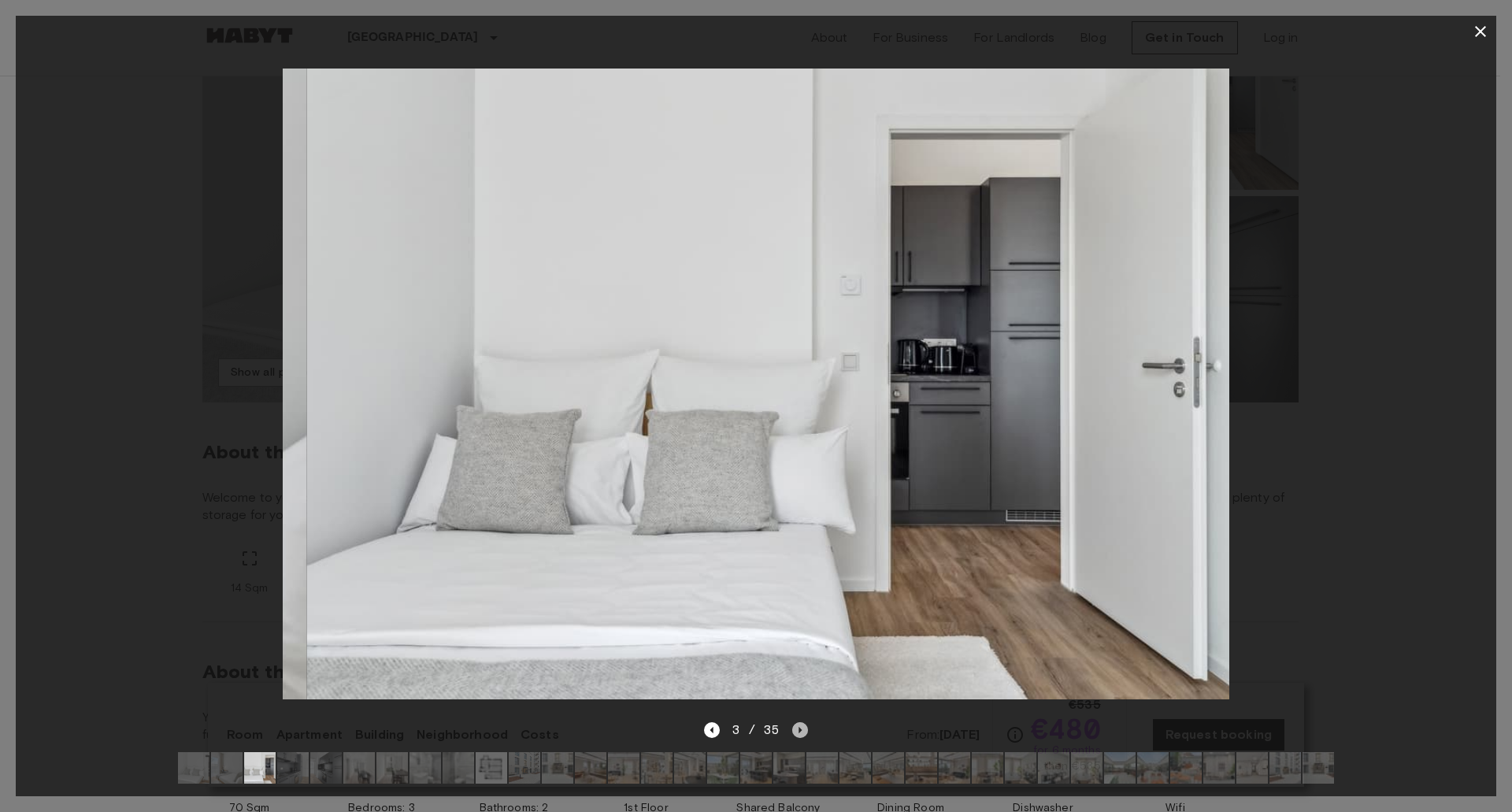
click at [805, 722] on icon "Next image" at bounding box center [800, 730] width 16 height 16
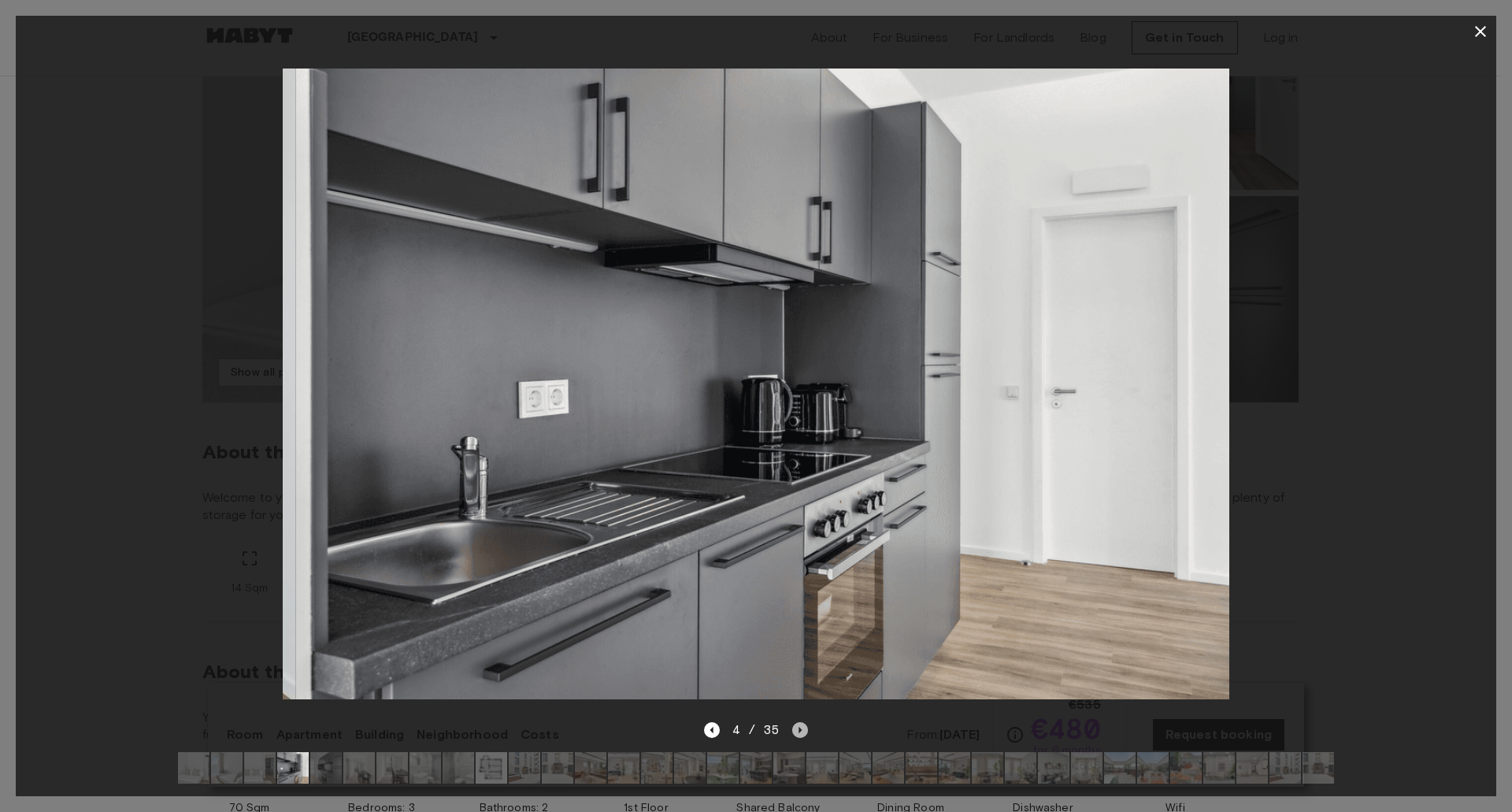
click at [805, 722] on icon "Next image" at bounding box center [800, 730] width 16 height 16
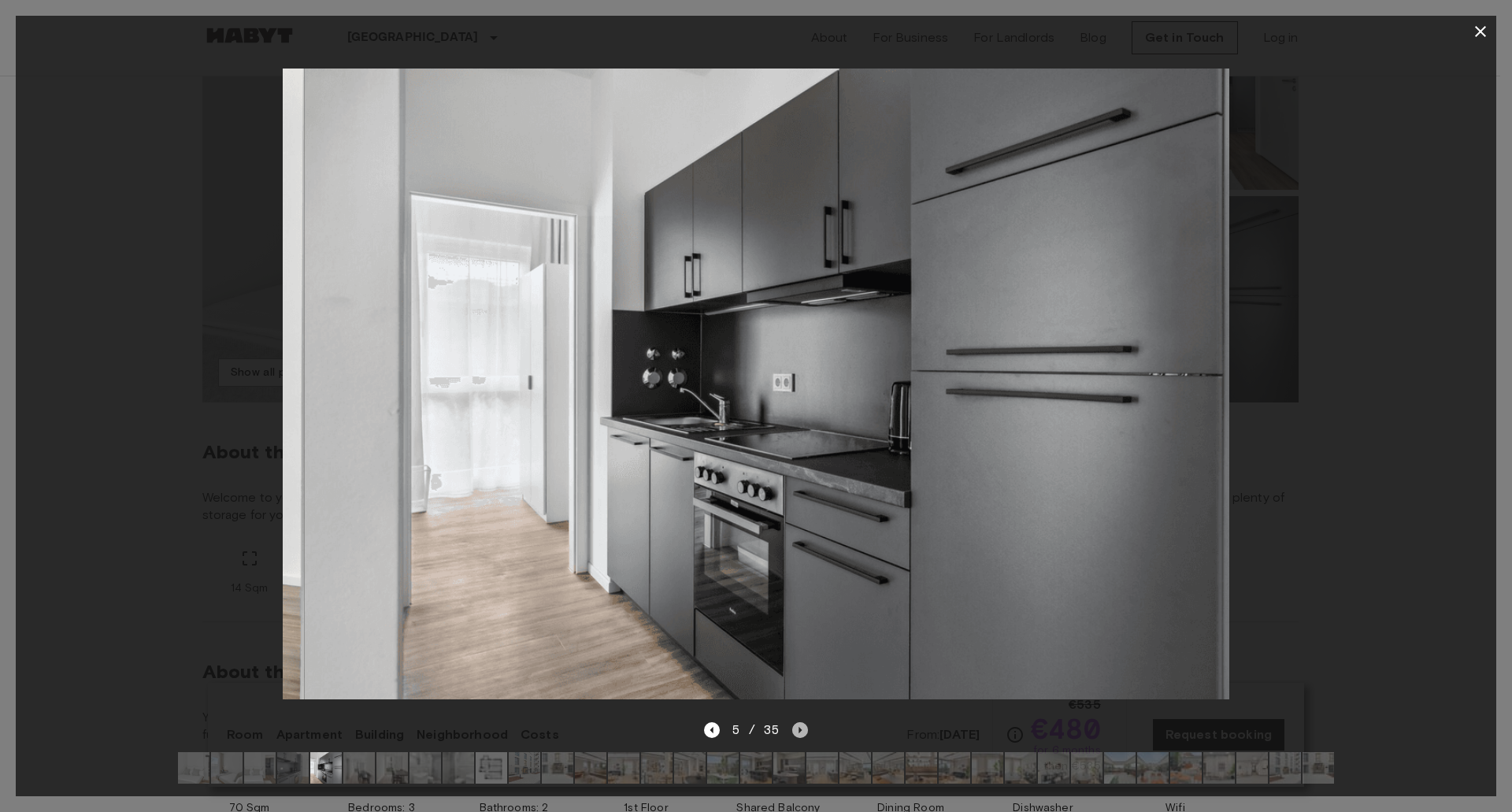
click at [805, 722] on icon "Next image" at bounding box center [800, 730] width 16 height 16
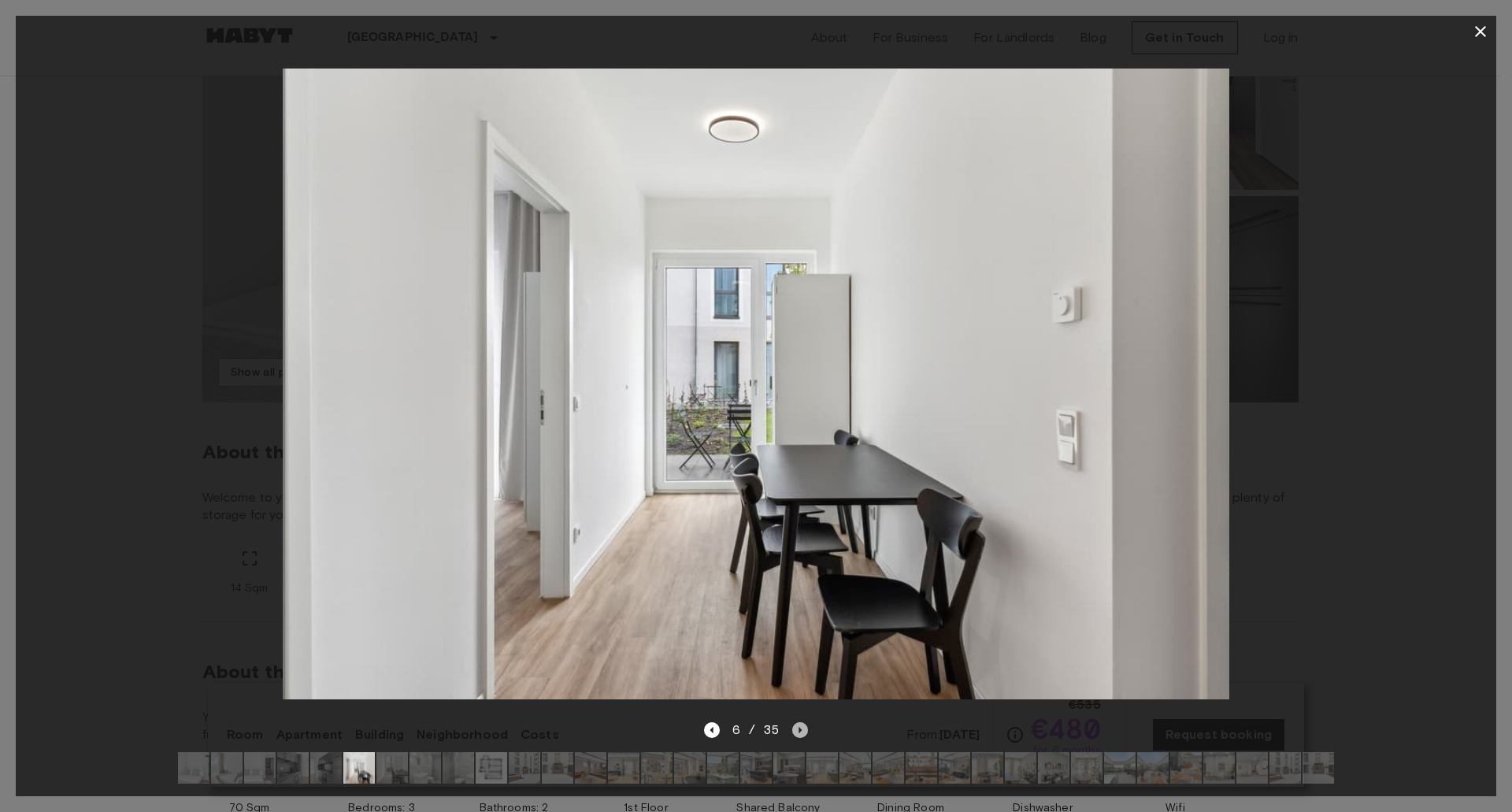
click at [805, 722] on icon "Next image" at bounding box center [800, 730] width 16 height 16
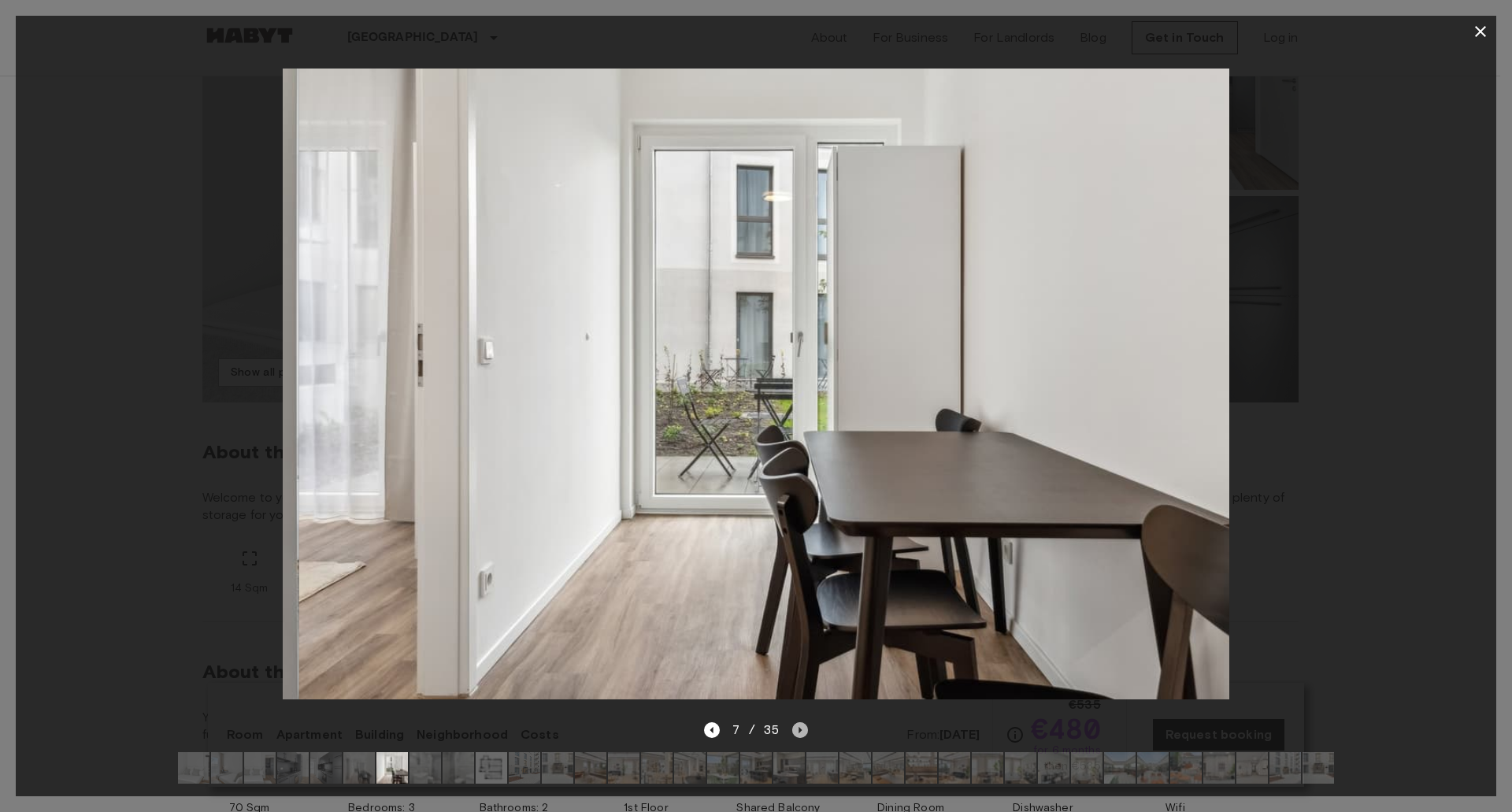
click at [805, 722] on icon "Next image" at bounding box center [800, 730] width 16 height 16
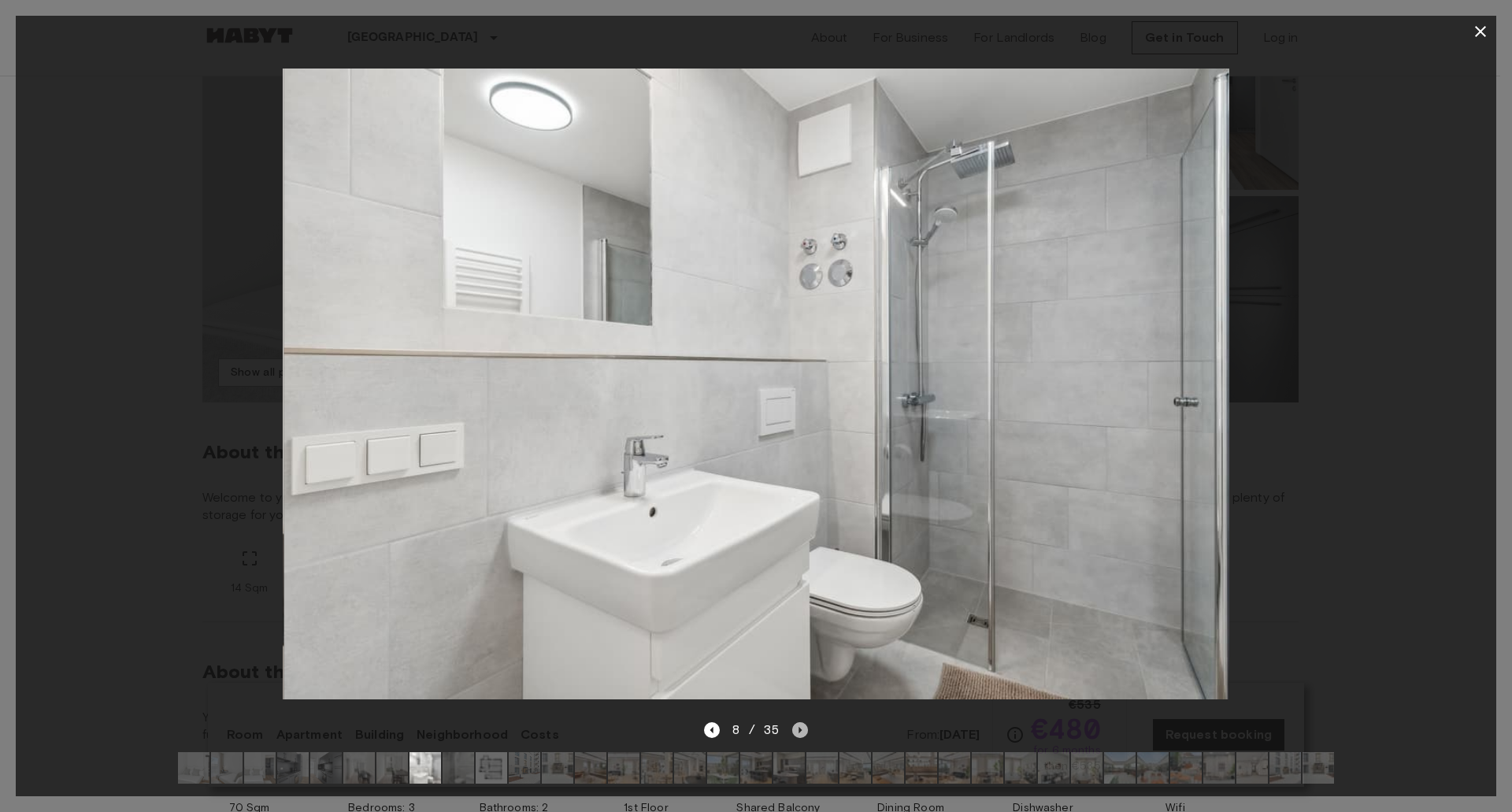
click at [805, 722] on icon "Next image" at bounding box center [800, 730] width 16 height 16
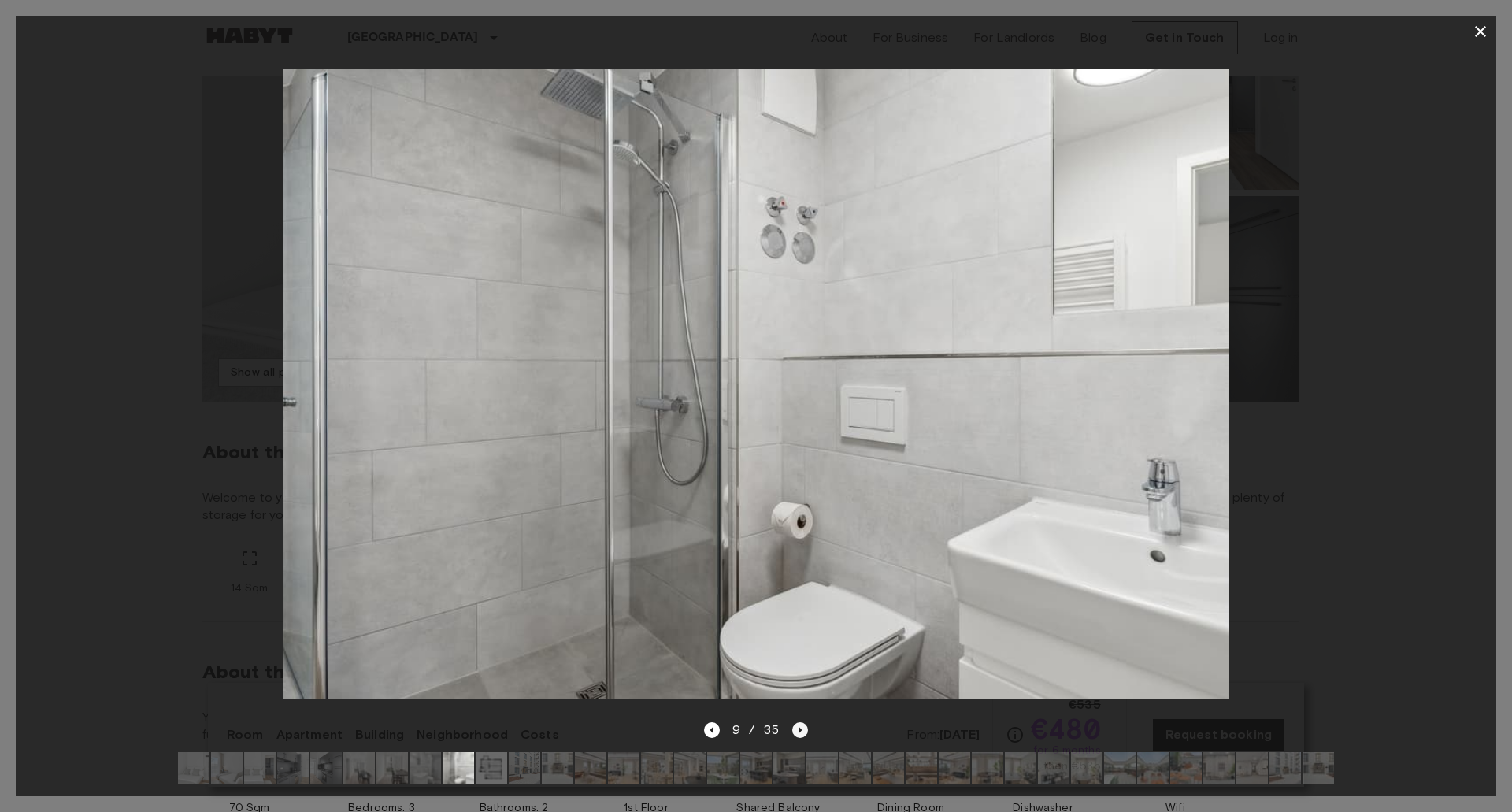
click at [805, 722] on icon "Next image" at bounding box center [800, 730] width 16 height 16
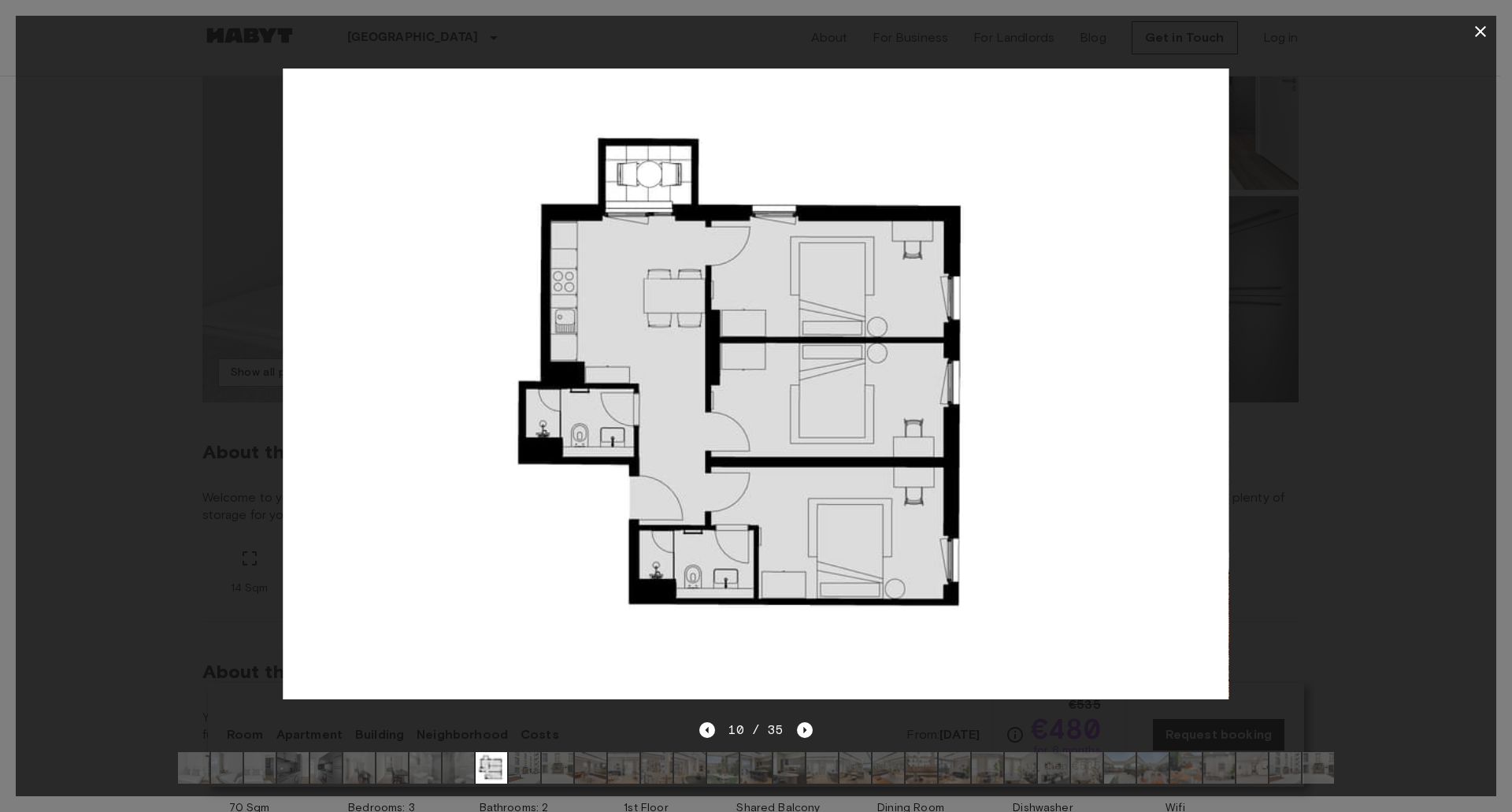
click at [1478, 25] on icon "button" at bounding box center [1480, 31] width 19 height 19
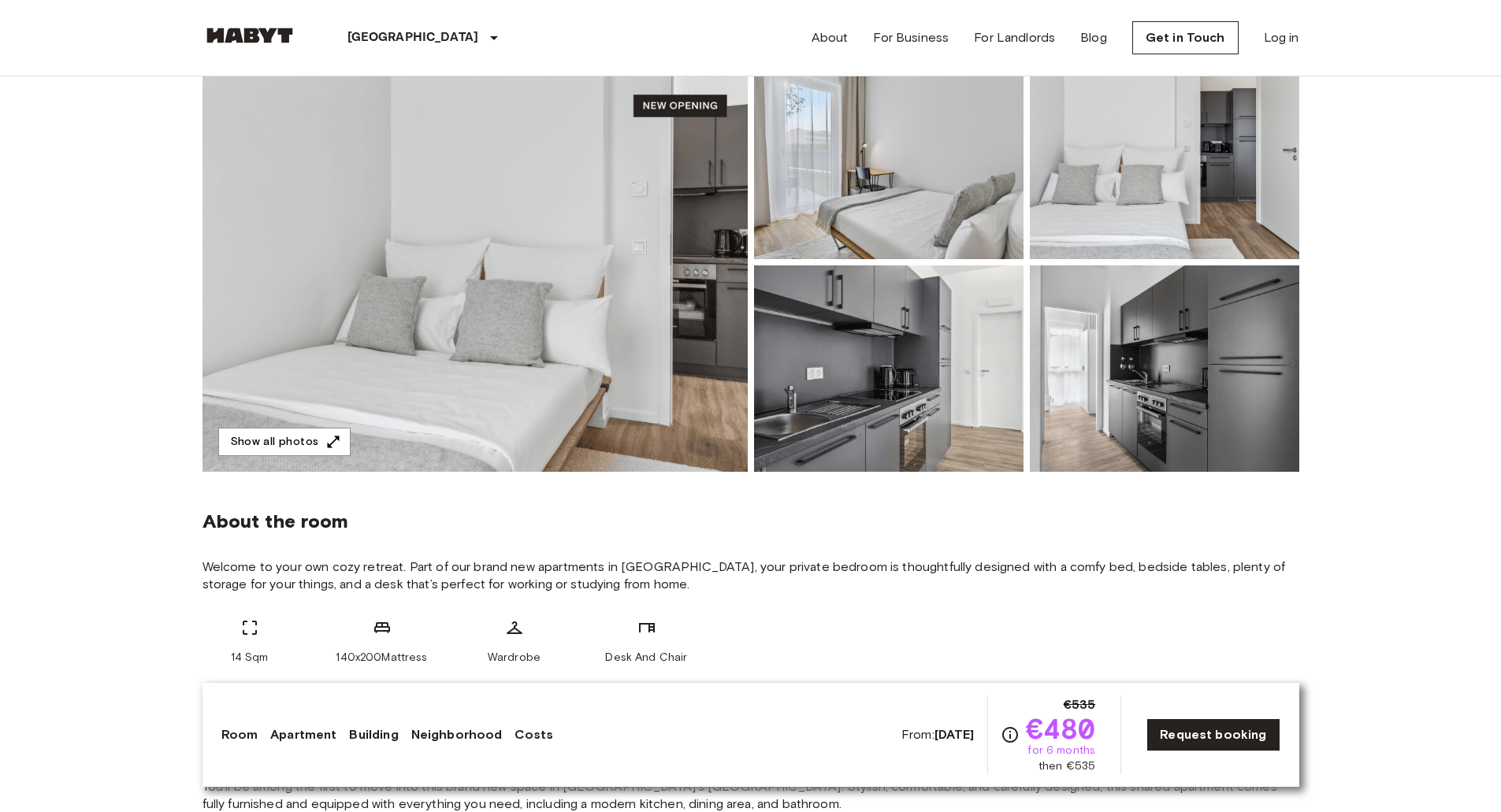
scroll to position [0, 0]
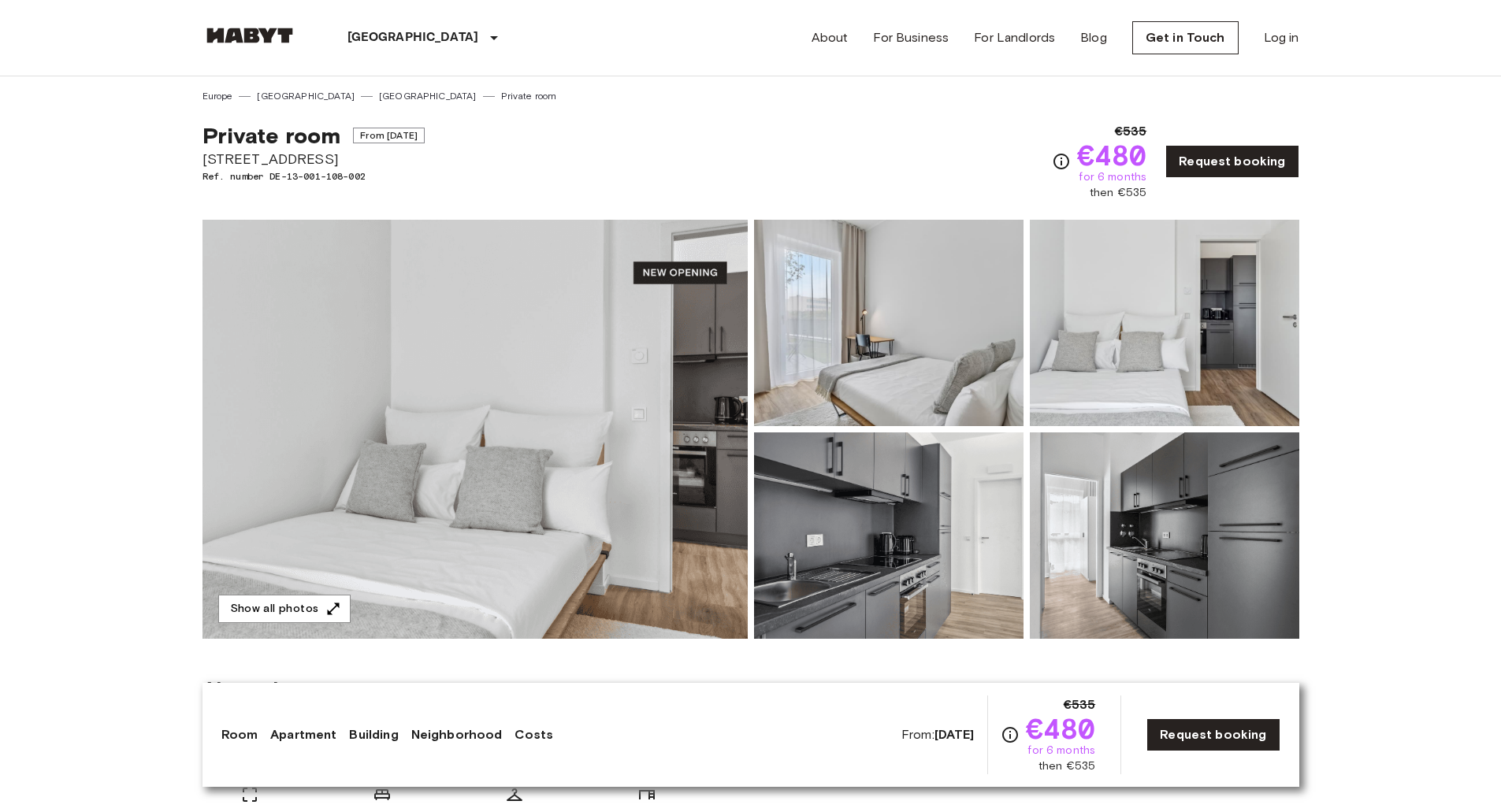
click at [1216, 164] on link "Request booking" at bounding box center [1232, 161] width 133 height 33
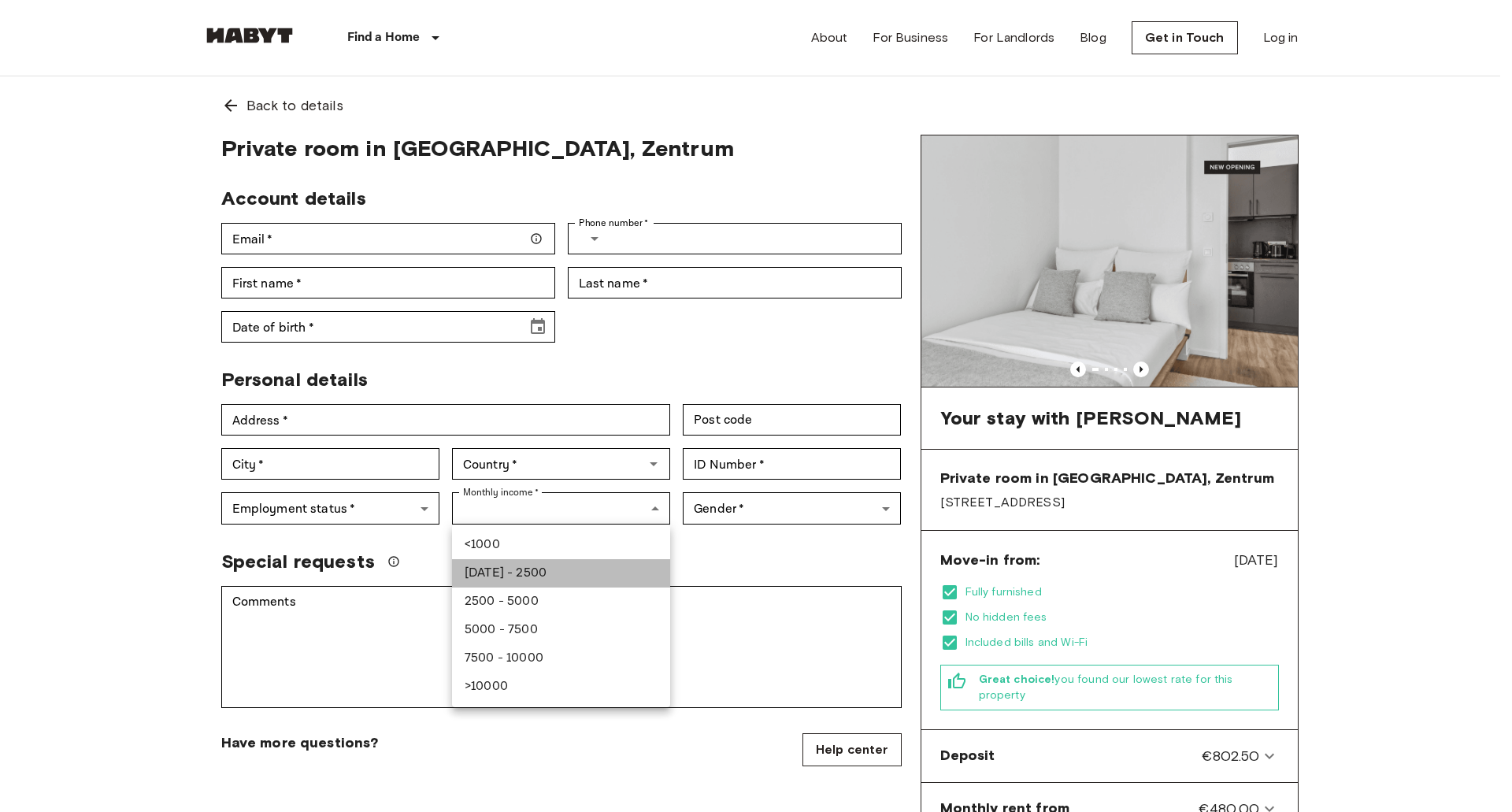
click at [546, 567] on li "[DATE] - 2500" at bounding box center [560, 574] width 218 height 29
type input "***"
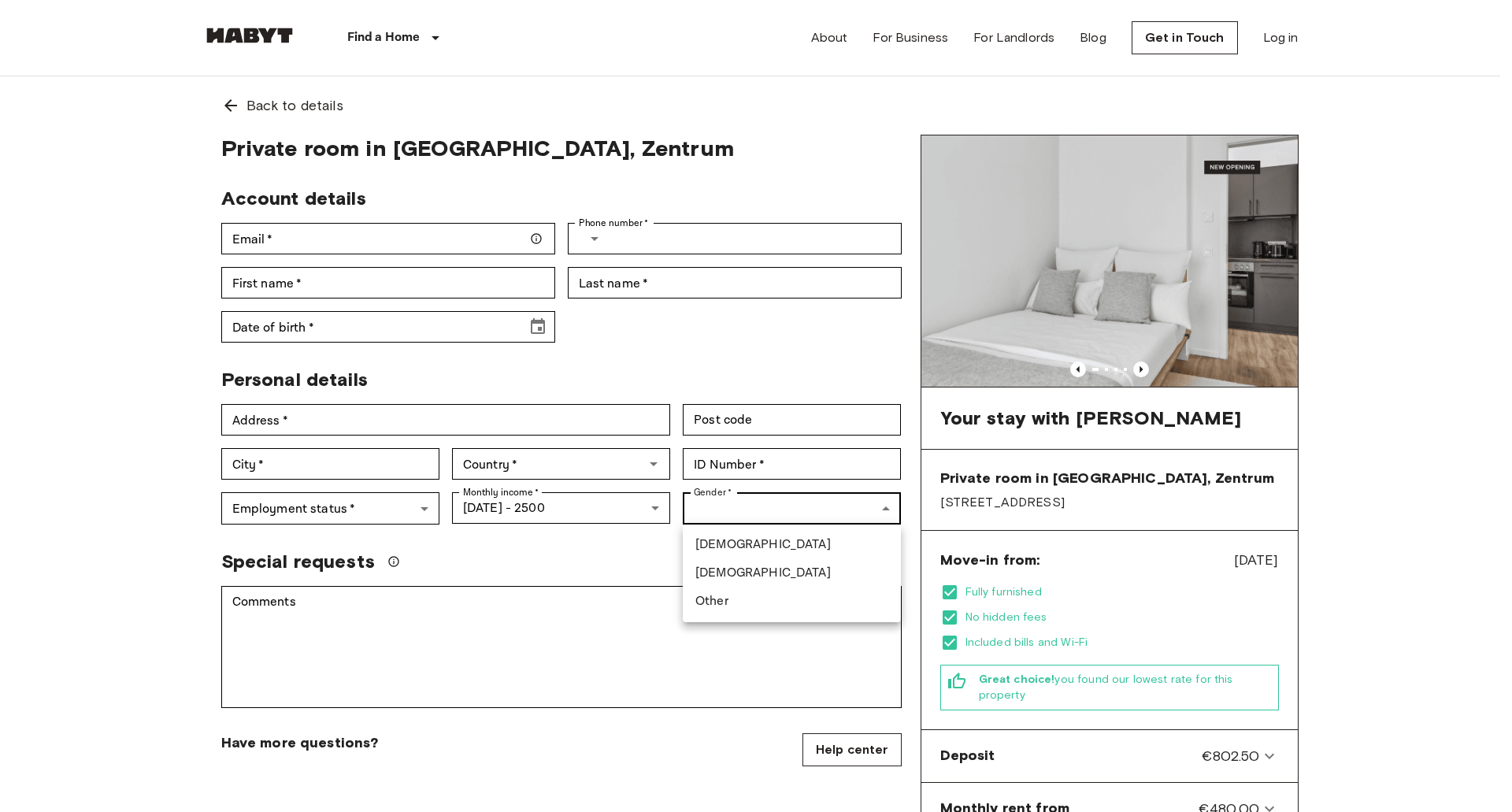
click at [736, 549] on li "[DEMOGRAPHIC_DATA]" at bounding box center [791, 545] width 218 height 29
type input "****"
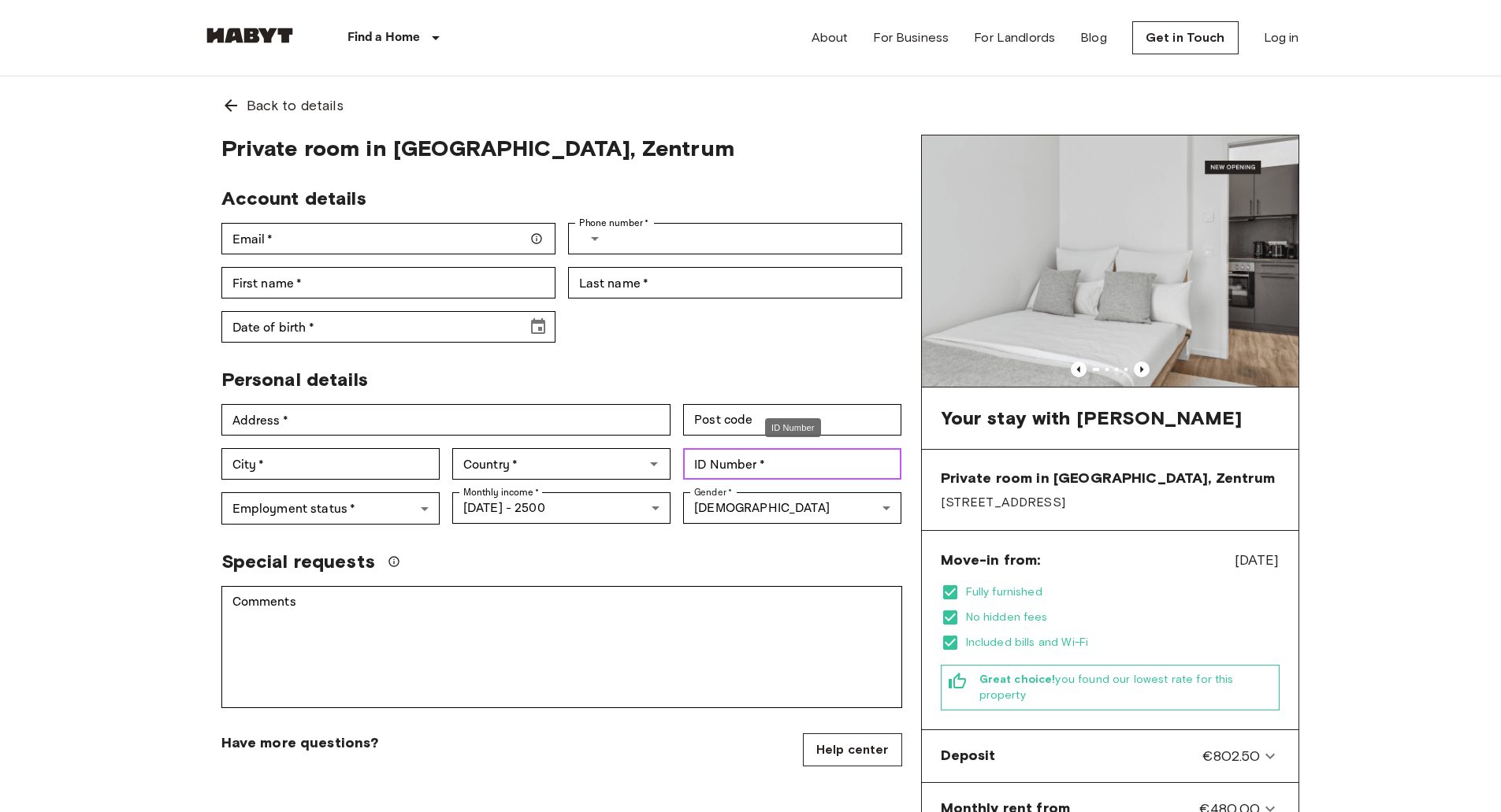
click at [743, 462] on input "ID Number   *" at bounding box center [792, 463] width 218 height 31
click at [639, 566] on div "Special requests" at bounding box center [561, 561] width 681 height 23
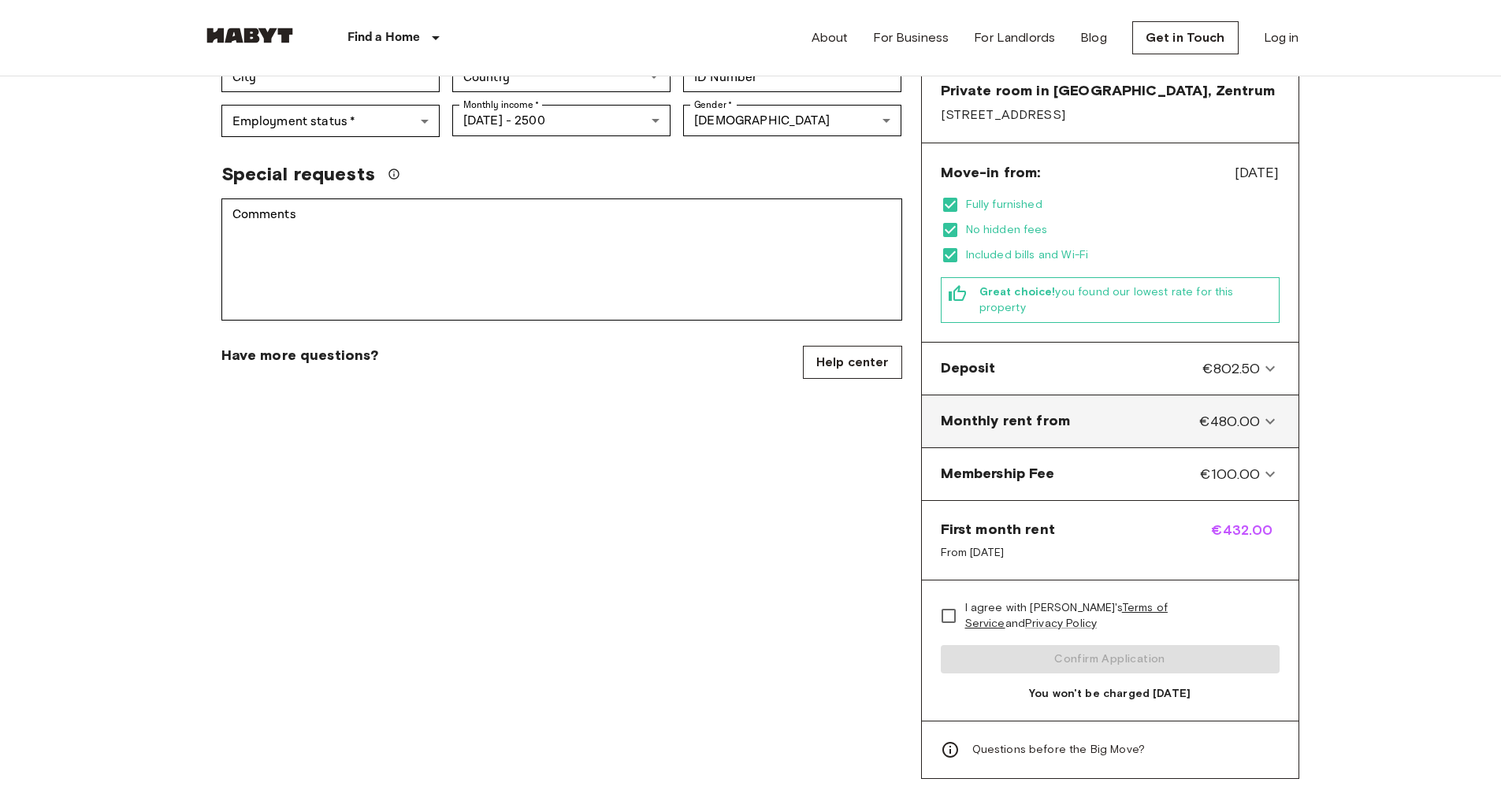
scroll to position [393, 0]
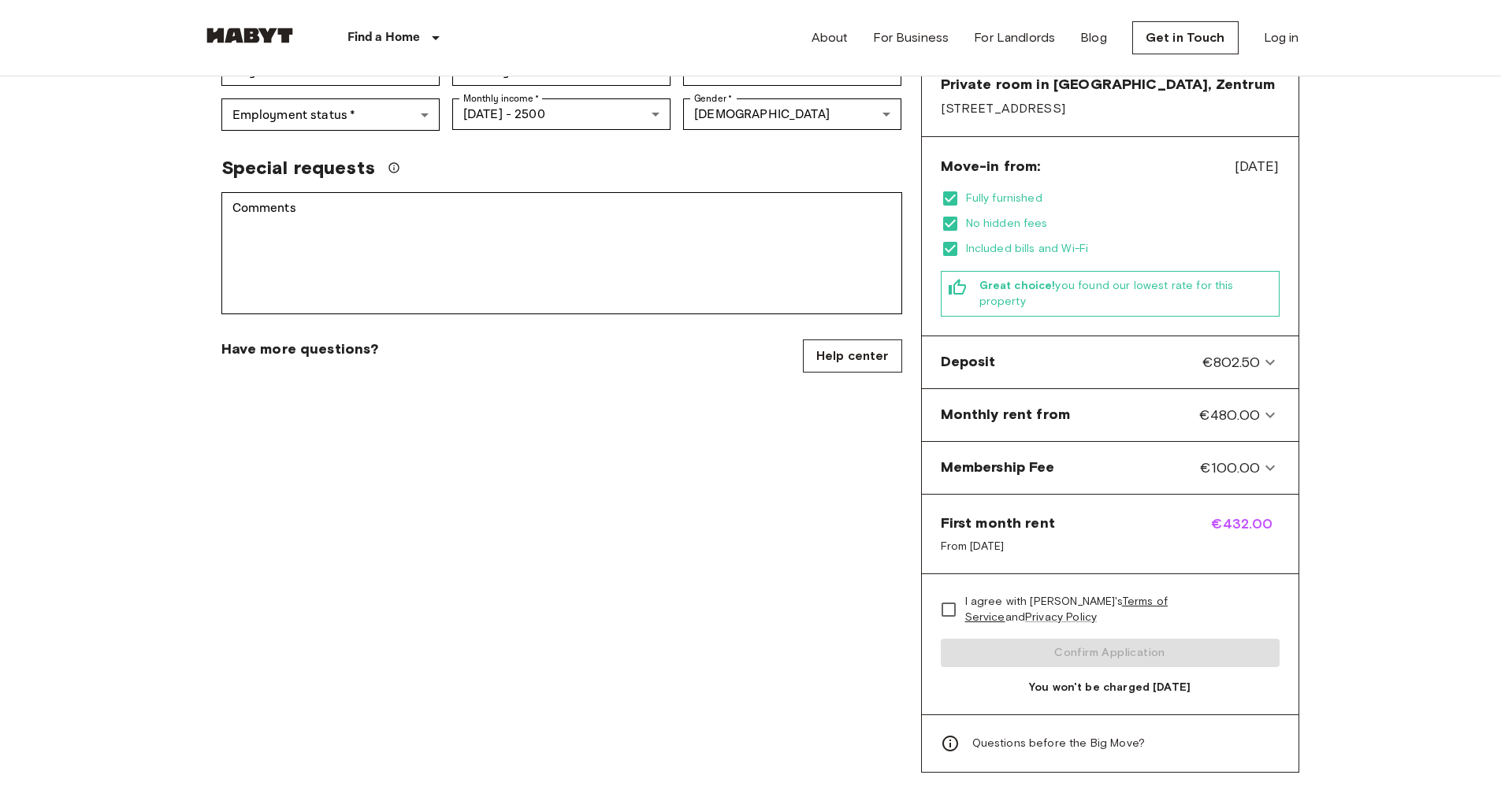
click at [982, 521] on div "First month rent From [DATE]" at bounding box center [997, 534] width 114 height 41
click at [982, 519] on span "First month rent" at bounding box center [997, 523] width 114 height 19
click at [952, 539] on span "From [DATE]" at bounding box center [997, 547] width 114 height 16
